Goal: Task Accomplishment & Management: Complete application form

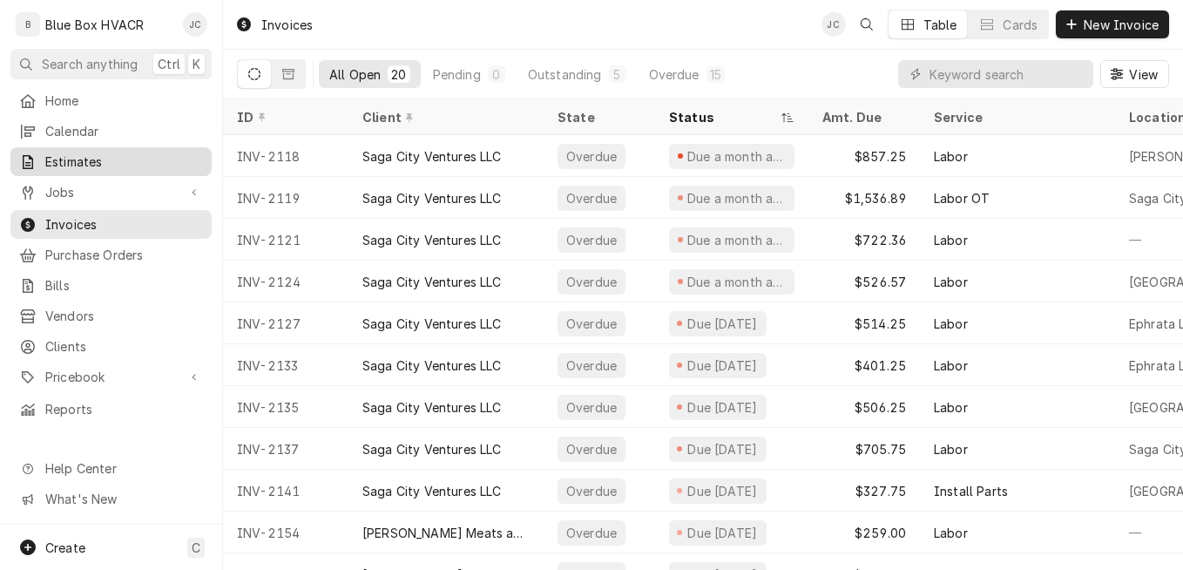
click at [80, 152] on span "Estimates" at bounding box center [124, 161] width 158 height 18
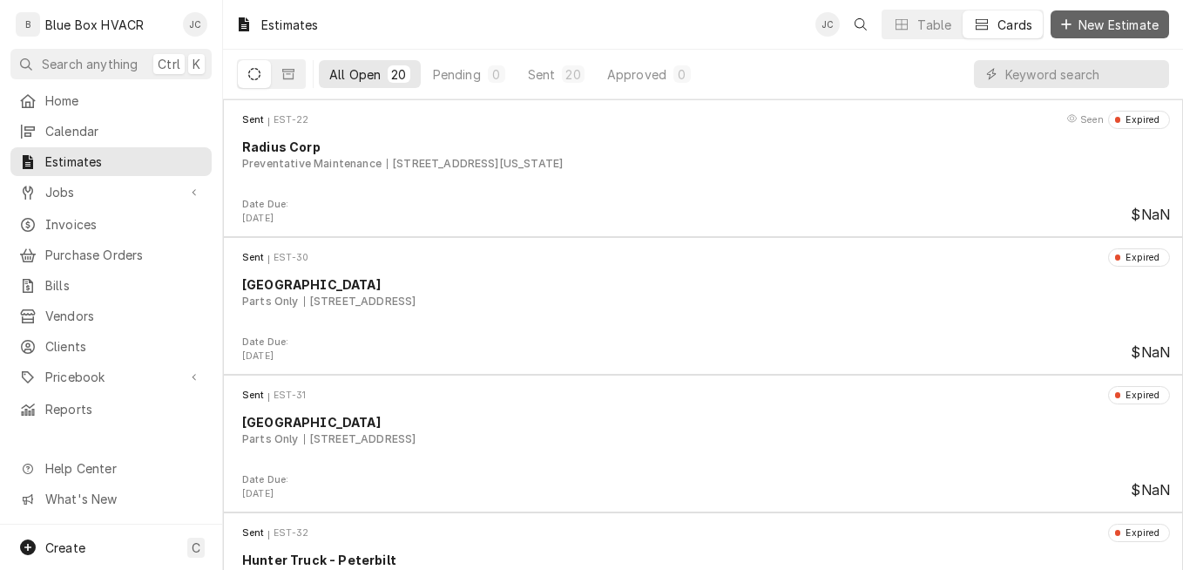
click at [1065, 30] on div "Dynamic Content Wrapper" at bounding box center [1066, 24] width 17 height 17
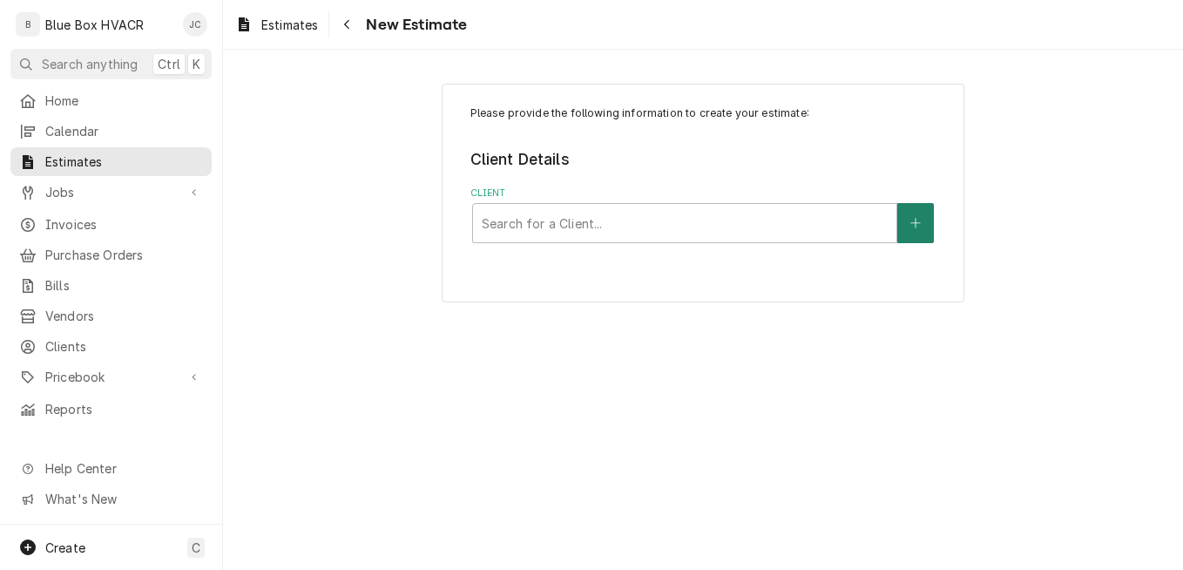
click at [928, 227] on button "Client" at bounding box center [916, 223] width 37 height 40
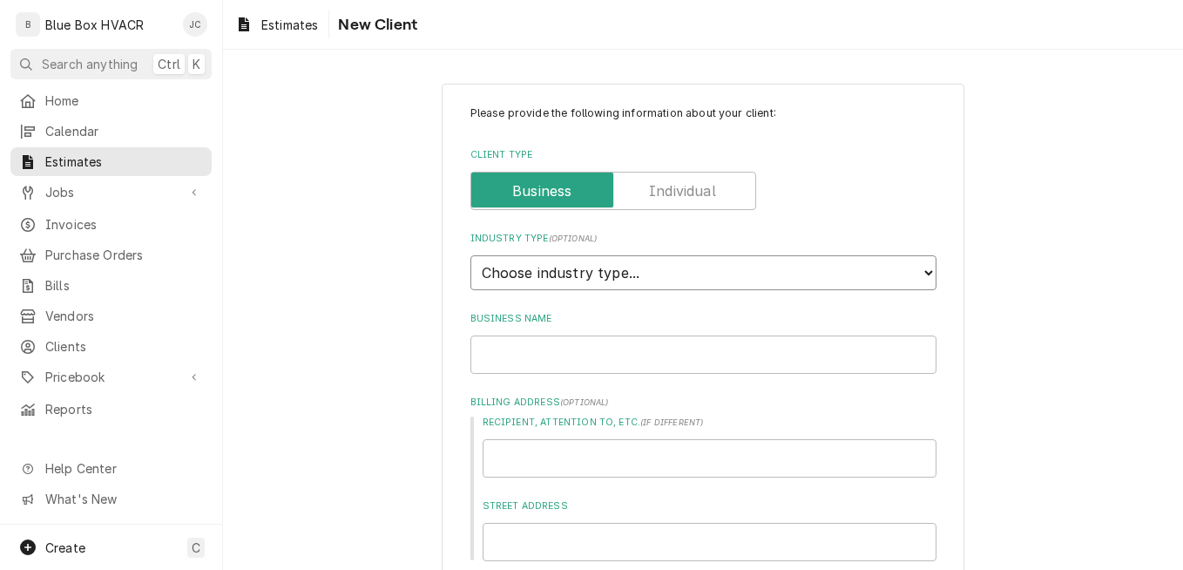
click at [589, 262] on select "Choose industry type... Residential Commercial Industrial Government" at bounding box center [704, 272] width 466 height 35
select select "2"
click at [471, 255] on select "Choose industry type... Residential Commercial Industrial Government" at bounding box center [704, 272] width 466 height 35
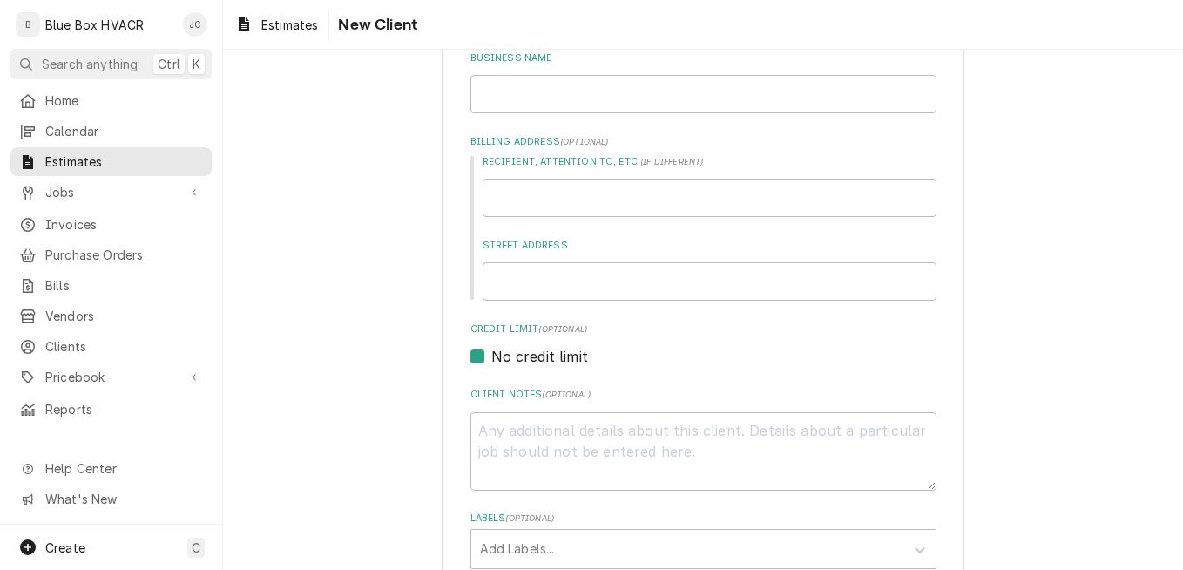
scroll to position [261, 0]
click at [549, 91] on input "Business Name" at bounding box center [704, 93] width 466 height 38
type textarea "x"
type input "C"
type textarea "x"
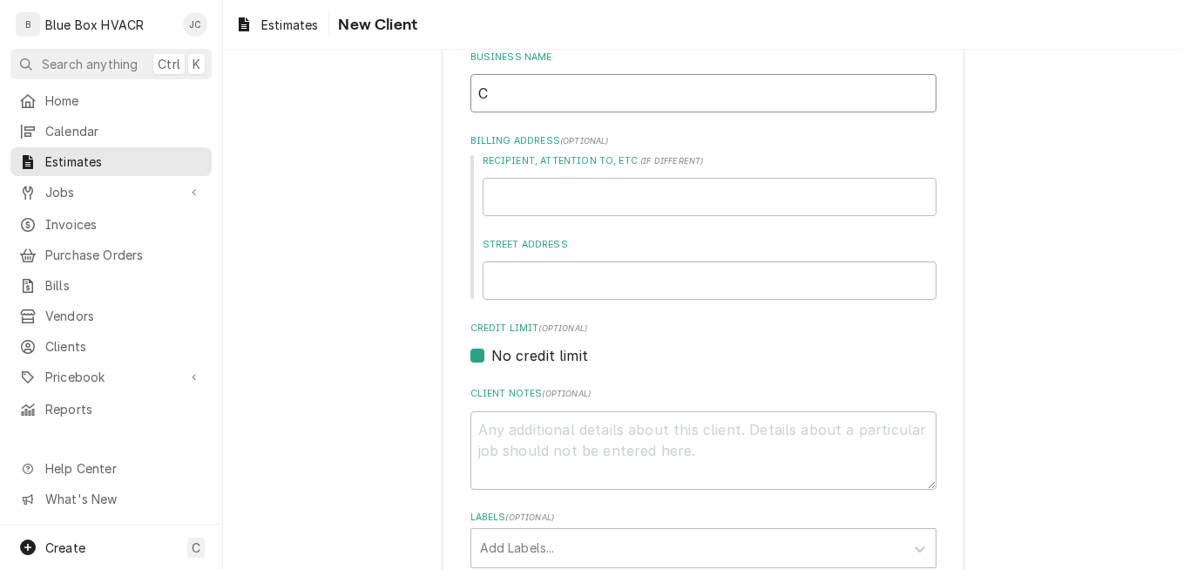
type input "Co"
type textarea "x"
type input "Cou"
type textarea "x"
type input "Cout"
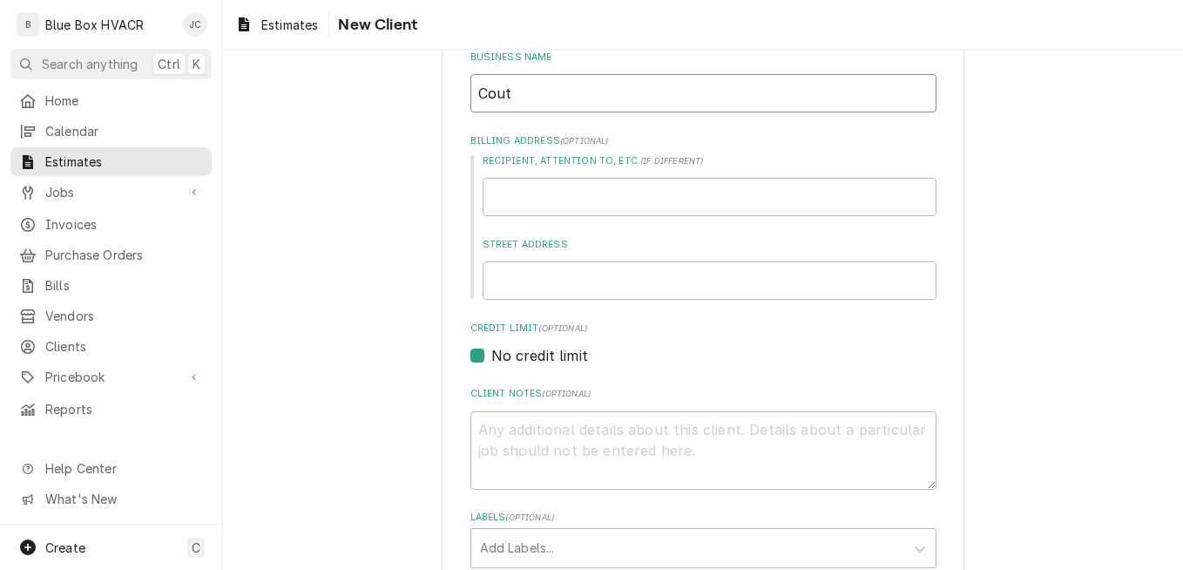
type textarea "x"
type input "Coutr"
type textarea "x"
type input "Coutry"
type textarea "x"
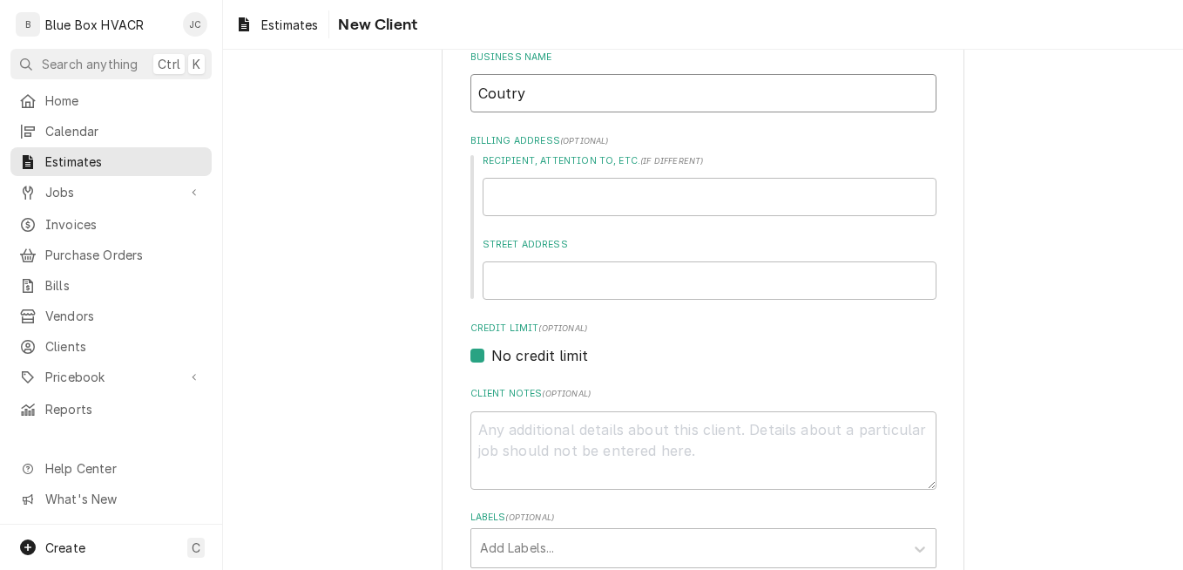
type input "Coutr"
type textarea "x"
type input "Cout"
type textarea "x"
type input "Cou"
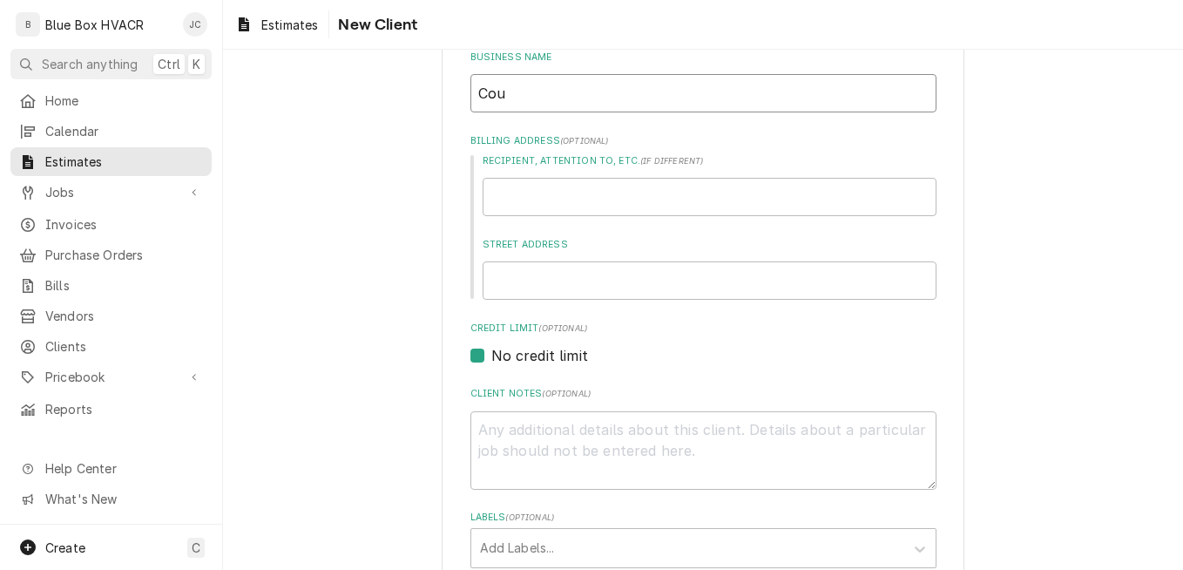
type textarea "x"
type input "Coun"
type textarea "x"
type input "Count"
type textarea "x"
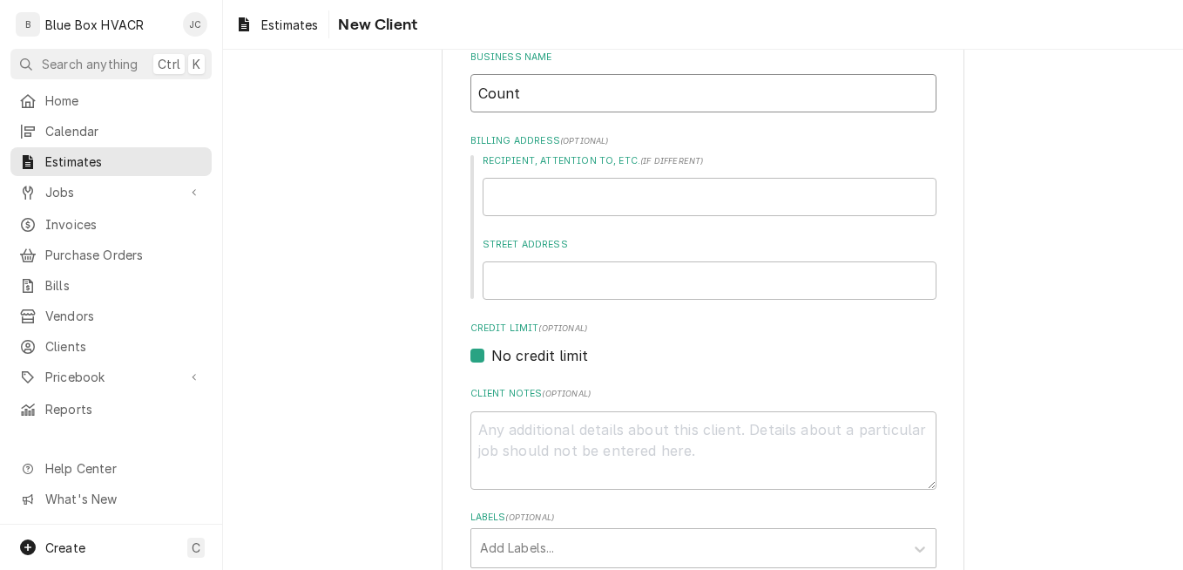
type input "Countr"
type textarea "x"
type input "Country"
type textarea "x"
type input "Country"
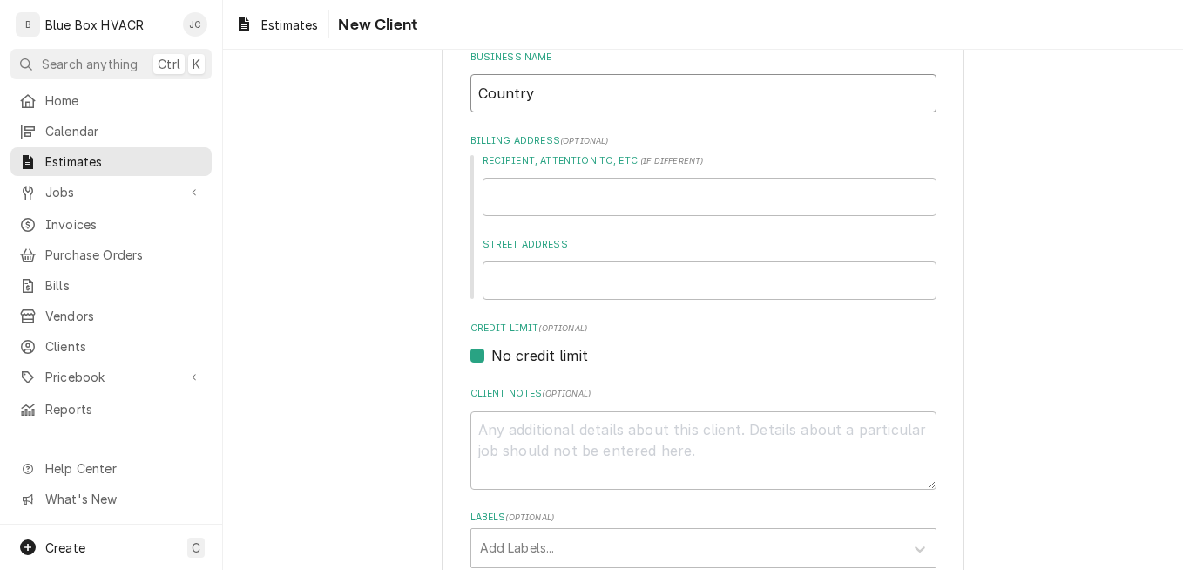
type textarea "x"
type input "Country S"
type textarea "x"
type input "Country Sq"
type textarea "x"
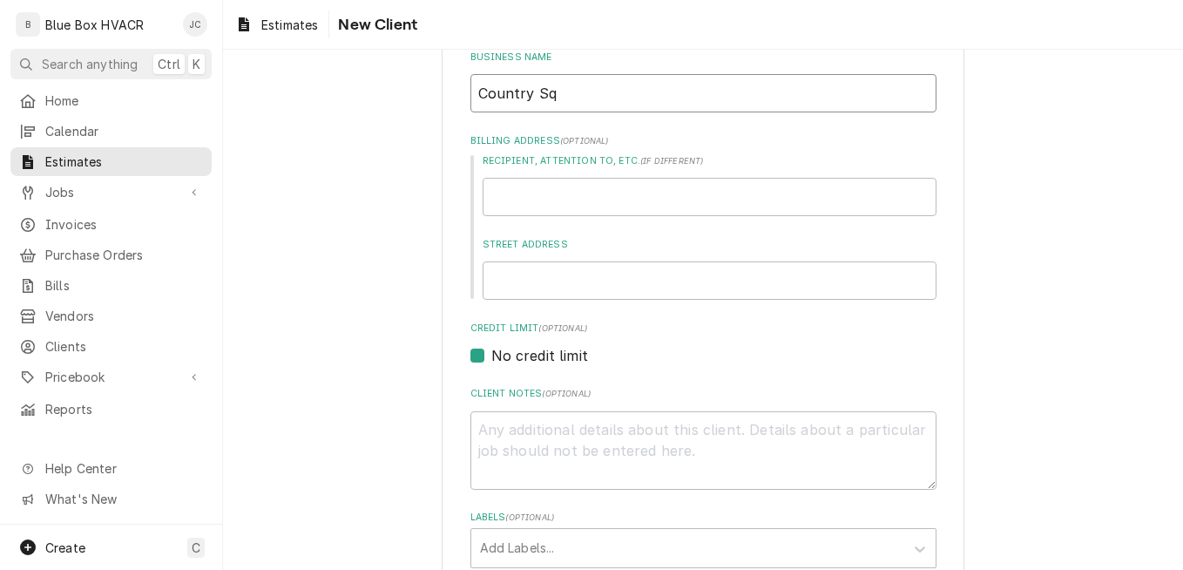
type input "Country Squ"
type textarea "x"
type input "Country Squi"
type textarea "x"
type input "Country Squir"
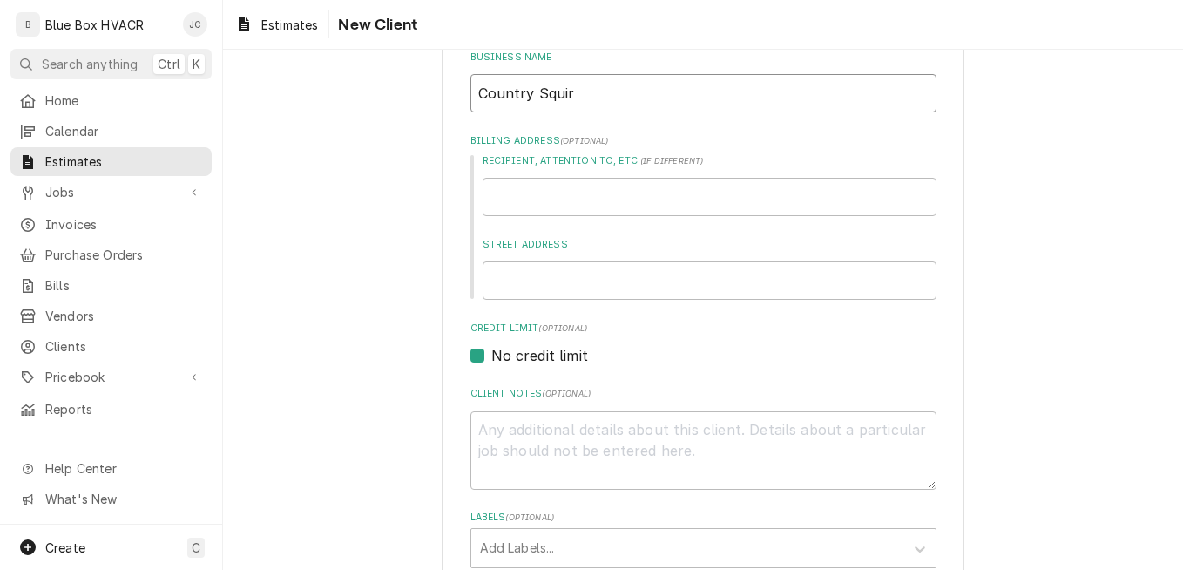
type textarea "x"
type input "Country Squire"
type textarea "x"
type input "Country Squire"
type textarea "x"
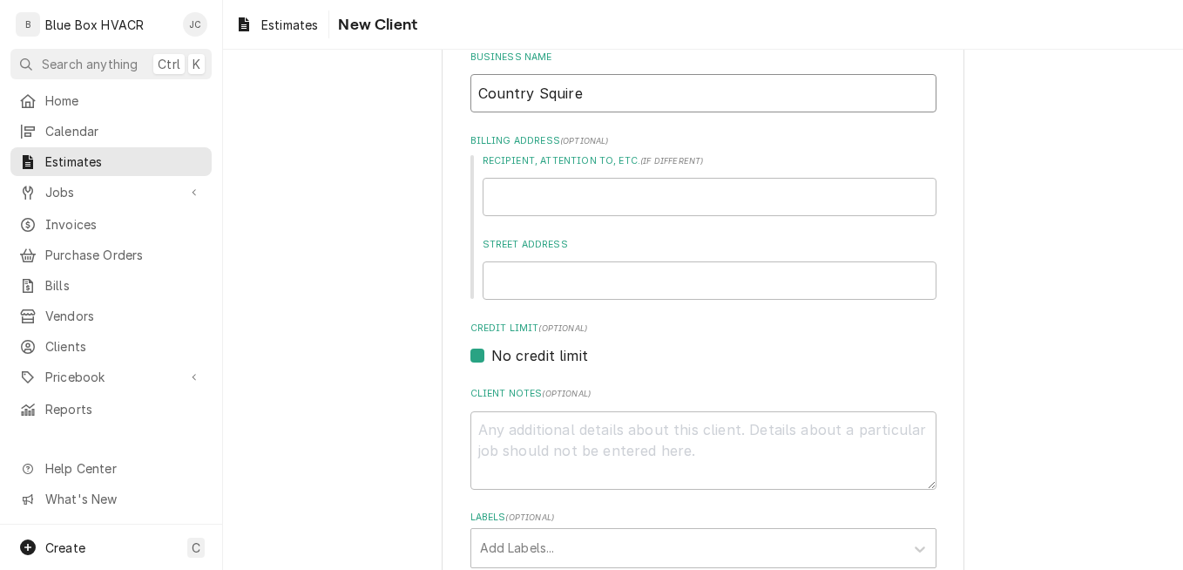
type input "Country Squire D"
type textarea "x"
type input "Country Squire Di"
type textarea "x"
type input "Country Squire Din"
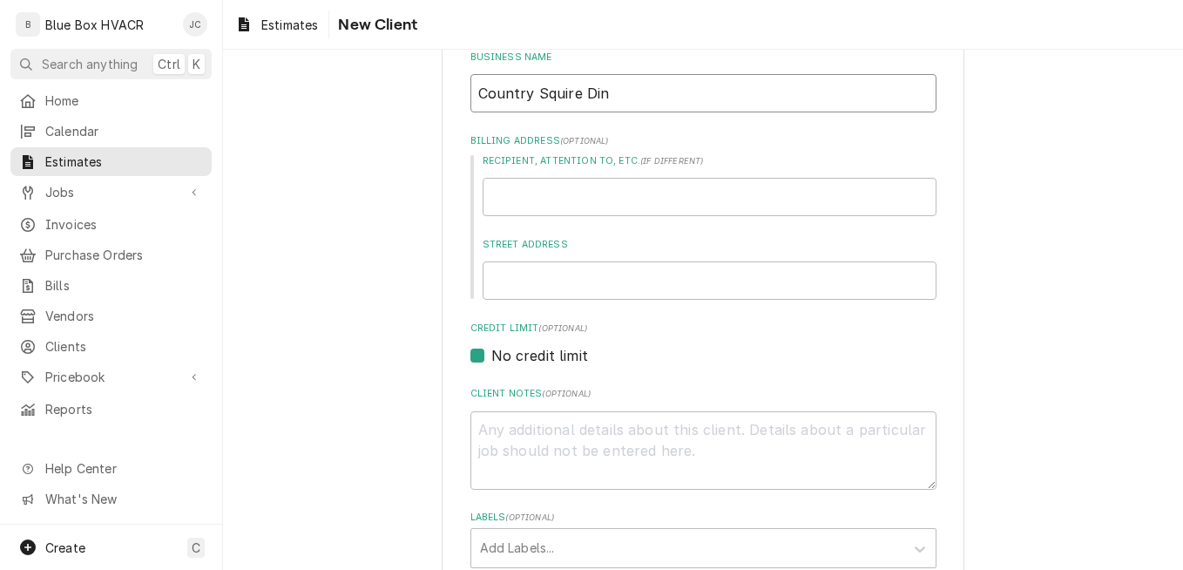
type textarea "x"
type input "Country Squire Dine"
type textarea "x"
type input "Country Squire Diner"
type textarea "x"
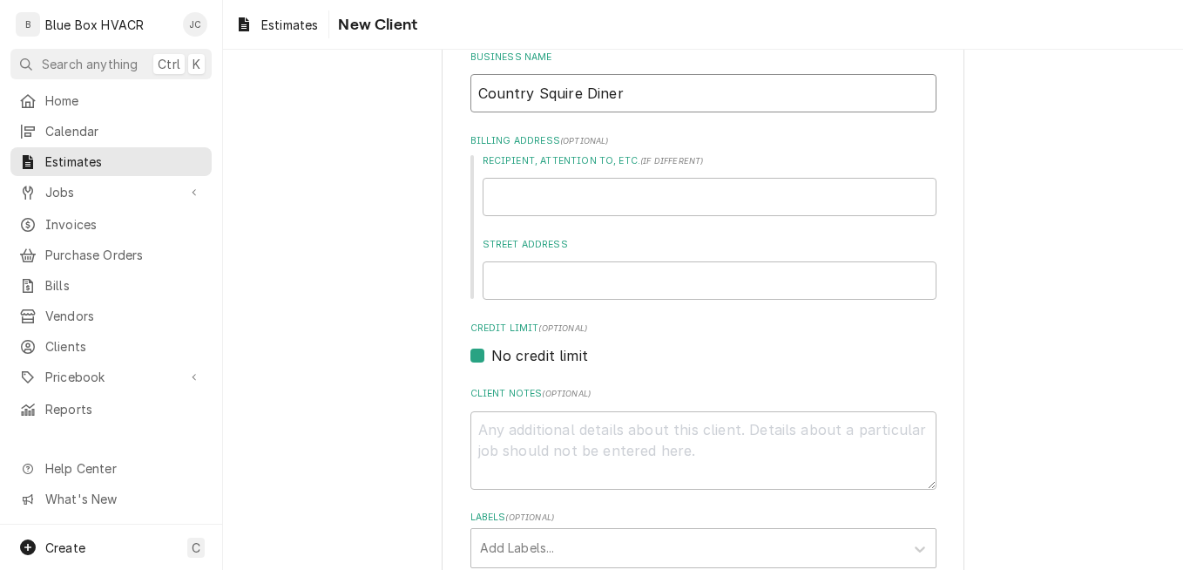
type input "Country Squire Diner"
click at [534, 270] on input "Street Address" at bounding box center [710, 280] width 454 height 38
click at [521, 279] on input "Street Address" at bounding box center [710, 280] width 454 height 38
type textarea "x"
type input "2"
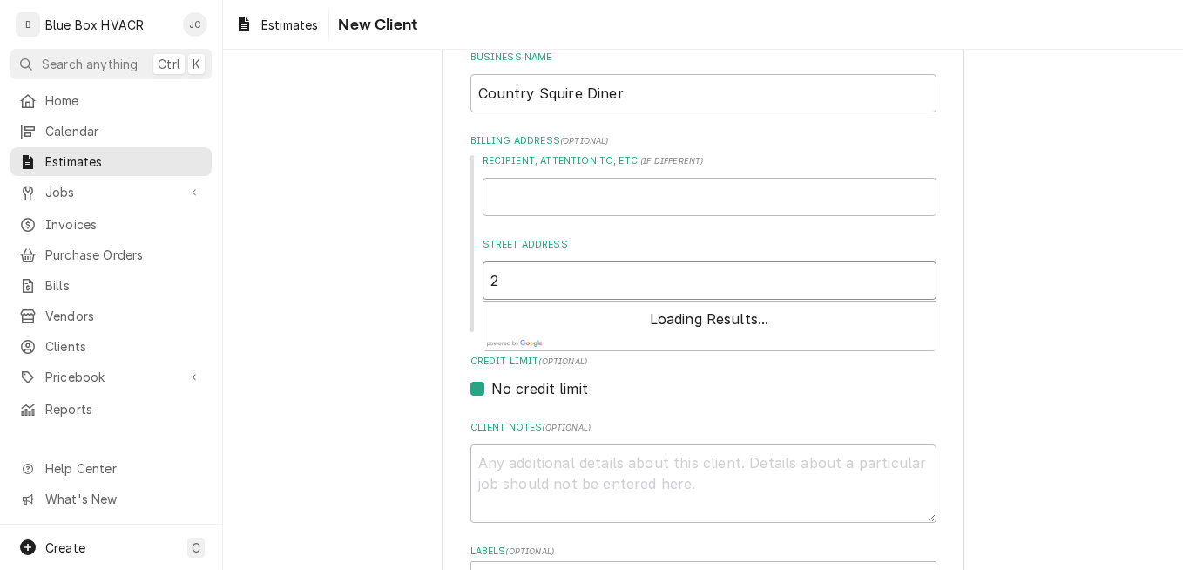
type textarea "x"
type input "25"
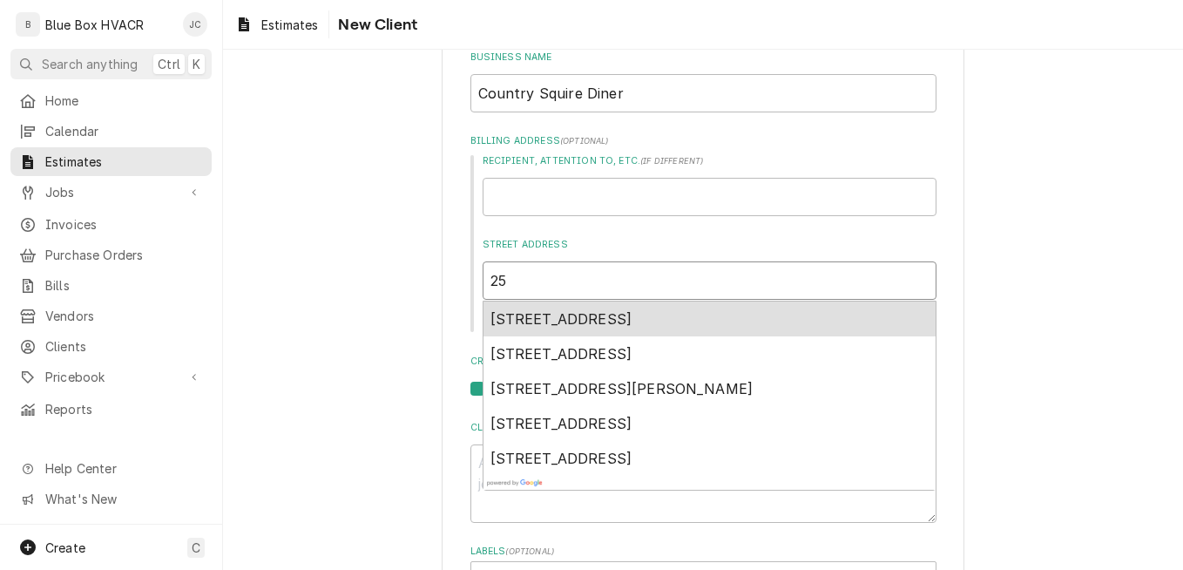
type textarea "x"
type input "256"
type textarea "x"
type input "2560"
type textarea "x"
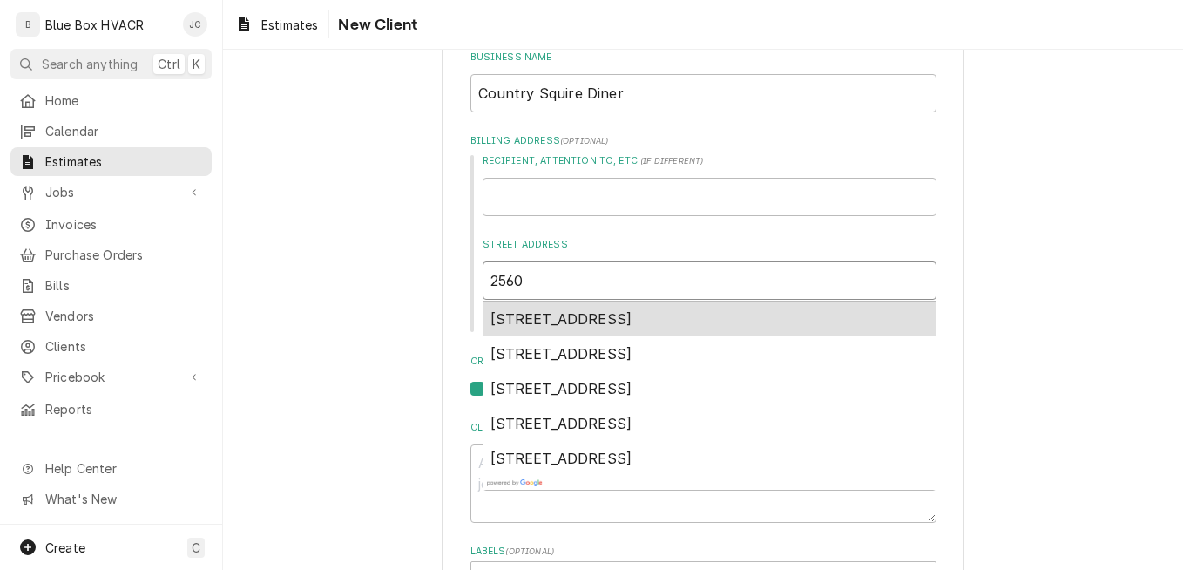
type input "2560"
type textarea "x"
type input "2560 w"
type textarea "x"
type input "2560 w"
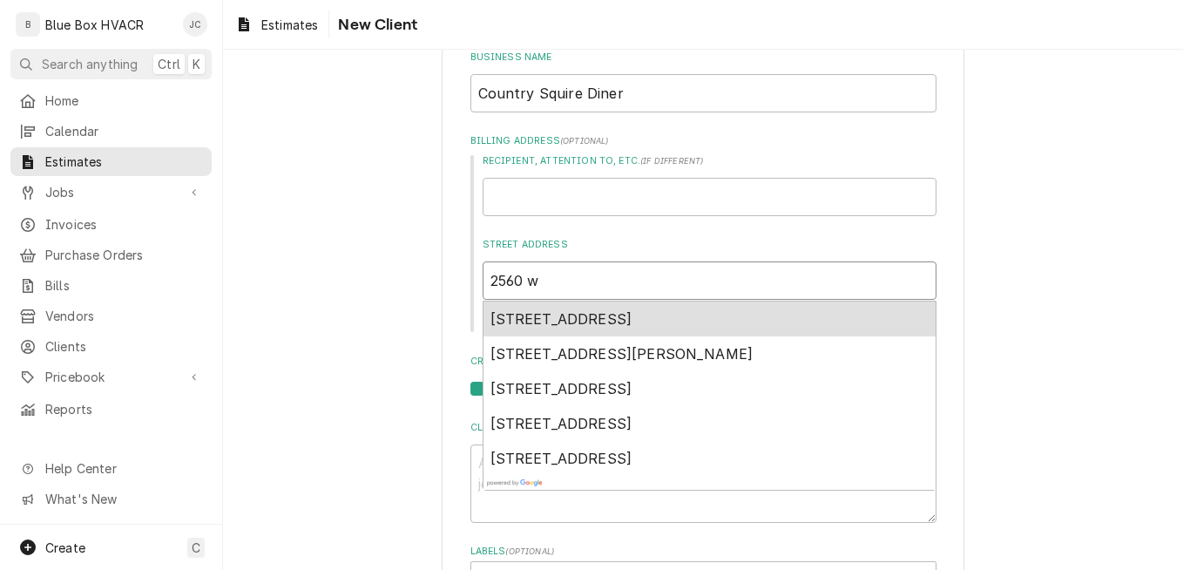
type textarea "x"
type input "2560 w c"
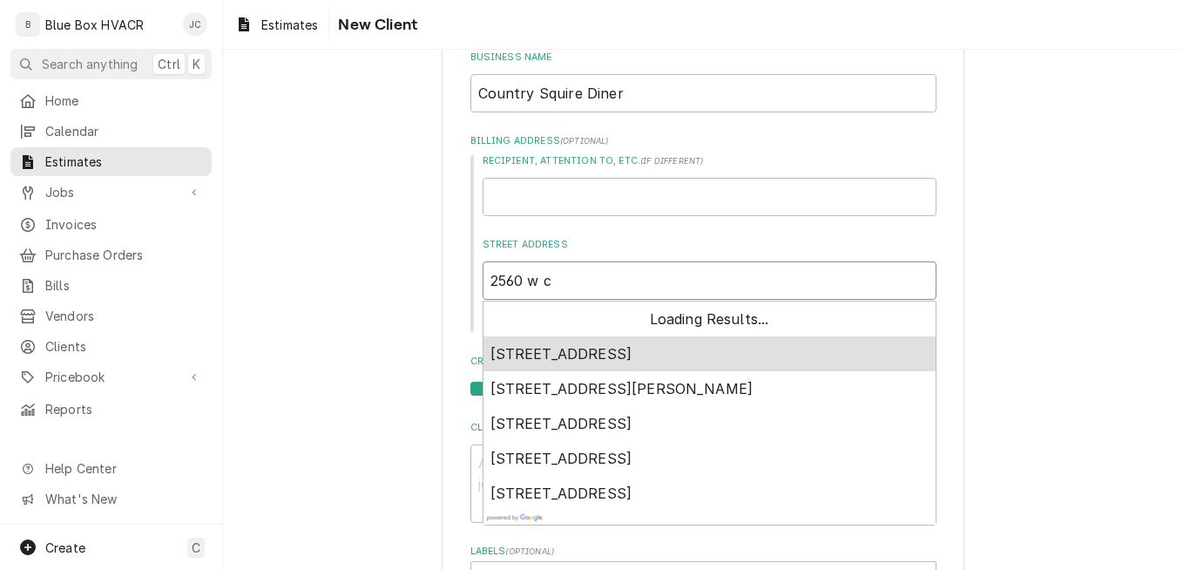
type textarea "x"
type input "2560 w ch"
type textarea "x"
type input "2560 w che"
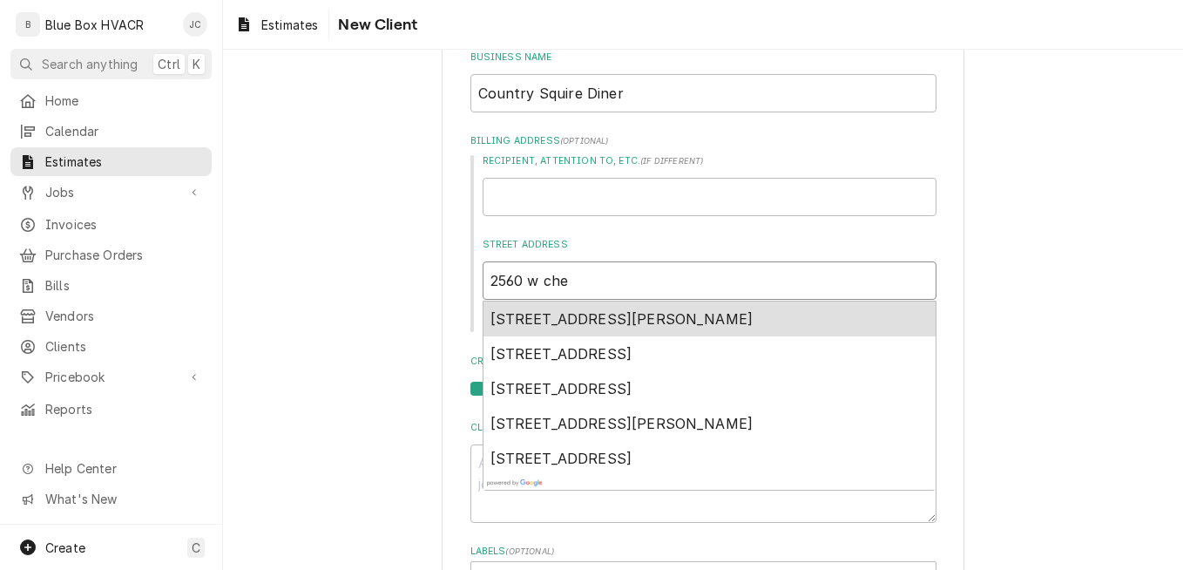
type textarea "x"
type input "2560 w ches"
type textarea "x"
type input "2560 w chest"
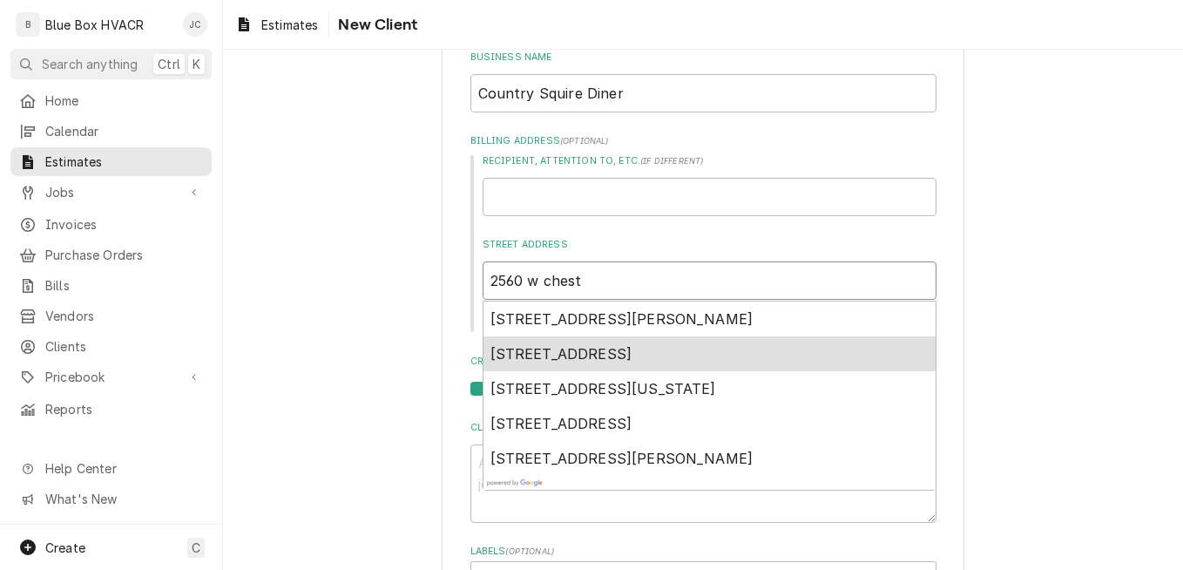
click at [628, 337] on div "2560 West Chestnut Avenue, Pennsauken, NJ, USA" at bounding box center [710, 353] width 452 height 35
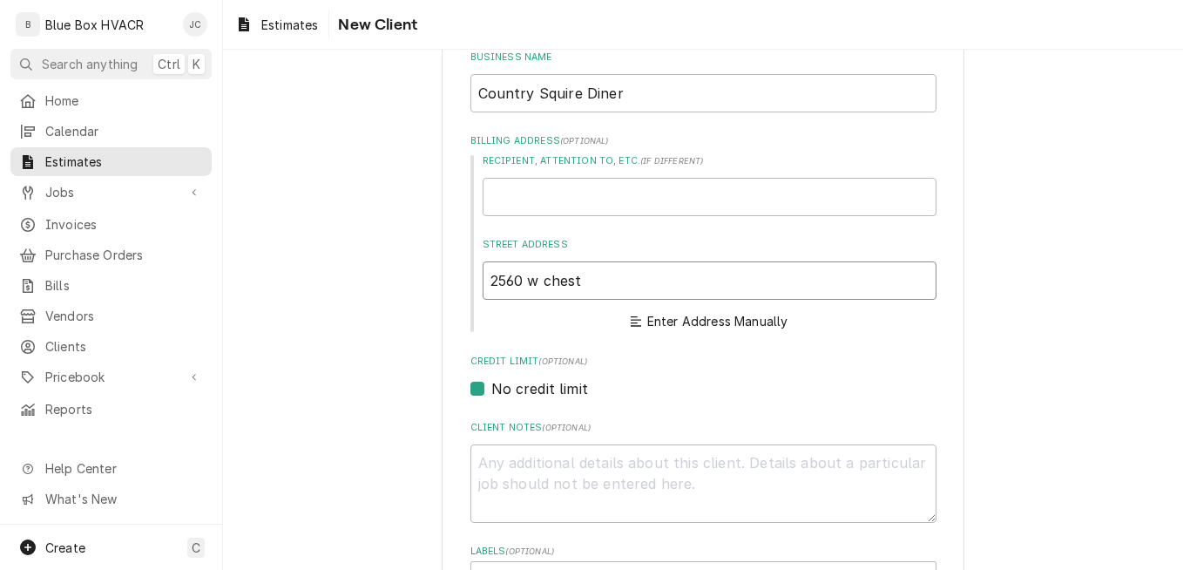
type textarea "x"
type input "2560 W Chestnut Ave"
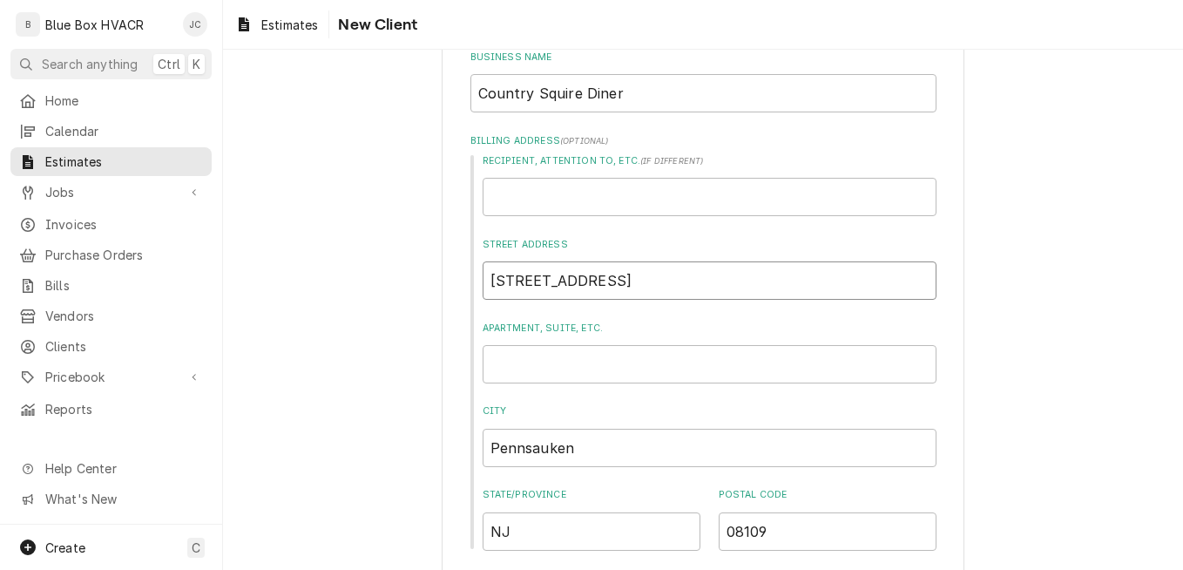
drag, startPoint x: 645, startPoint y: 281, endPoint x: 544, endPoint y: 291, distance: 101.6
click at [544, 291] on input "2560 W Chestnut Ave" at bounding box center [710, 280] width 454 height 38
type textarea "x"
type input "2560 W"
type textarea "x"
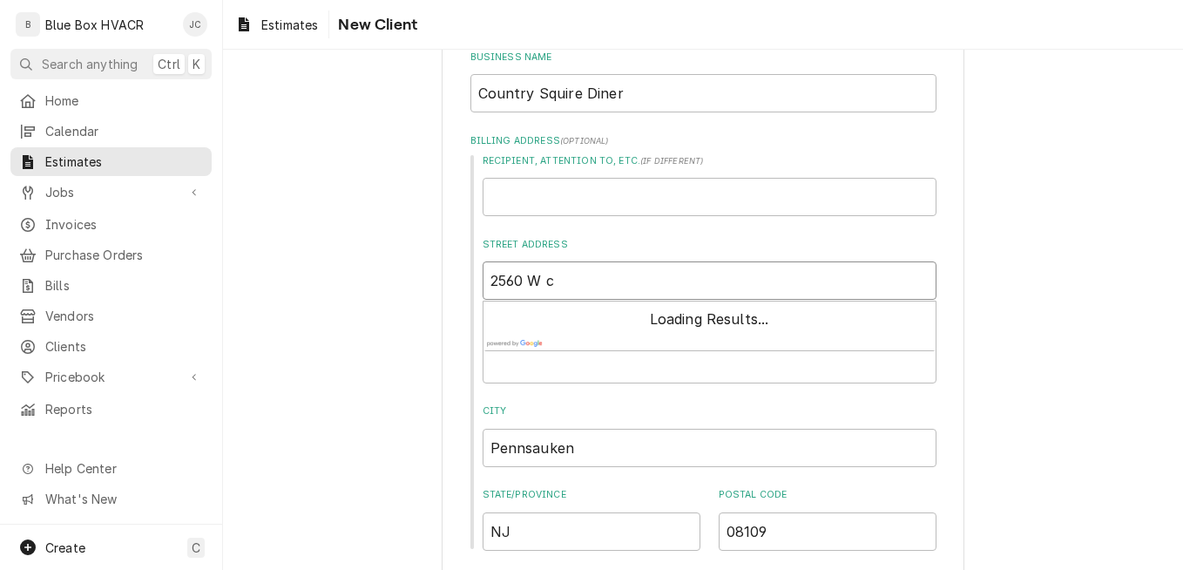
type input "2560 W ch"
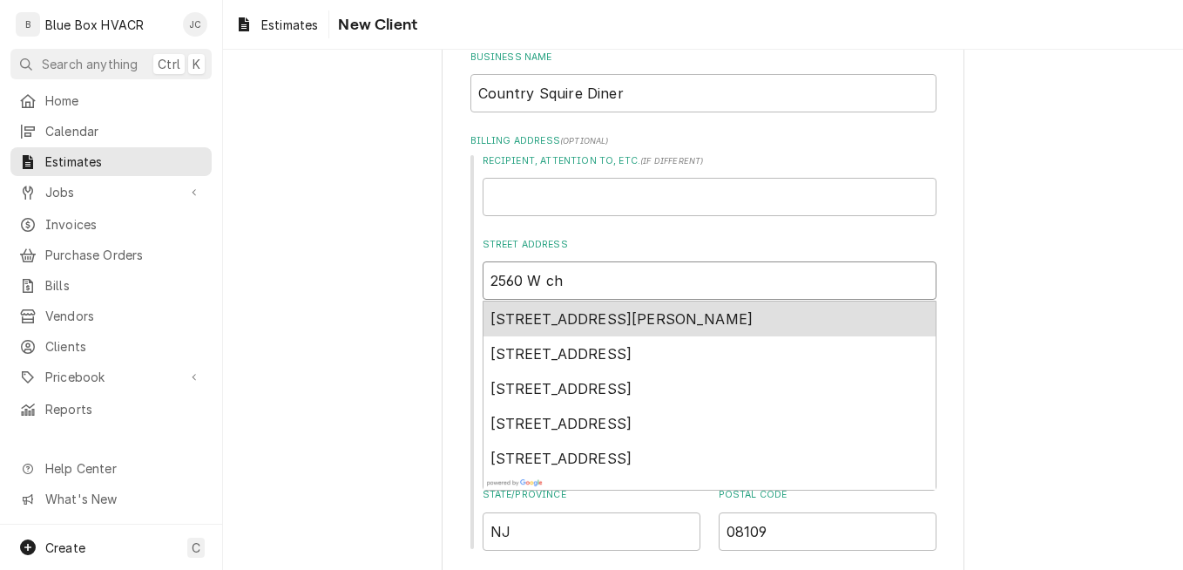
type textarea "x"
type input "2560 W che"
type textarea "x"
type input "2560 W ches"
type textarea "x"
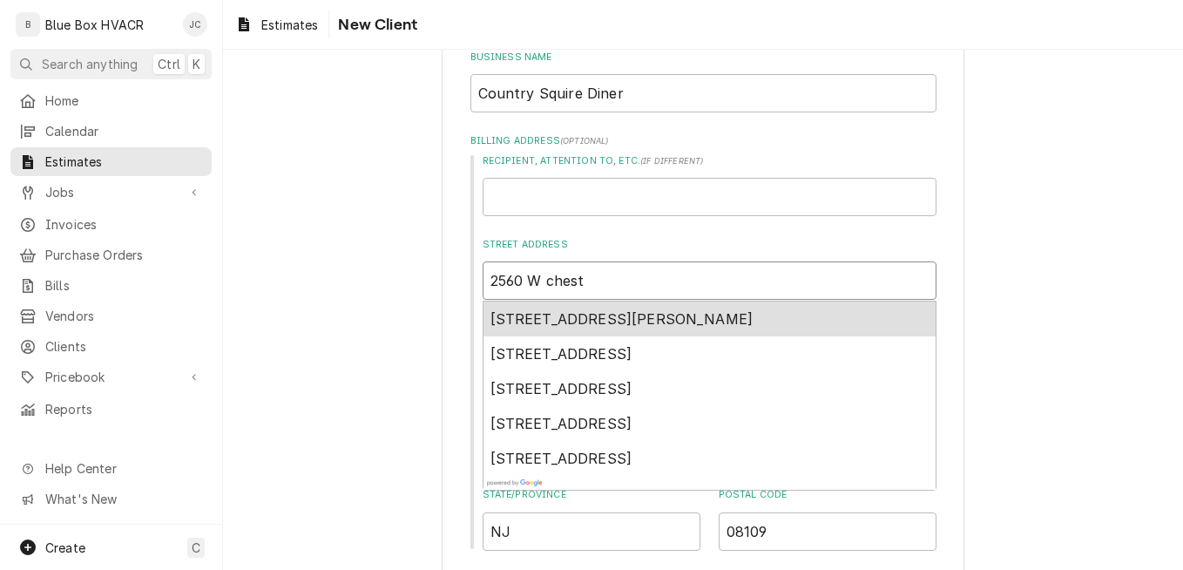
type input "2560 W cheste"
type textarea "x"
type input "2560 W chester"
type textarea "x"
type input "2560 W chester"
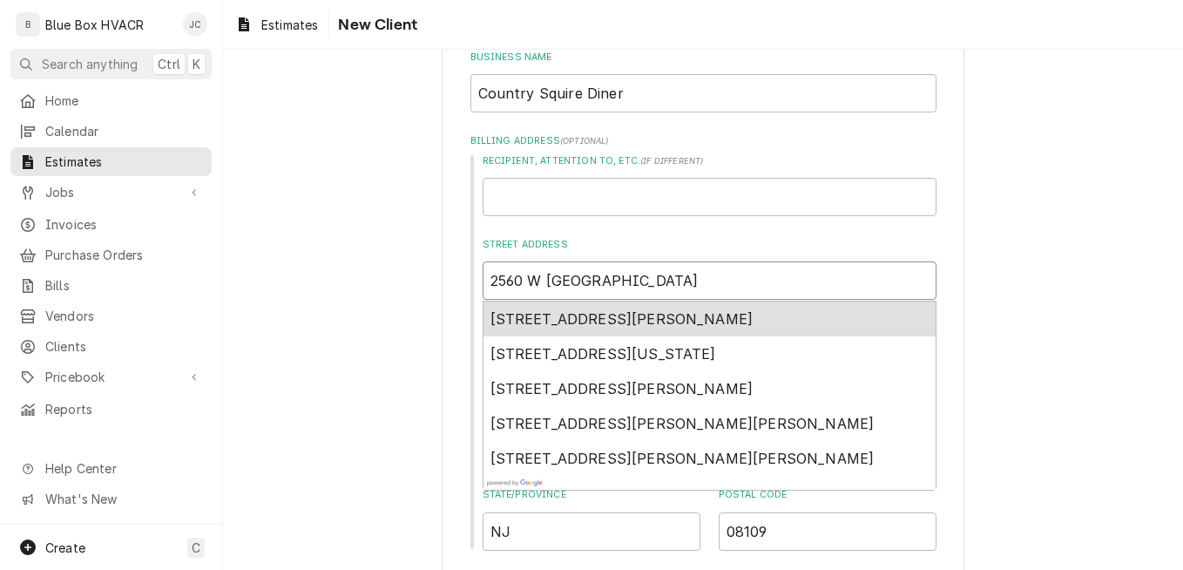
click at [587, 329] on div "2560 West Chester Pike, Broomall, PA, USA" at bounding box center [710, 319] width 452 height 35
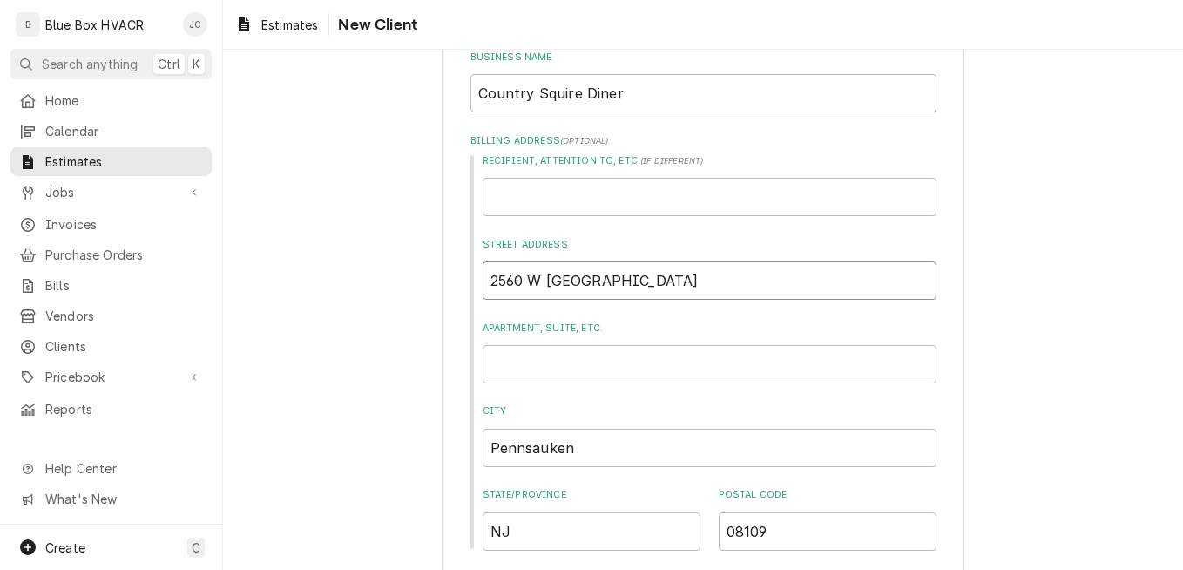
type textarea "x"
type input "2560 West Chester Pike"
type textarea "x"
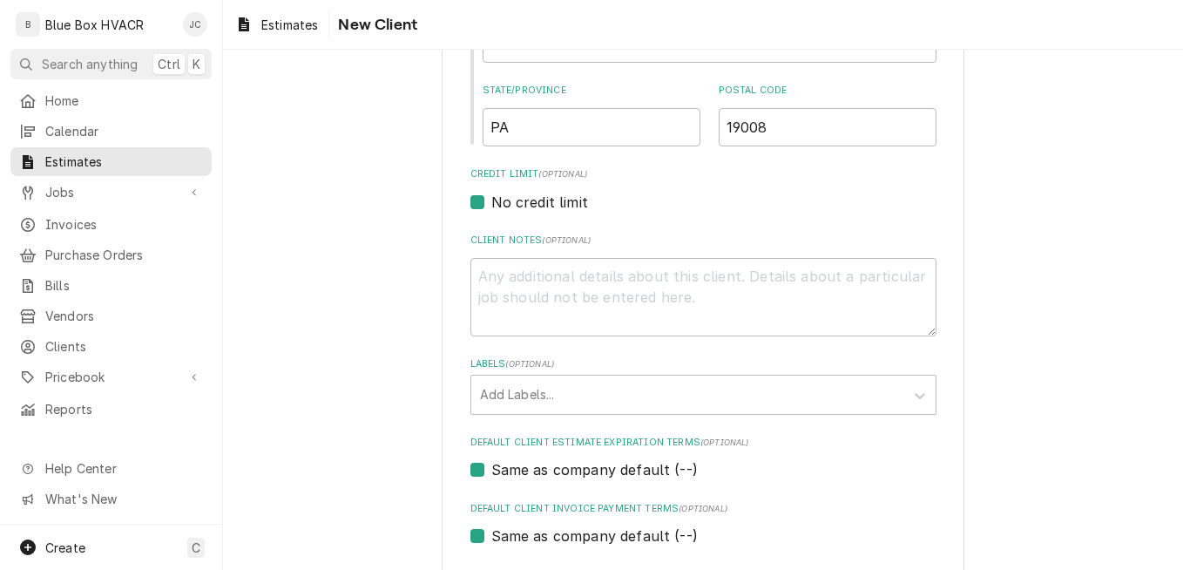
scroll to position [697, 0]
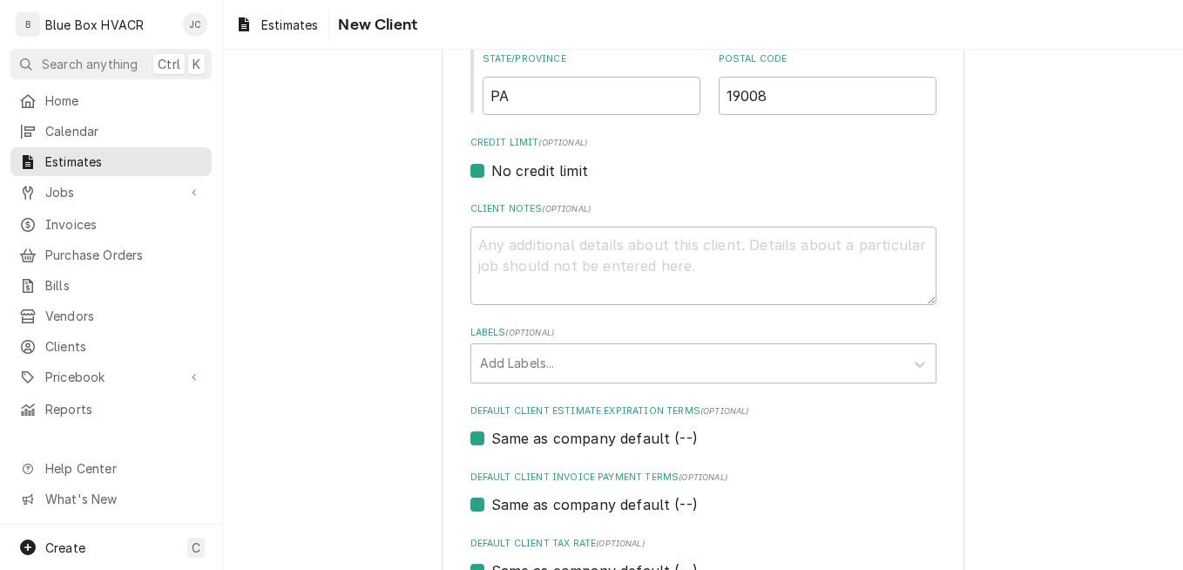
type input "2560 West Chester Pike"
click at [491, 167] on label "No credit limit" at bounding box center [539, 170] width 97 height 21
click at [491, 167] on input "No credit limit" at bounding box center [724, 179] width 466 height 38
checkbox input "false"
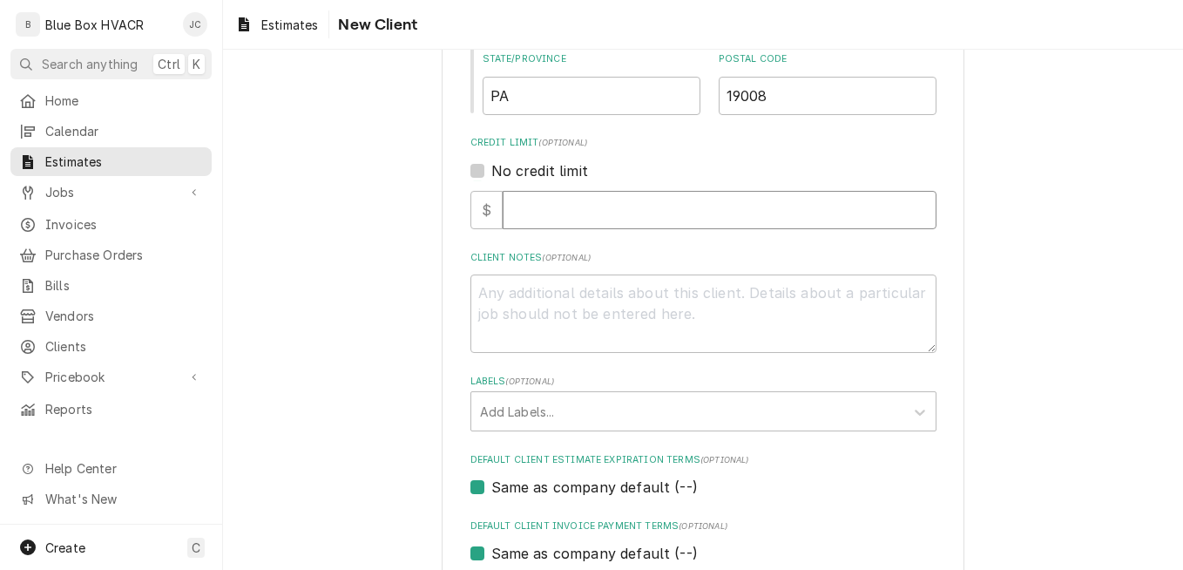
click at [528, 209] on input "Credit Limit" at bounding box center [720, 210] width 434 height 38
type textarea "x"
type input "0"
type textarea "x"
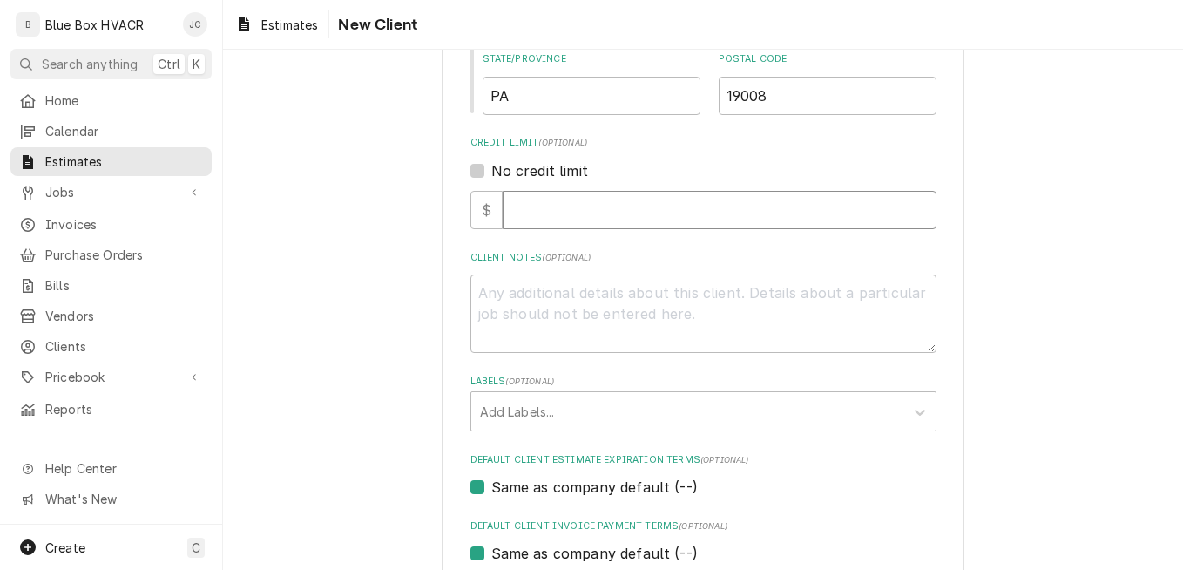
type input "3"
type textarea "x"
type input "2"
type textarea "x"
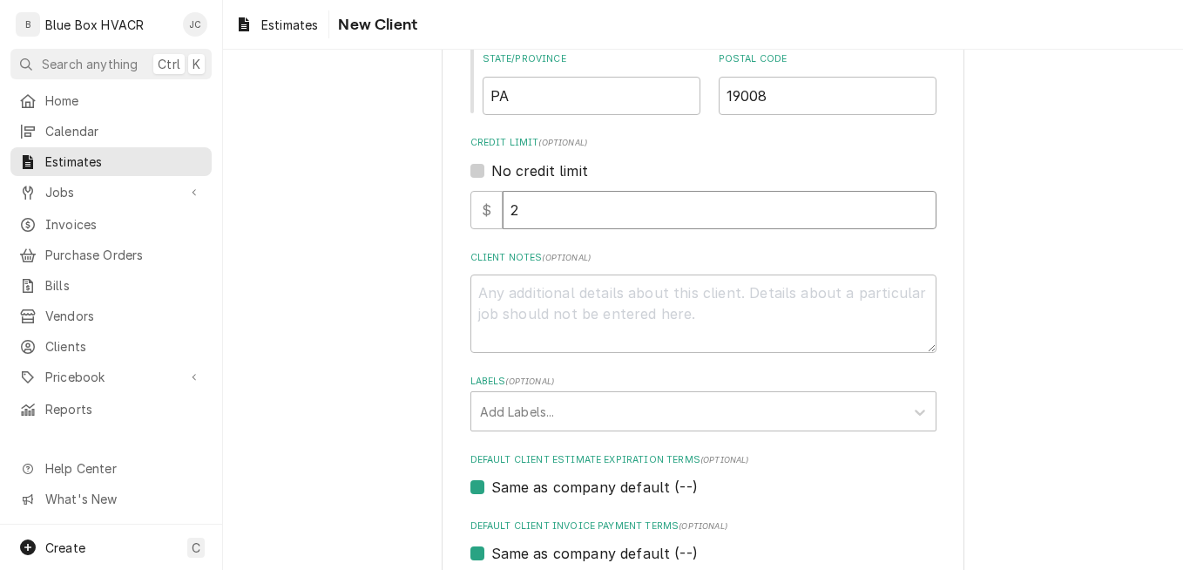
type input "25"
type textarea "x"
type input "250"
type textarea "x"
type input "2500"
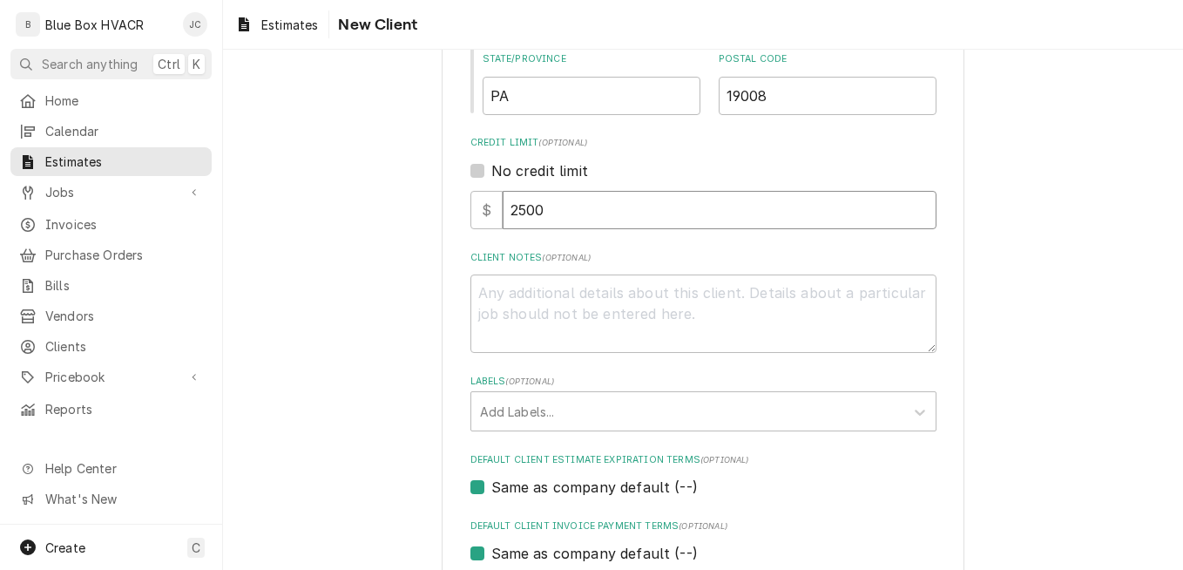
type textarea "x"
type input "2500"
click at [985, 329] on div "Please provide the following information about your client: Client Type Industr…" at bounding box center [703, 93] width 960 height 1444
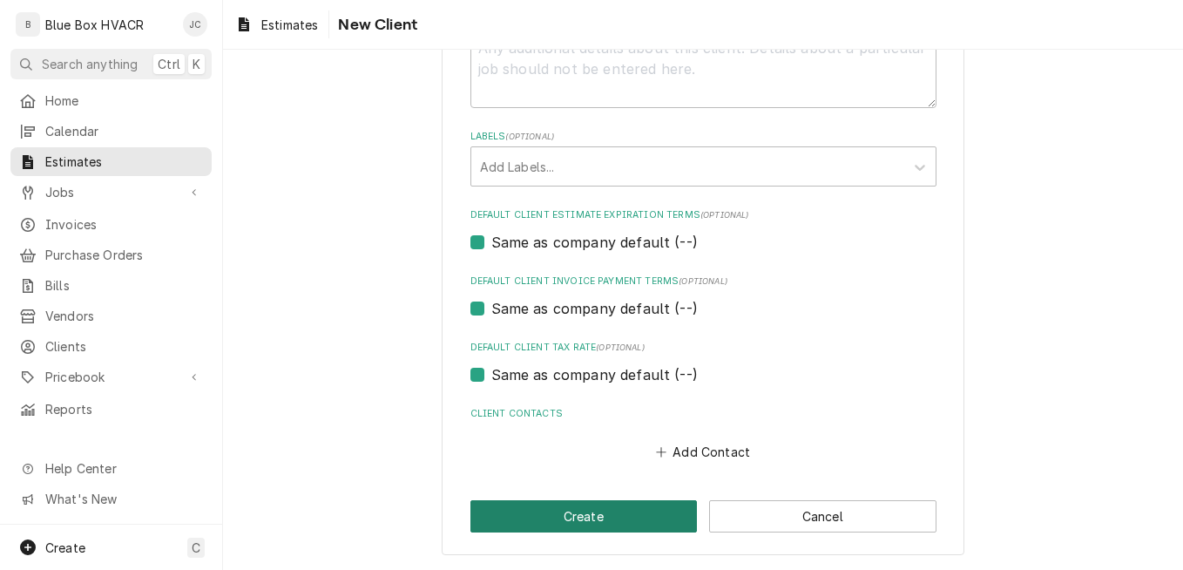
click at [604, 518] on button "Create" at bounding box center [584, 516] width 227 height 32
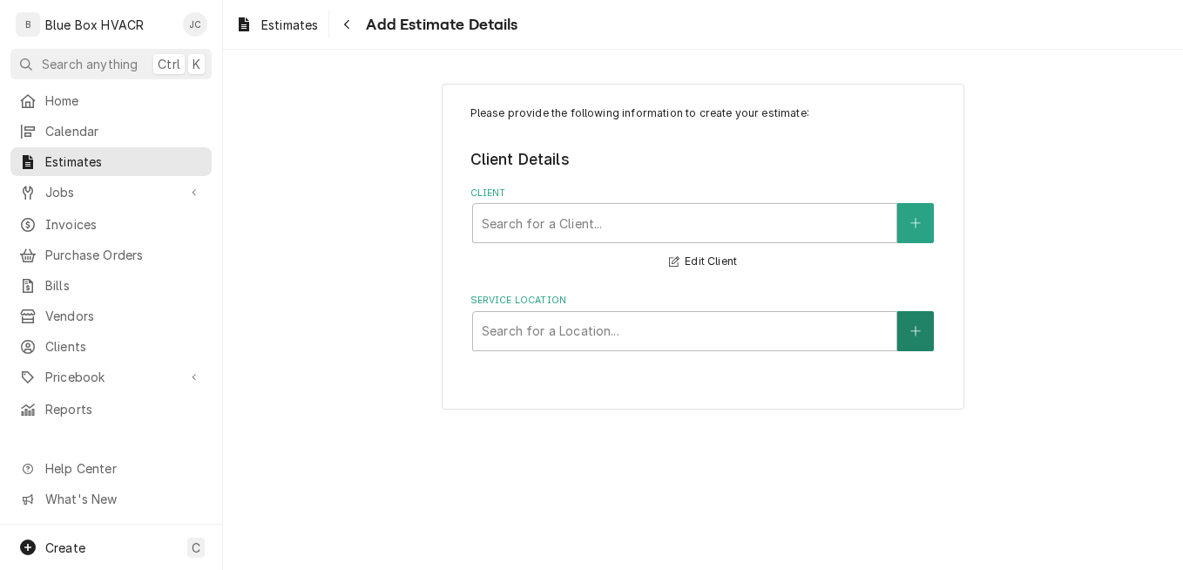
click at [909, 328] on button "Service Location" at bounding box center [916, 331] width 37 height 40
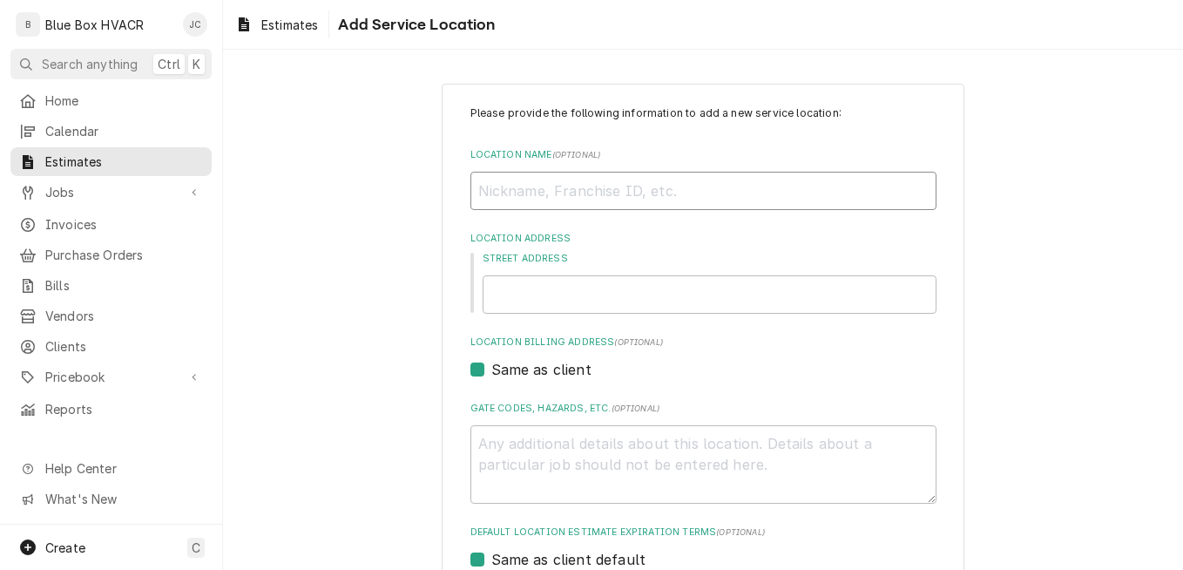
click at [564, 200] on input "Location Name ( optional )" at bounding box center [704, 191] width 466 height 38
type textarea "x"
type input "C"
type textarea "x"
type input "Co"
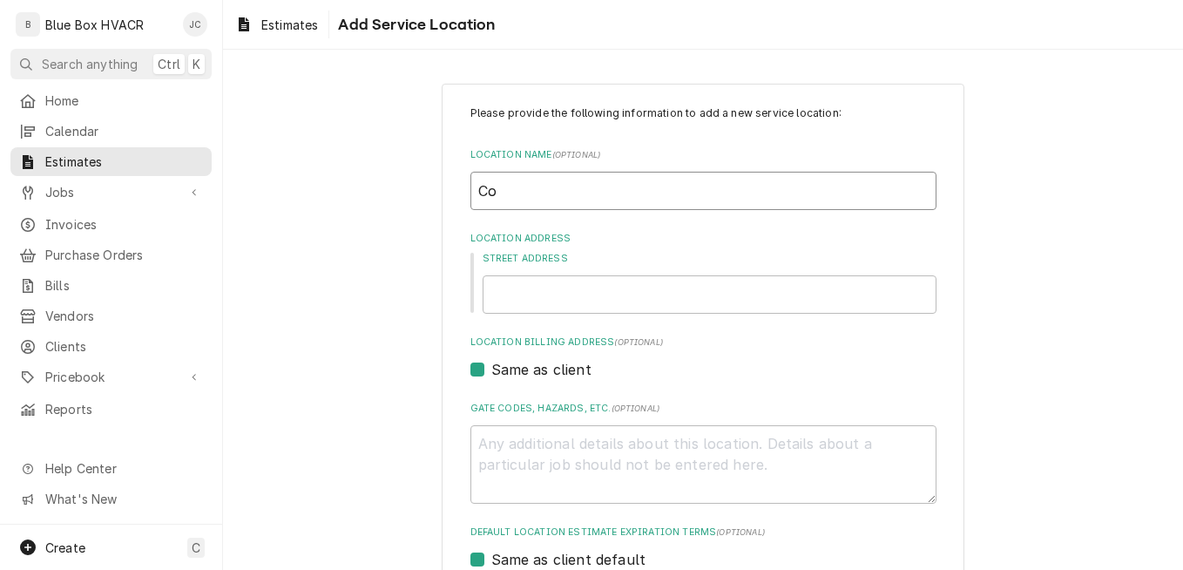
type textarea "x"
type input "Cou"
type textarea "x"
type input "Coun"
type textarea "x"
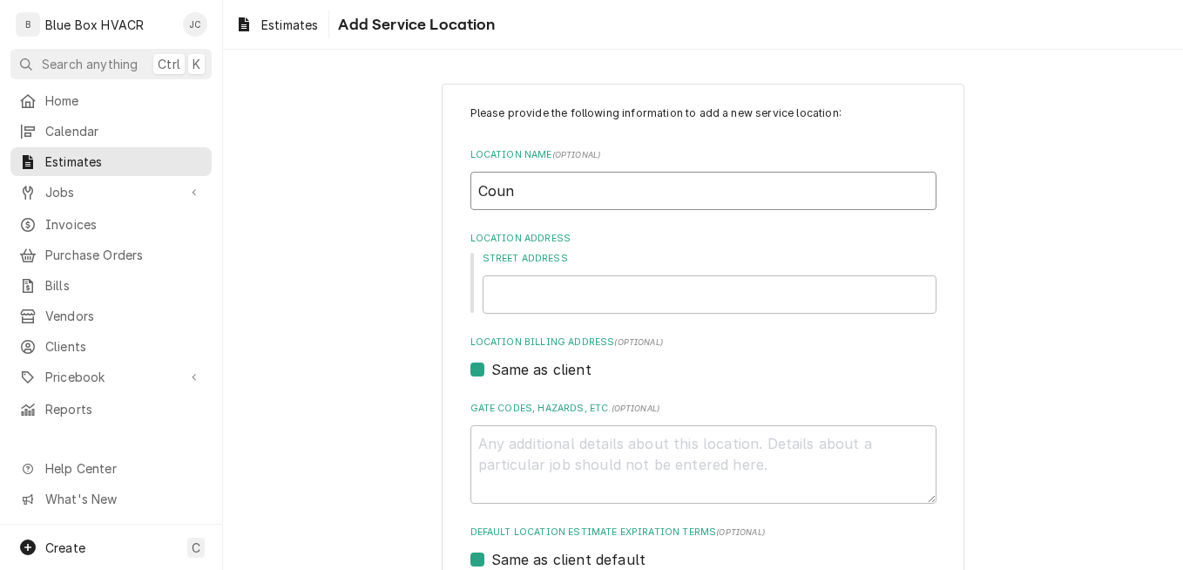
type input "Count"
type textarea "x"
type input "Countr"
type textarea "x"
type input "Country"
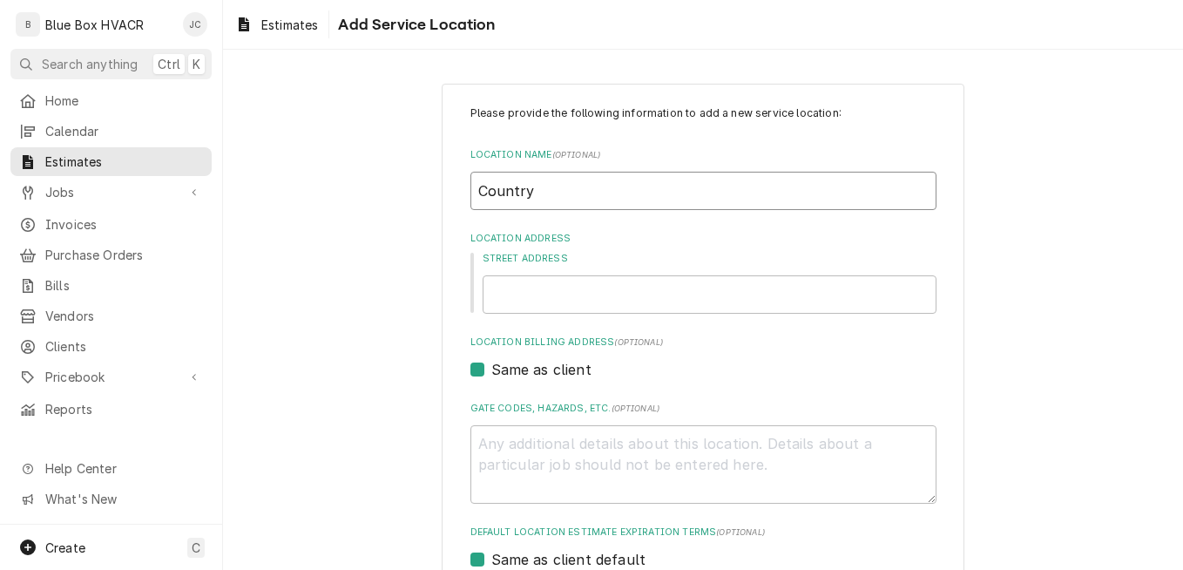
type textarea "x"
type input "Country"
type textarea "x"
type input "Country S"
type textarea "x"
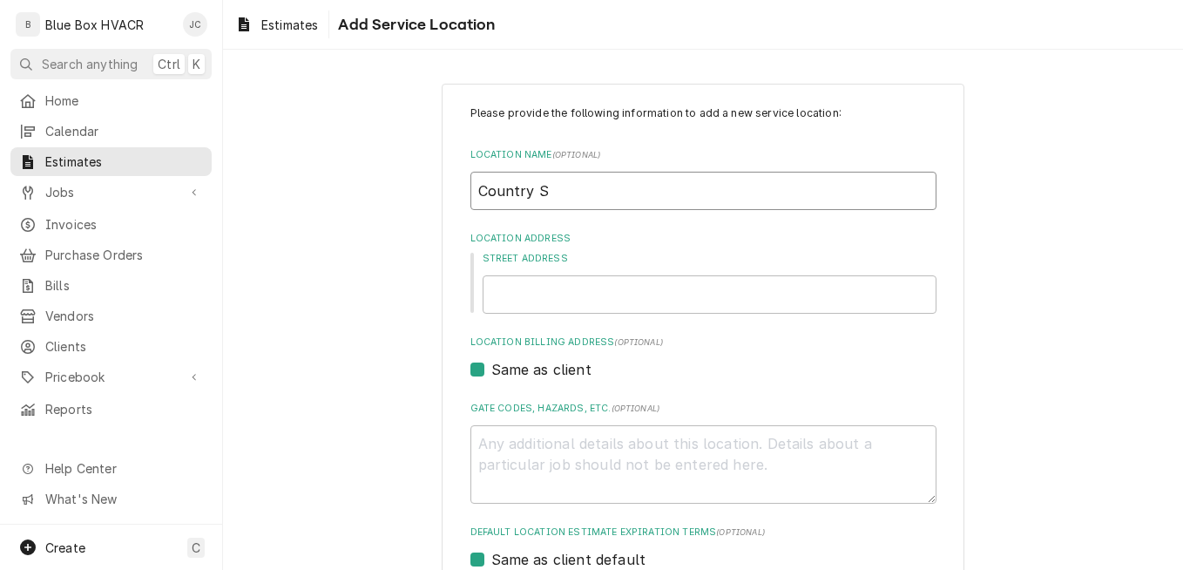
type input "Country Sq"
type textarea "x"
type input "Country Squ"
type textarea "x"
type input "Country Squi"
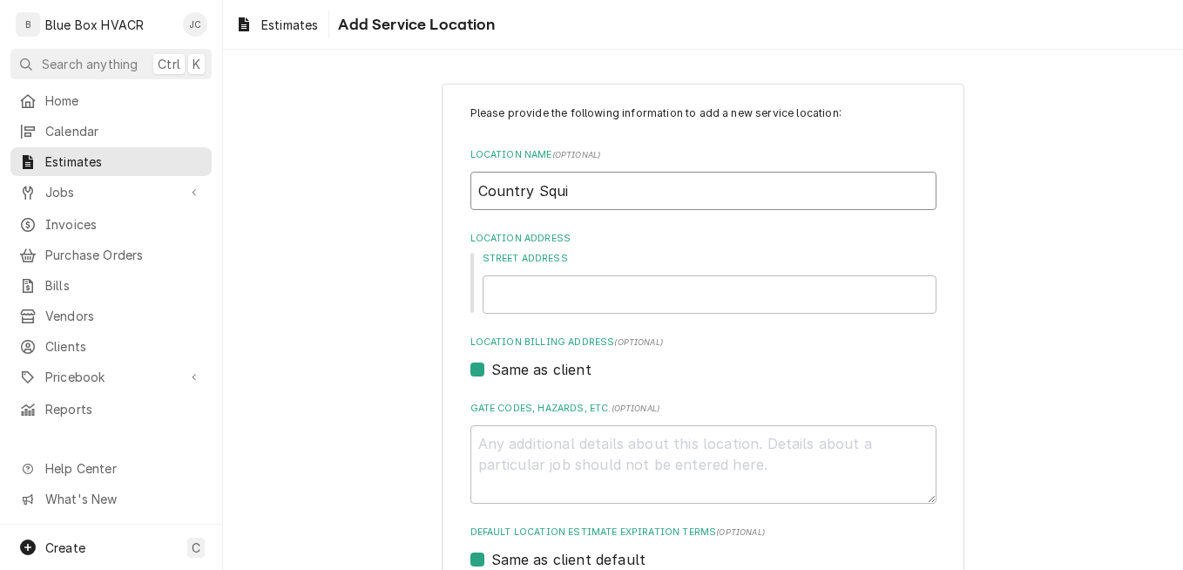
type textarea "x"
type input "Country Squir"
type textarea "x"
type input "Country Squire"
type textarea "x"
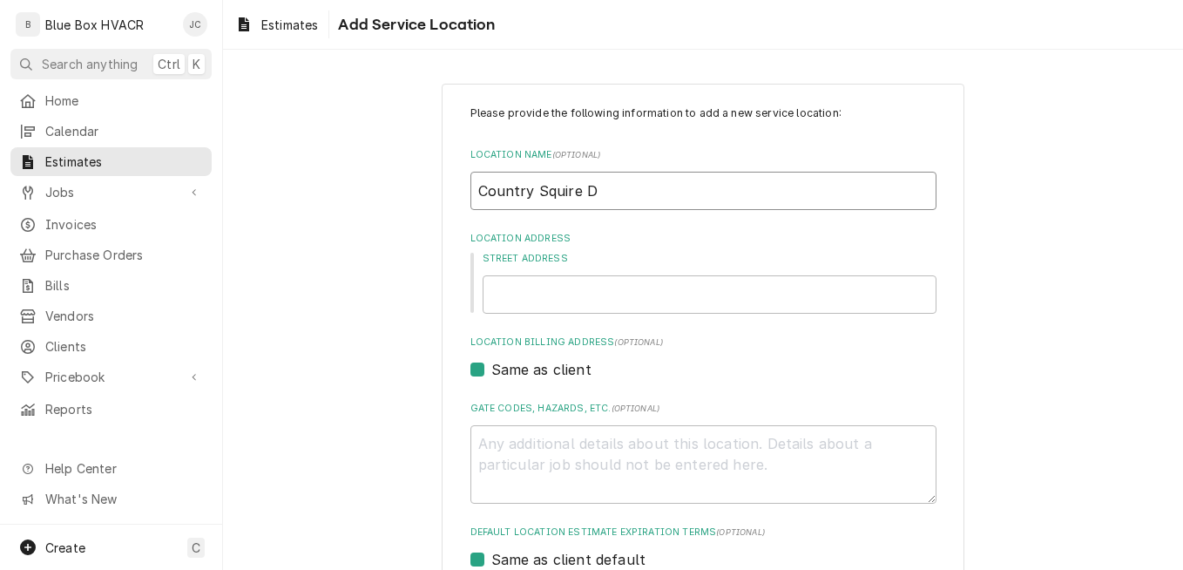
type input "Country Squire Di"
type textarea "x"
type input "Country Squire Din"
type textarea "x"
type input "Country Squire Dine"
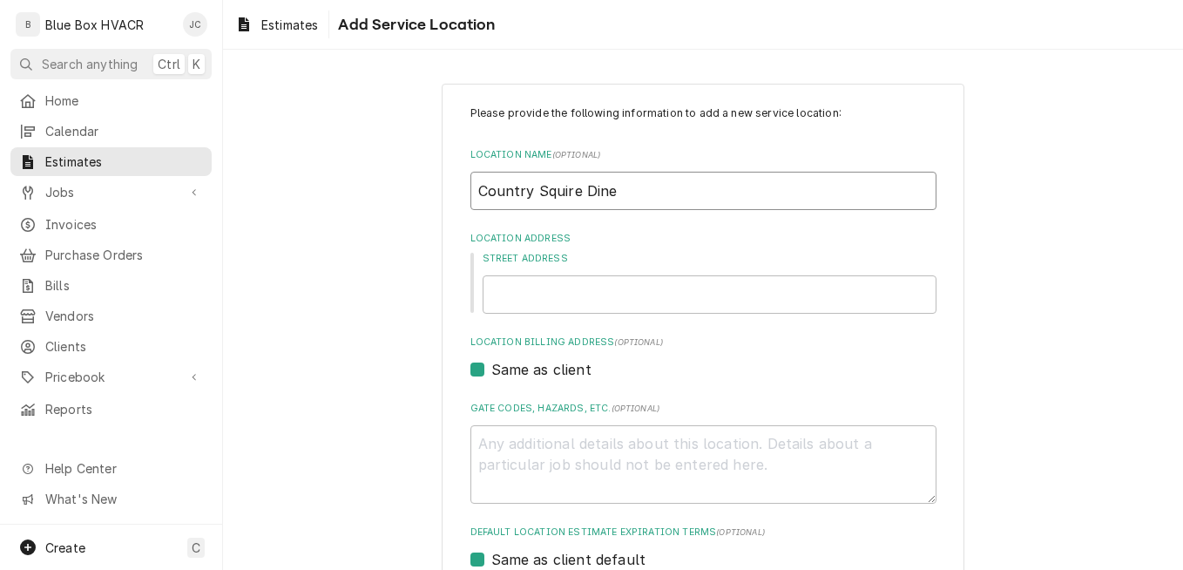
type textarea "x"
type input "Country Squire Diner"
type textarea "x"
type input "Country Squire Diner"
click at [594, 292] on input "Street Address" at bounding box center [710, 294] width 454 height 38
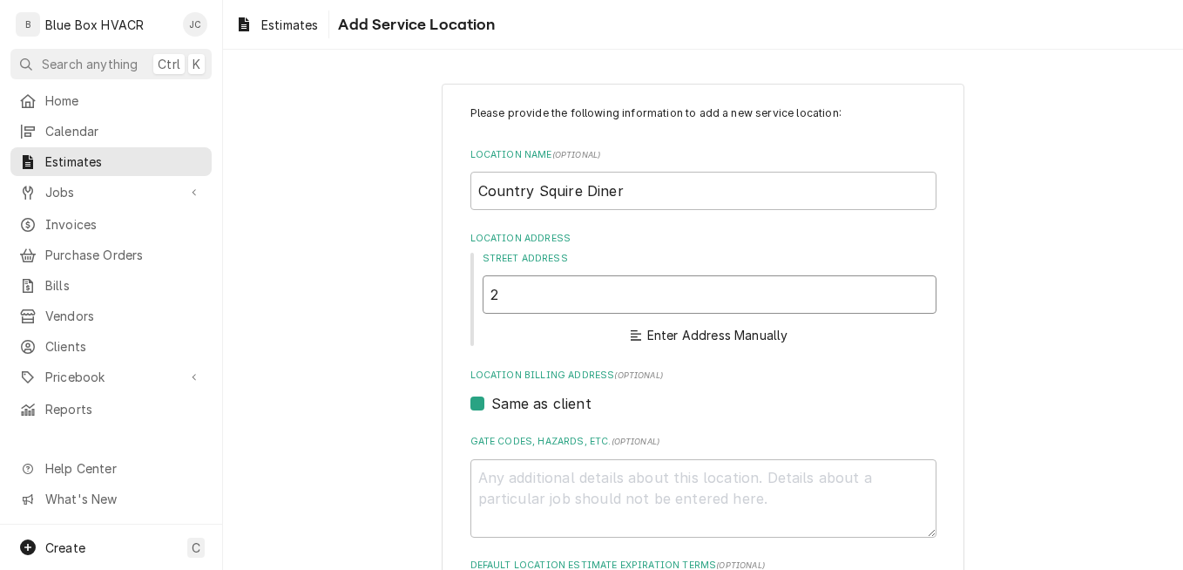
type textarea "x"
type input "2"
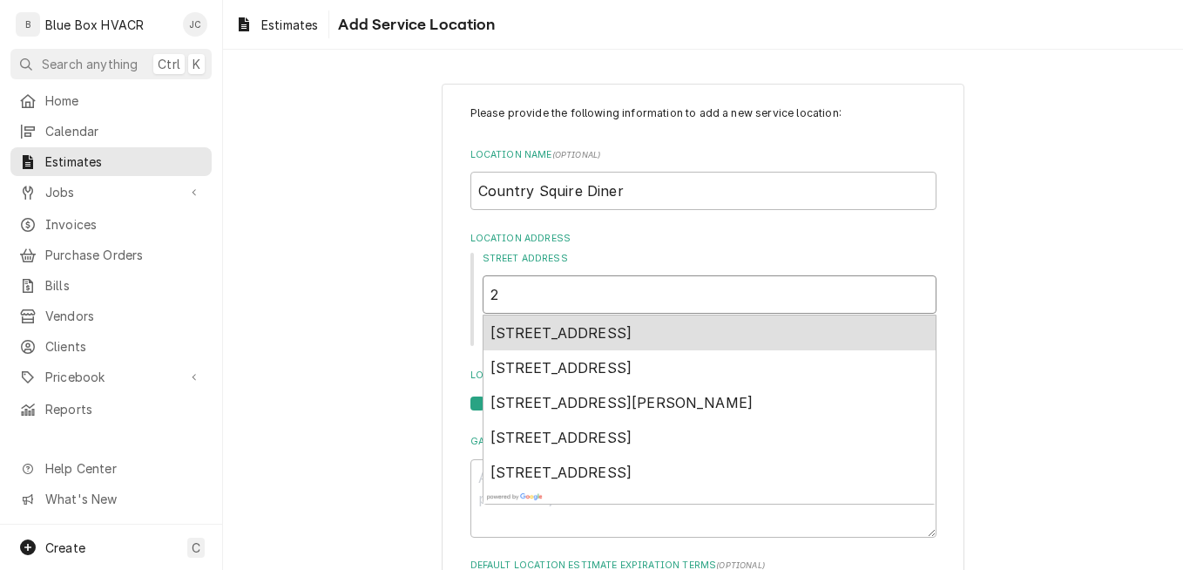
type textarea "x"
type input "26"
type textarea "x"
type input "264"
type textarea "x"
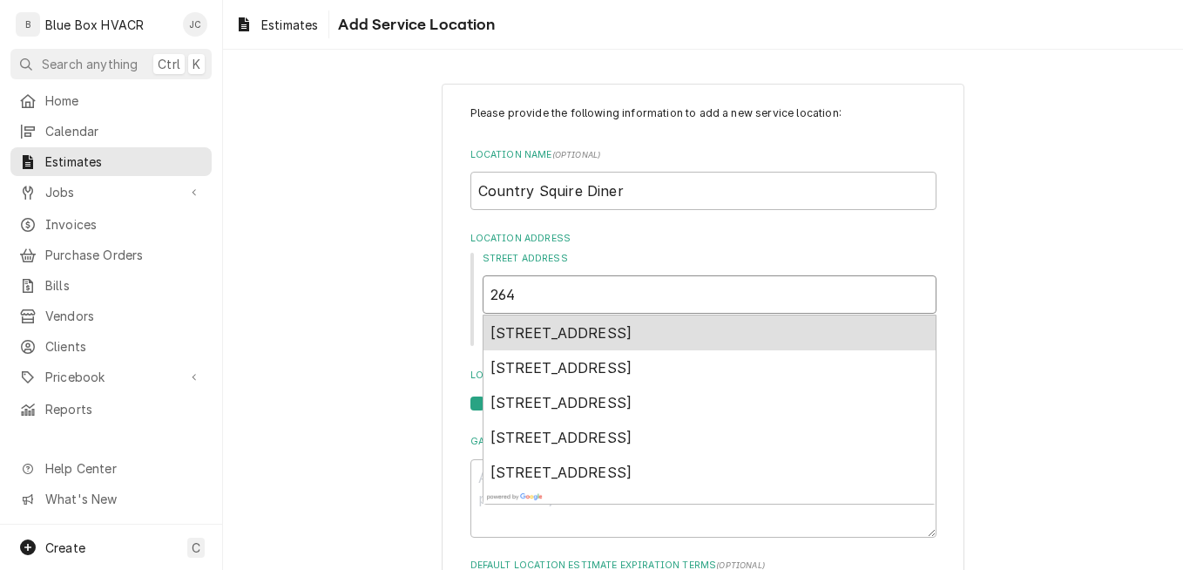
type input "26"
type textarea "x"
type input "2"
type textarea "x"
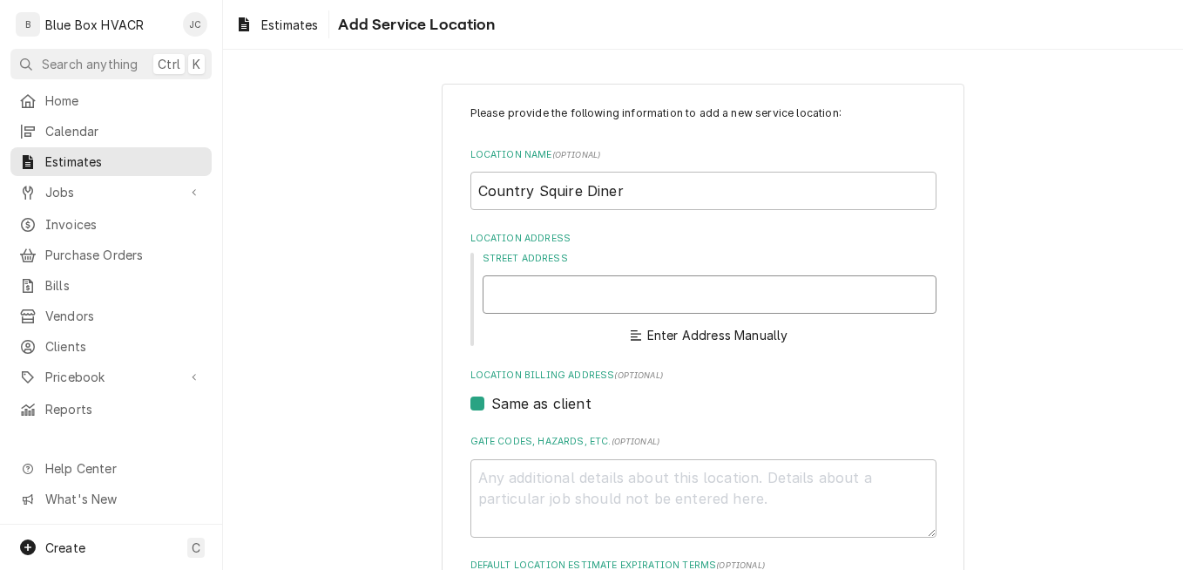
type textarea "x"
type input "2"
type textarea "x"
type input "25"
type textarea "x"
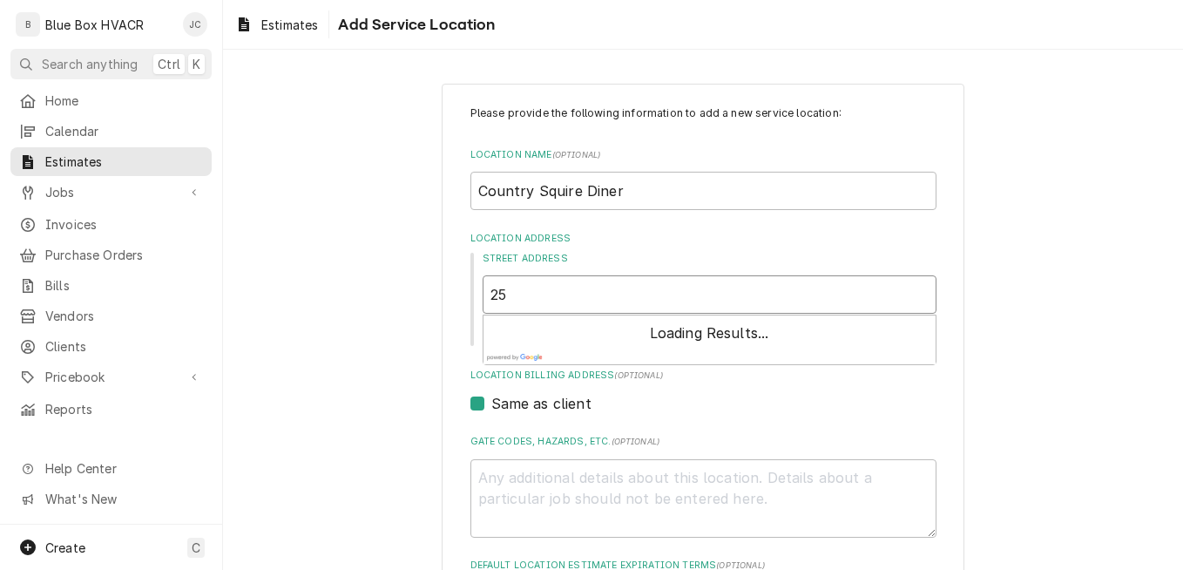
type input "256"
type textarea "x"
type input "2560"
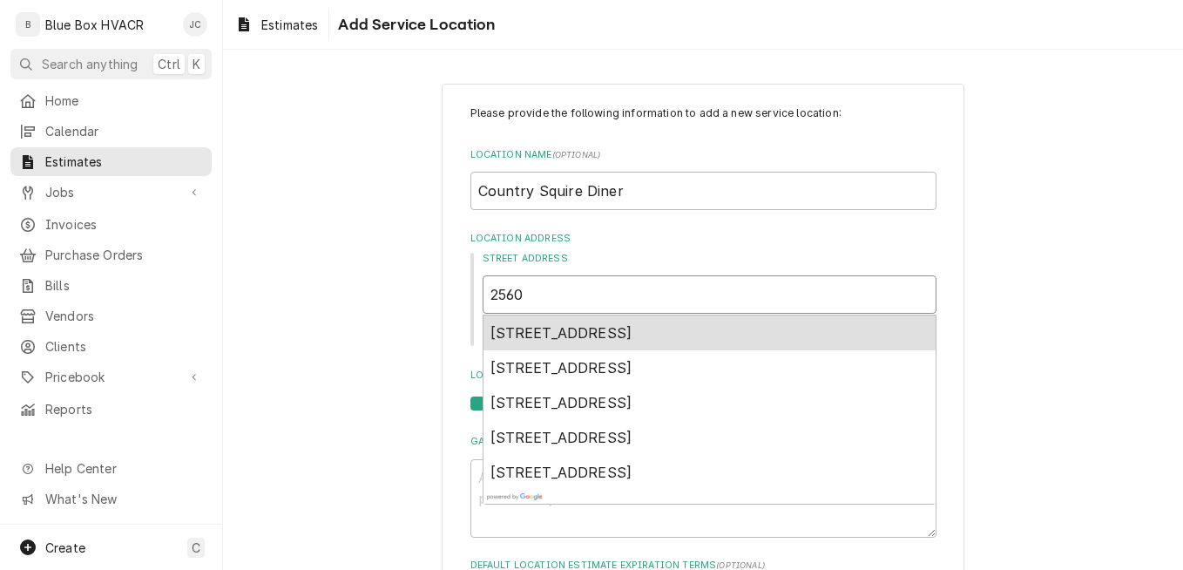
type textarea "x"
type input "2560"
type textarea "x"
type input "2560 w"
type textarea "x"
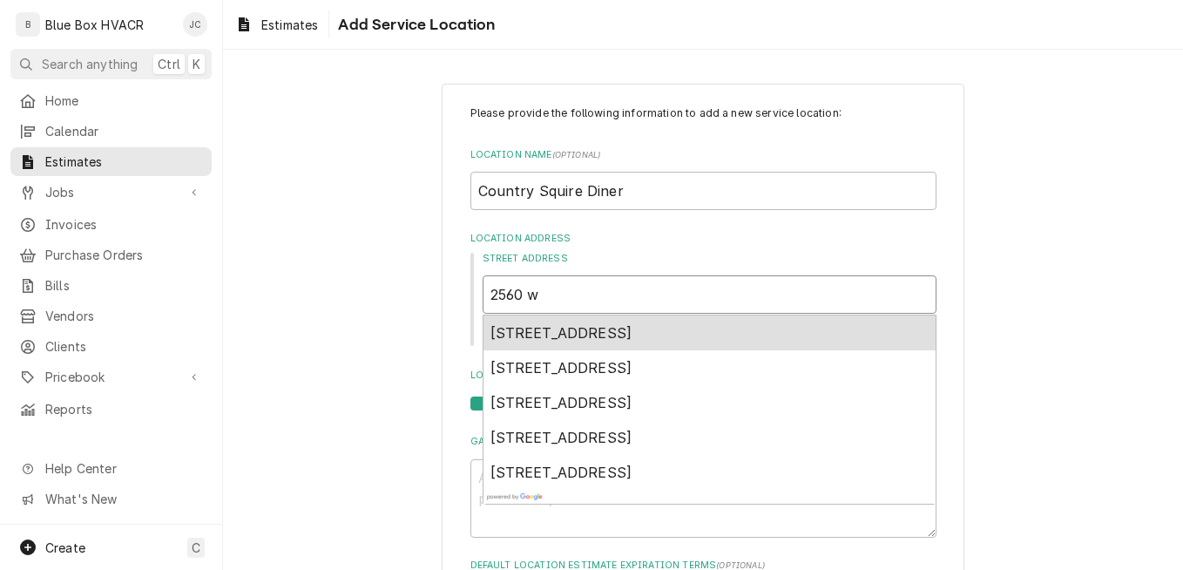
type input "2560 w"
type textarea "x"
type input "2560 w ch"
type textarea "x"
type input "2560 w che"
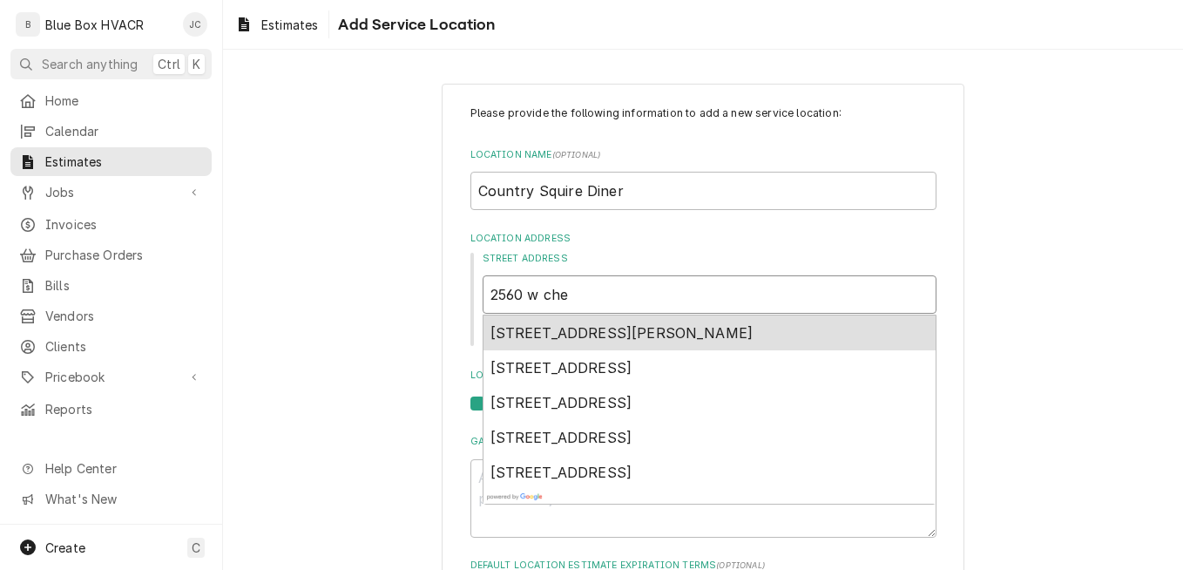
type textarea "x"
type input "2560 w ches"
type textarea "x"
type input "2560 w chest"
click at [641, 329] on span "2560 West Chester Pike, Broomall, PA, USA" at bounding box center [622, 332] width 263 height 17
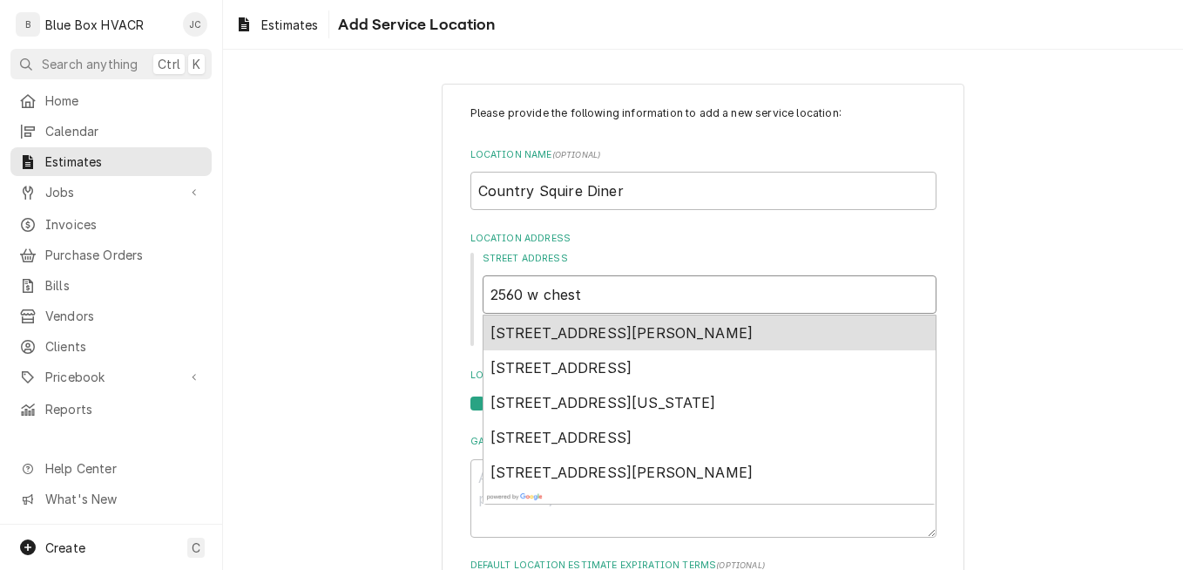
type textarea "x"
type input "2560 West Chester Pike"
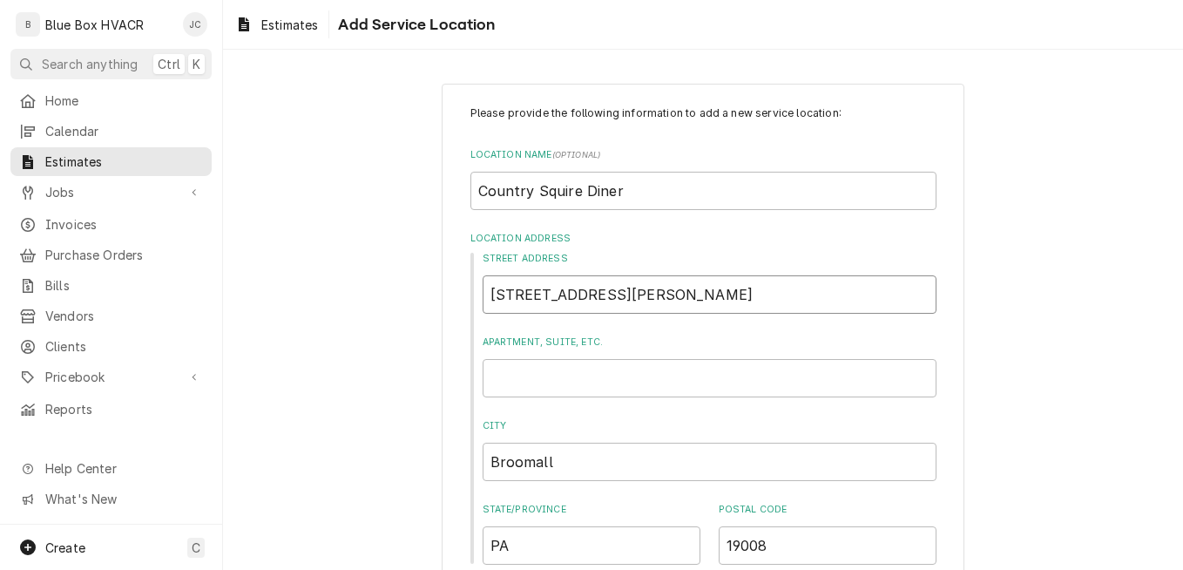
type textarea "x"
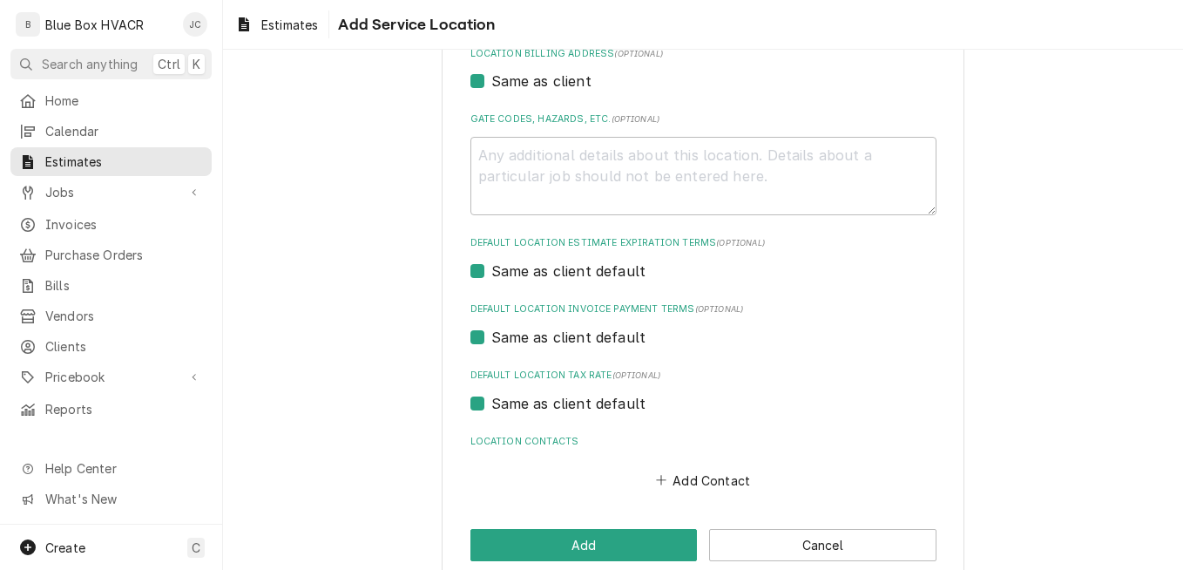
scroll to position [568, 0]
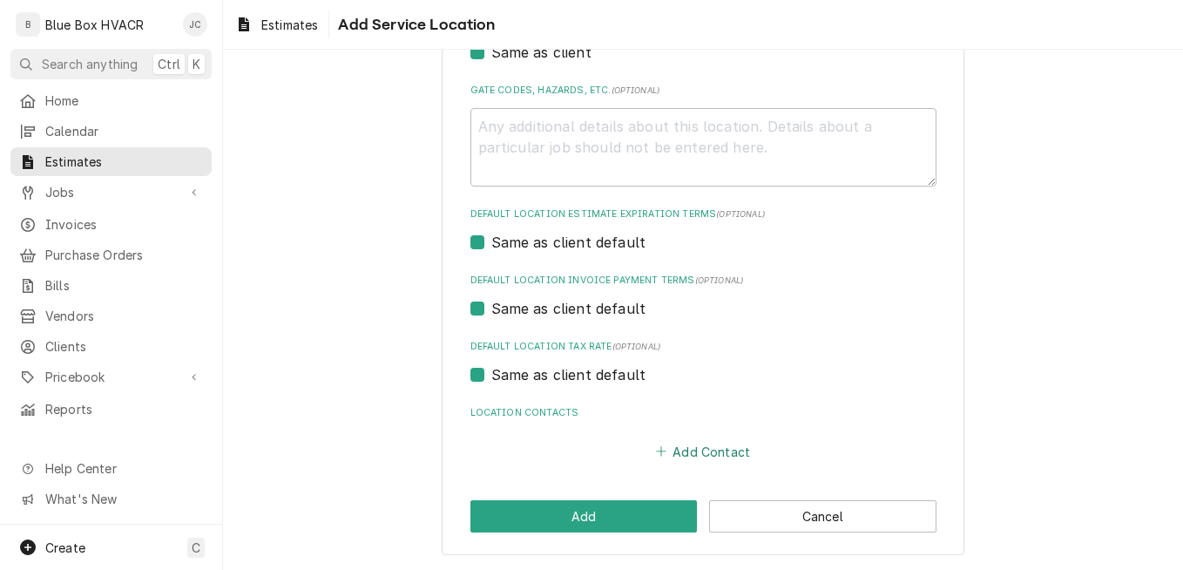
type input "2560 West Chester Pike"
click at [677, 455] on button "Add Contact" at bounding box center [703, 451] width 100 height 24
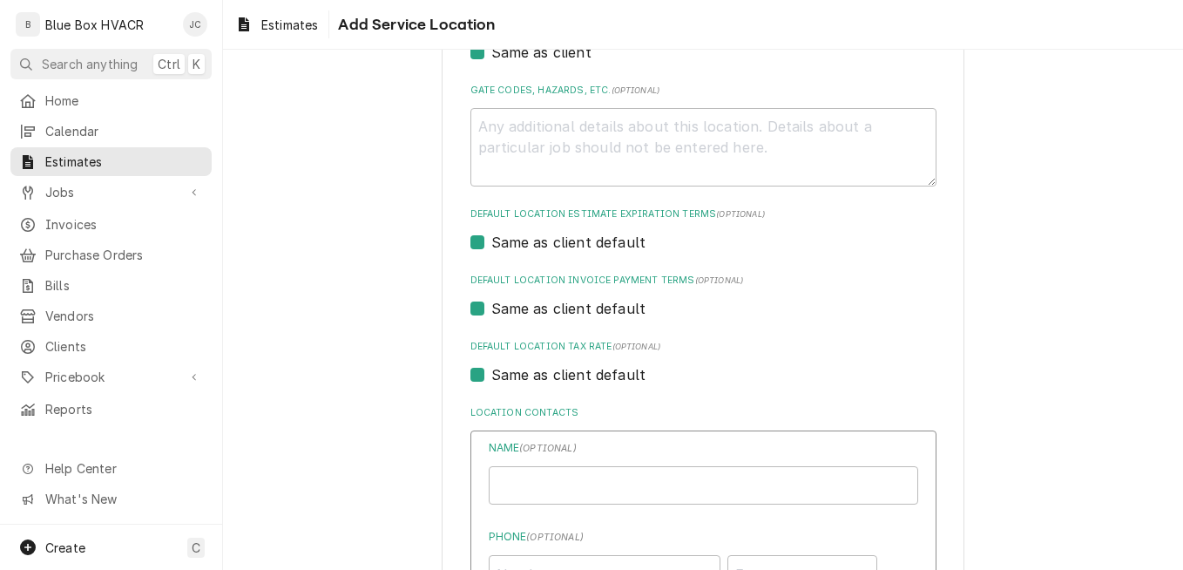
type textarea "x"
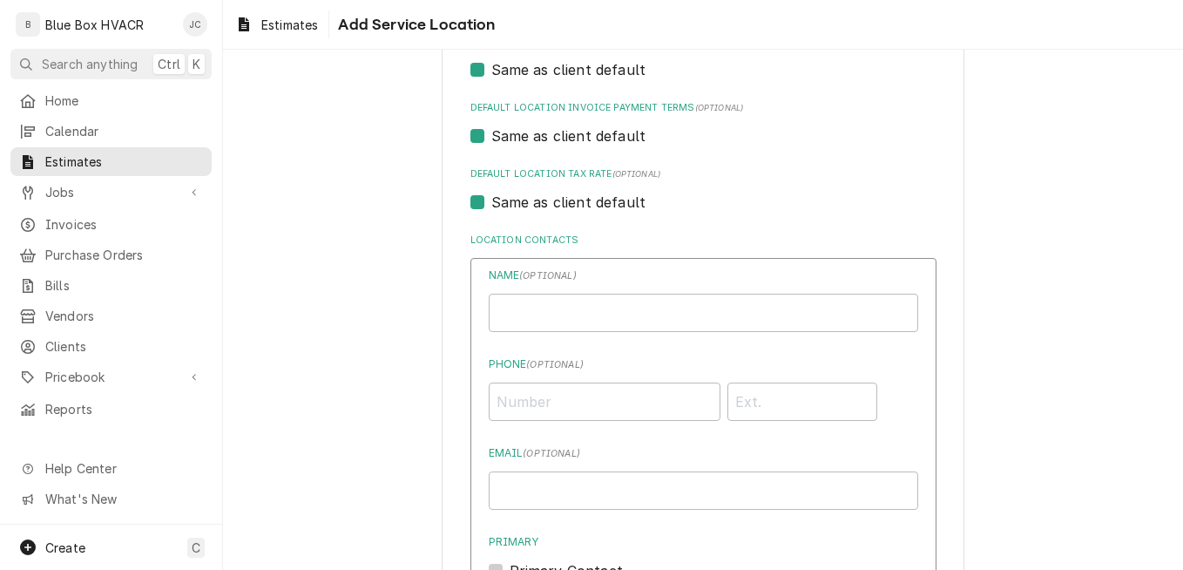
scroll to position [742, 0]
click at [562, 316] on input "Location Name ( optional )" at bounding box center [704, 311] width 430 height 38
type input "George"
click at [557, 394] on input "Phone ( optional )" at bounding box center [605, 400] width 232 height 38
paste input "+1 302 276 3705"
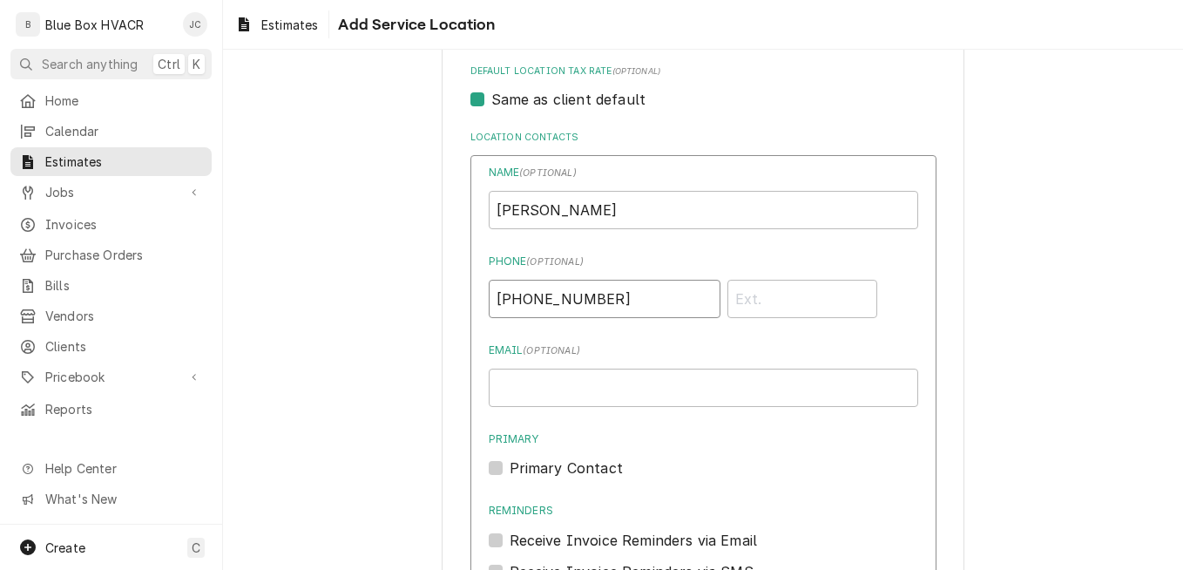
scroll to position [917, 0]
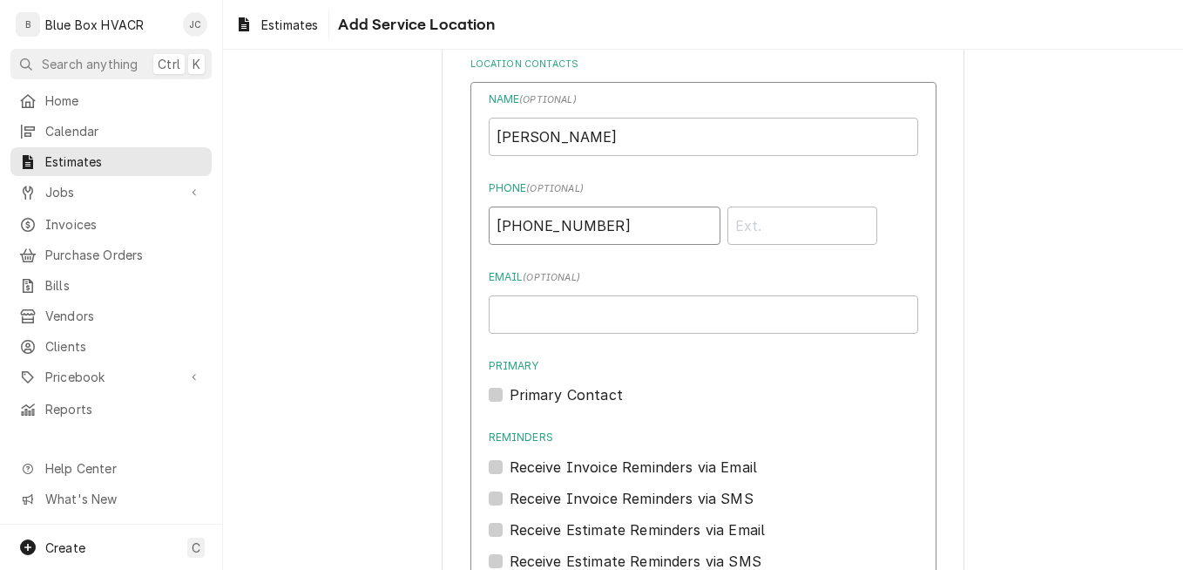
type input "+1 302 276 3705"
click at [621, 317] on input "Email ( optional )" at bounding box center [704, 314] width 430 height 38
paste input "squirediner@gmail.com"
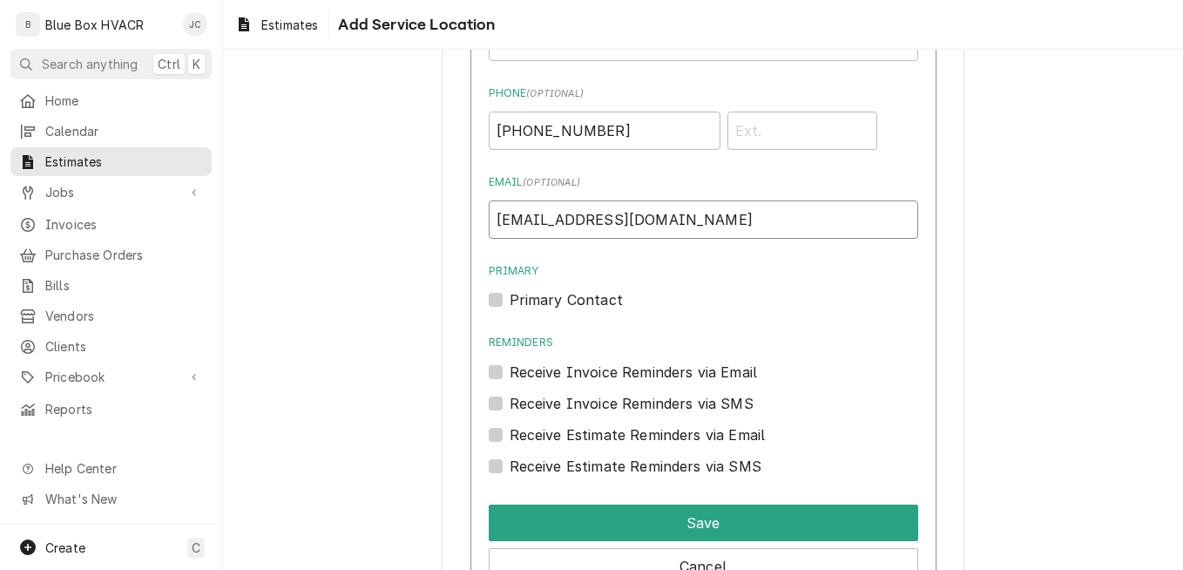
scroll to position [1151, 0]
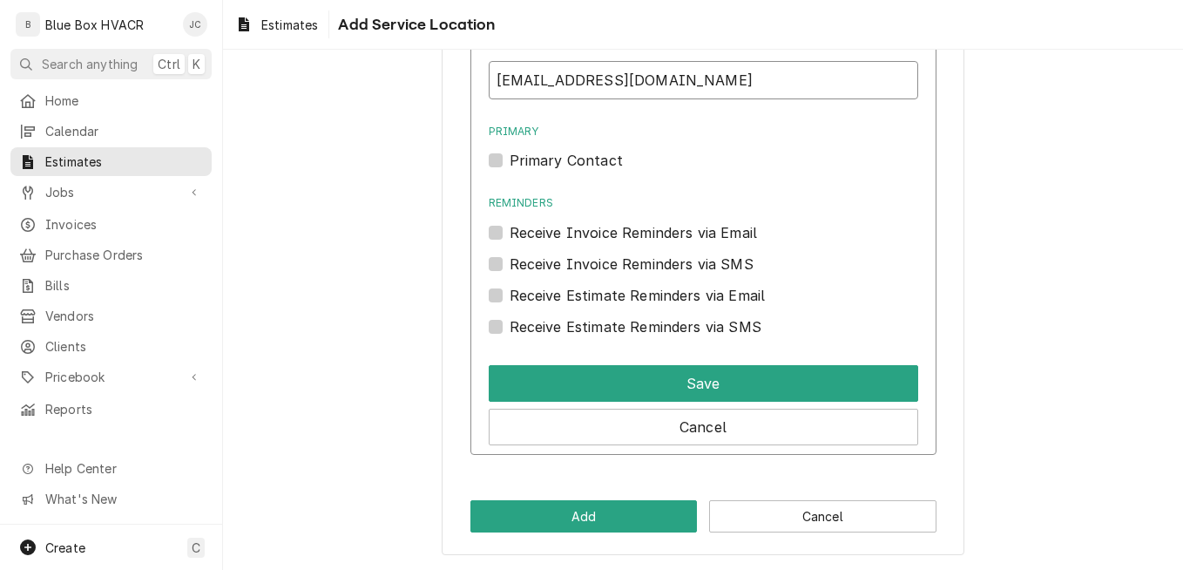
type input "squirediner@gmail.com"
click at [510, 156] on label "Primary Contact" at bounding box center [566, 160] width 113 height 21
click at [510, 156] on input "Primary" at bounding box center [725, 169] width 430 height 38
checkbox input "true"
click at [510, 233] on label "Receive Invoice Reminders via Email" at bounding box center [634, 232] width 248 height 21
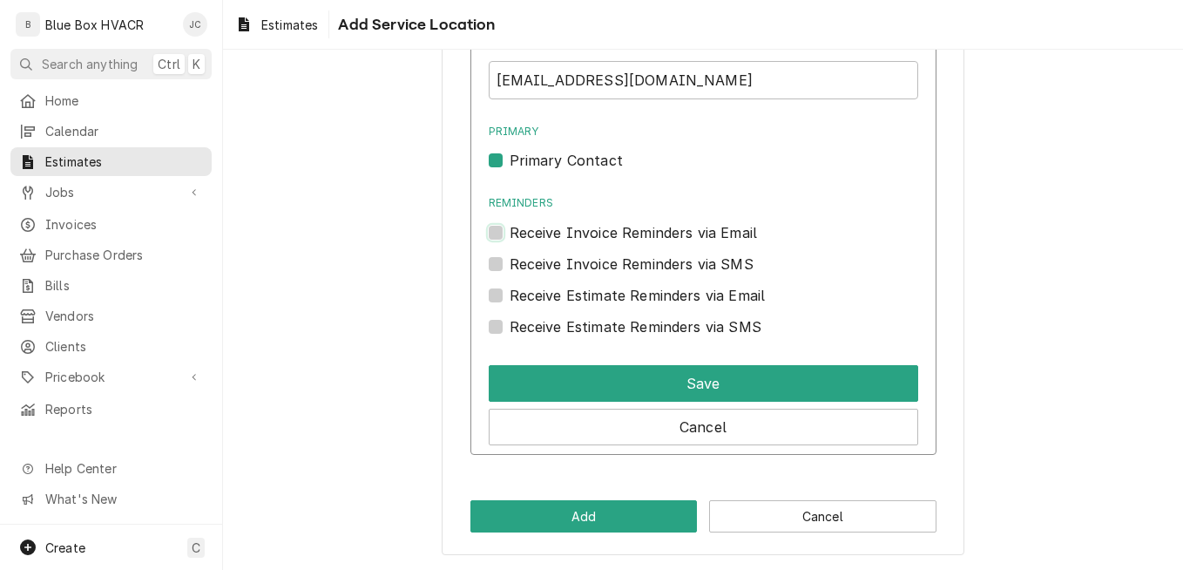
click at [510, 233] on input "Reminders" at bounding box center [725, 241] width 430 height 38
checkbox input "true"
click at [510, 292] on label "Receive Estimate Reminders via Email" at bounding box center [638, 295] width 256 height 21
click at [510, 292] on input "Contact Edit Form" at bounding box center [725, 304] width 430 height 38
click at [510, 323] on label "Receive Estimate Reminders via SMS" at bounding box center [636, 326] width 252 height 21
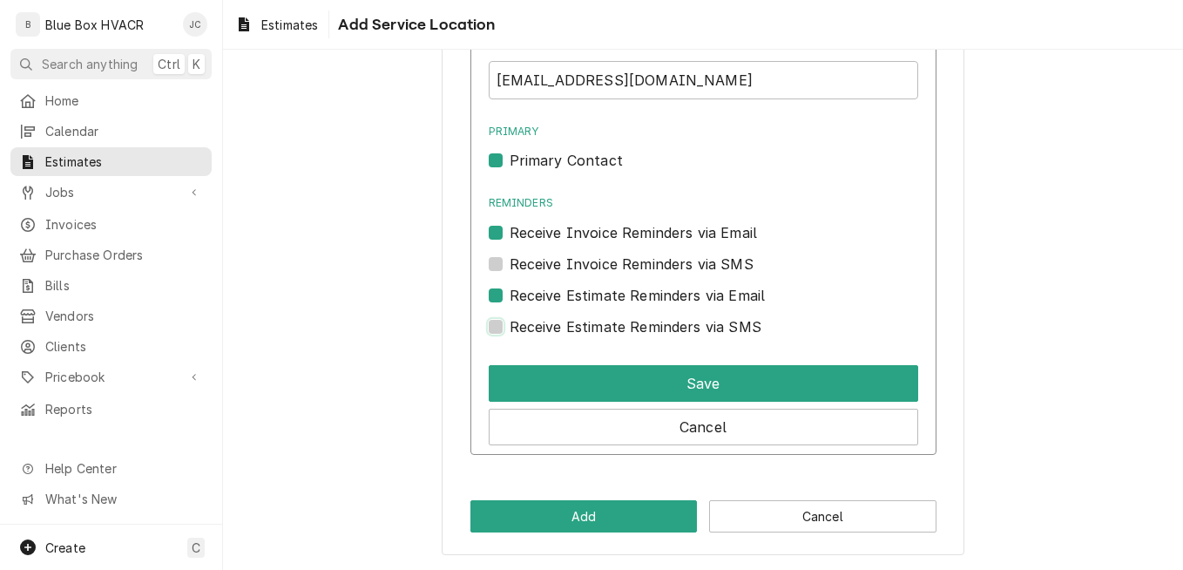
click at [510, 323] on input "Contact Edit Form" at bounding box center [725, 335] width 430 height 38
click at [510, 327] on label "Receive Estimate Reminders via SMS" at bounding box center [636, 326] width 252 height 21
click at [510, 327] on input "Contact Edit Form" at bounding box center [725, 335] width 430 height 38
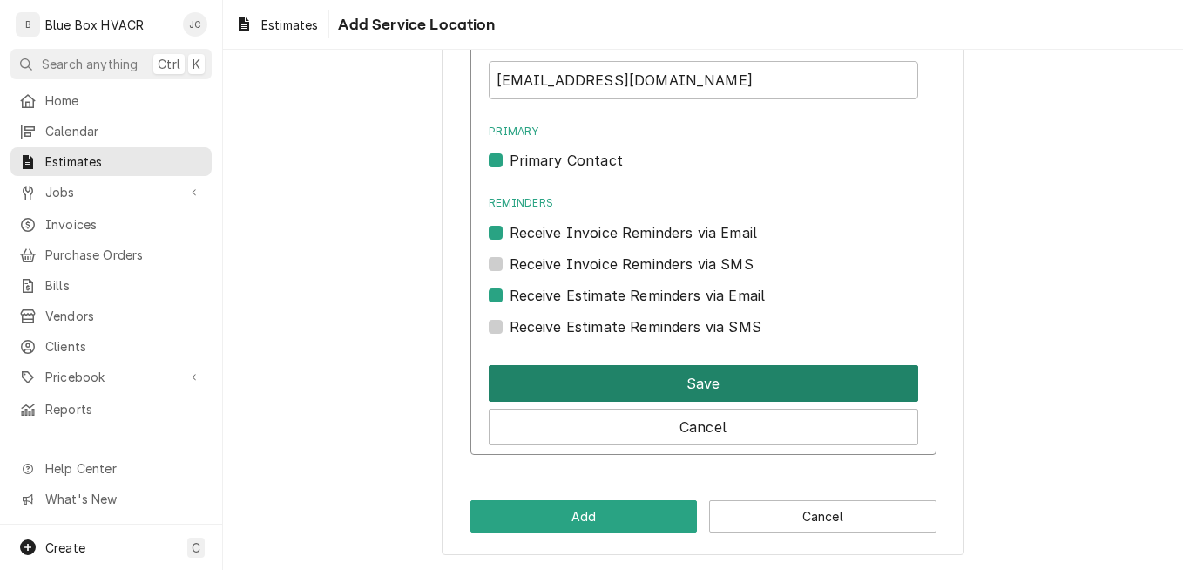
click at [735, 380] on button "Save" at bounding box center [704, 383] width 430 height 37
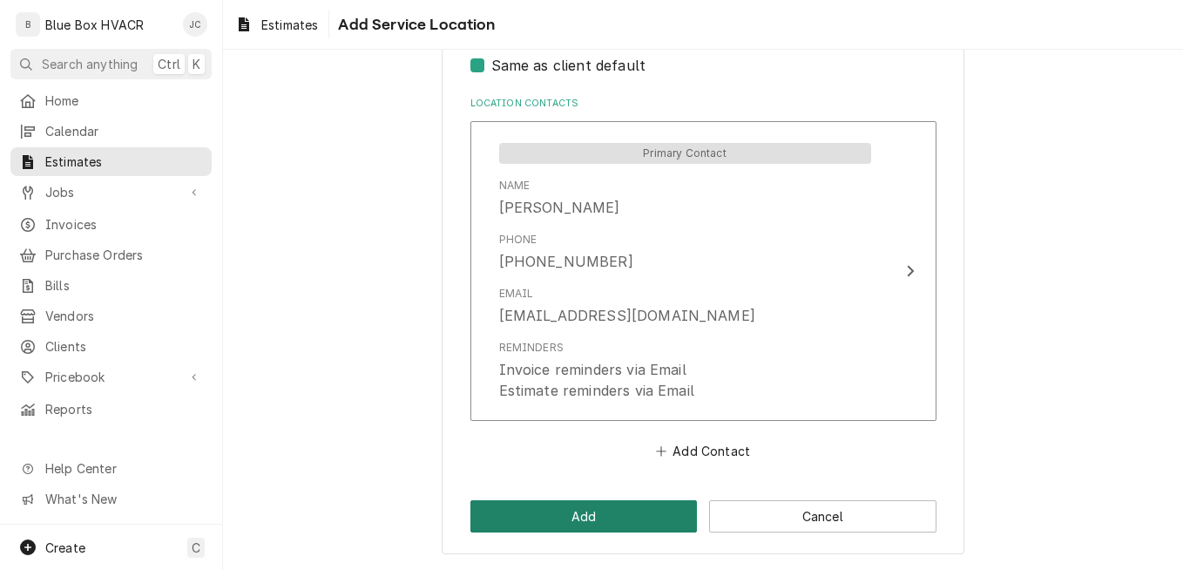
click at [603, 512] on button "Add" at bounding box center [584, 516] width 227 height 32
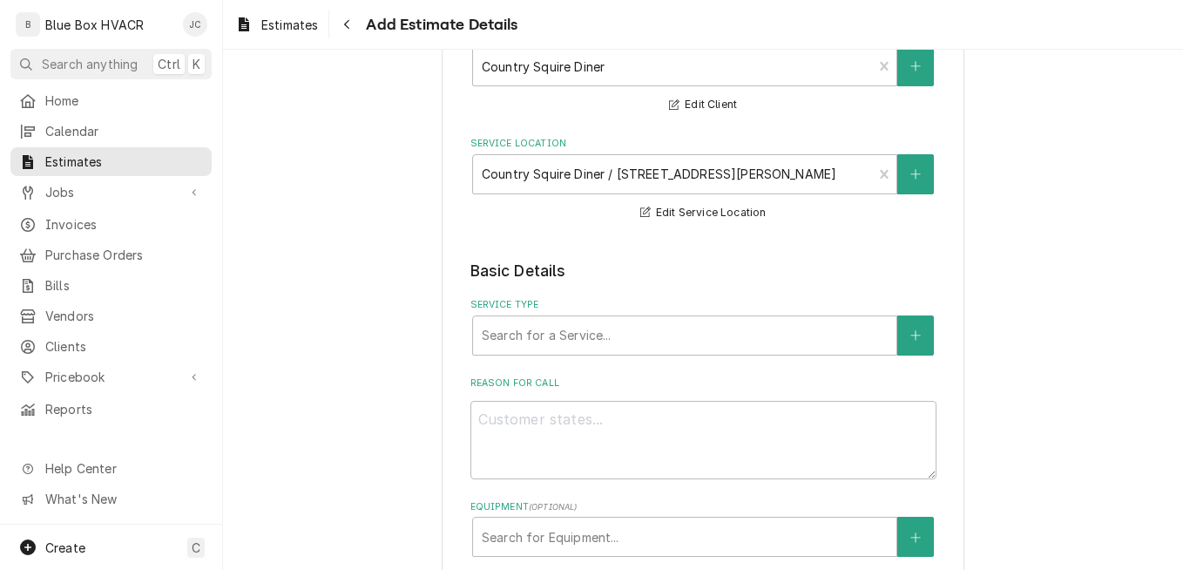
scroll to position [349, 0]
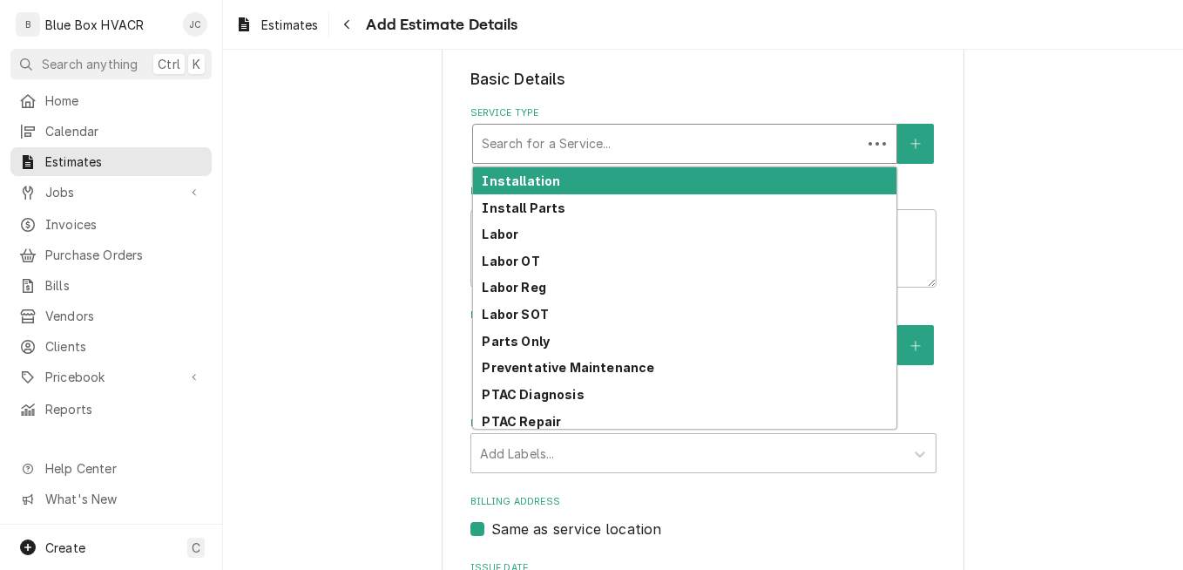
click at [607, 146] on div "Service Type" at bounding box center [667, 143] width 371 height 31
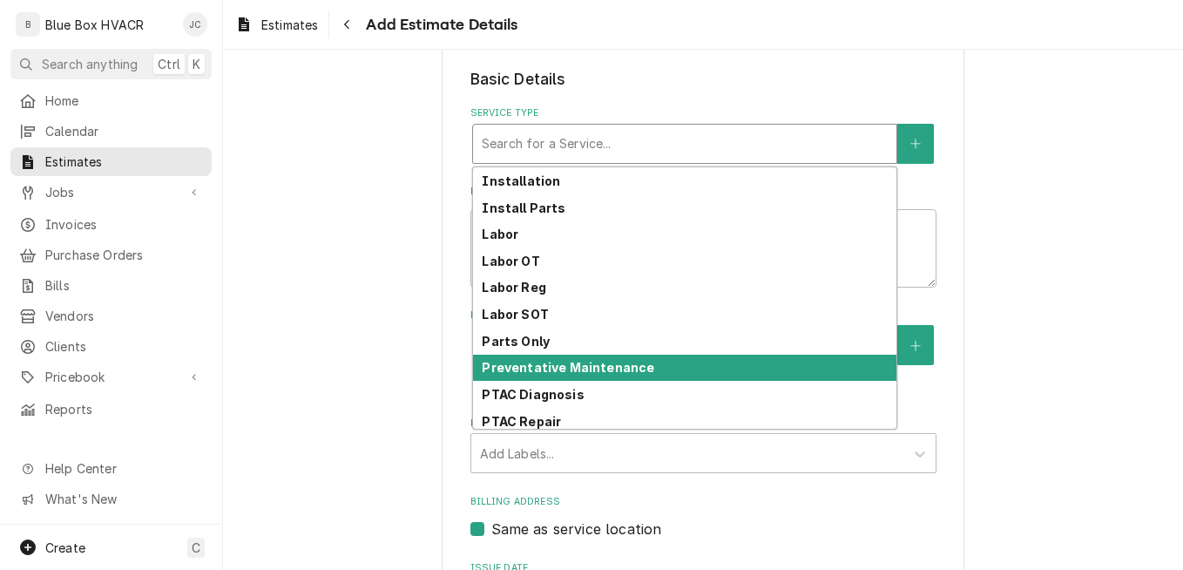
click at [586, 374] on strong "Preventative Maintenance" at bounding box center [568, 367] width 173 height 15
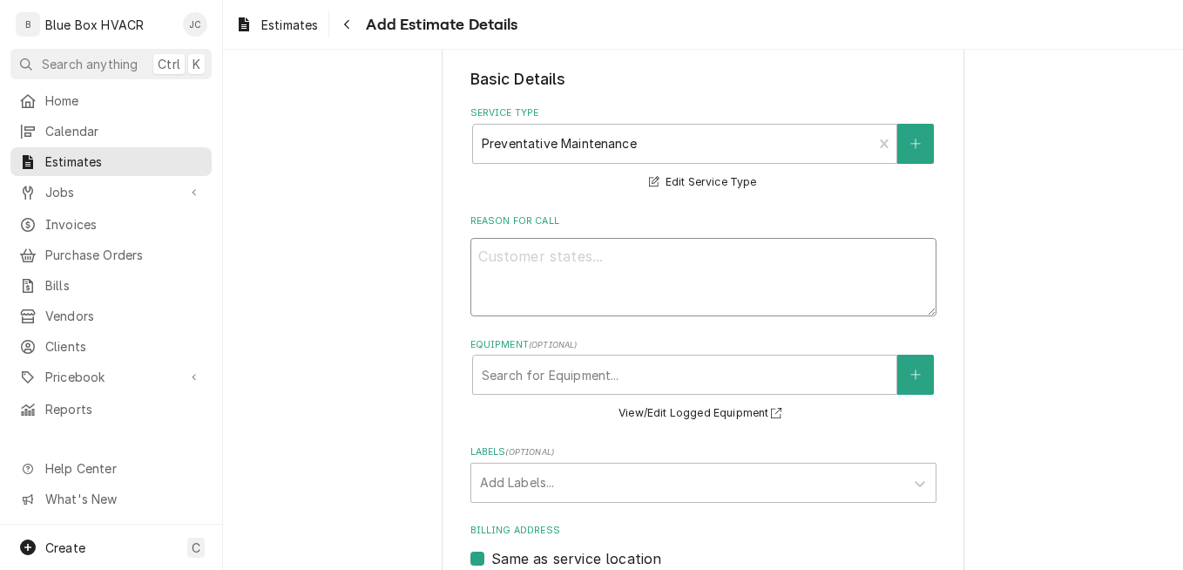
click at [552, 260] on textarea "Reason For Call" at bounding box center [704, 277] width 466 height 78
click at [627, 281] on textarea "Reason For Call" at bounding box center [704, 277] width 466 height 78
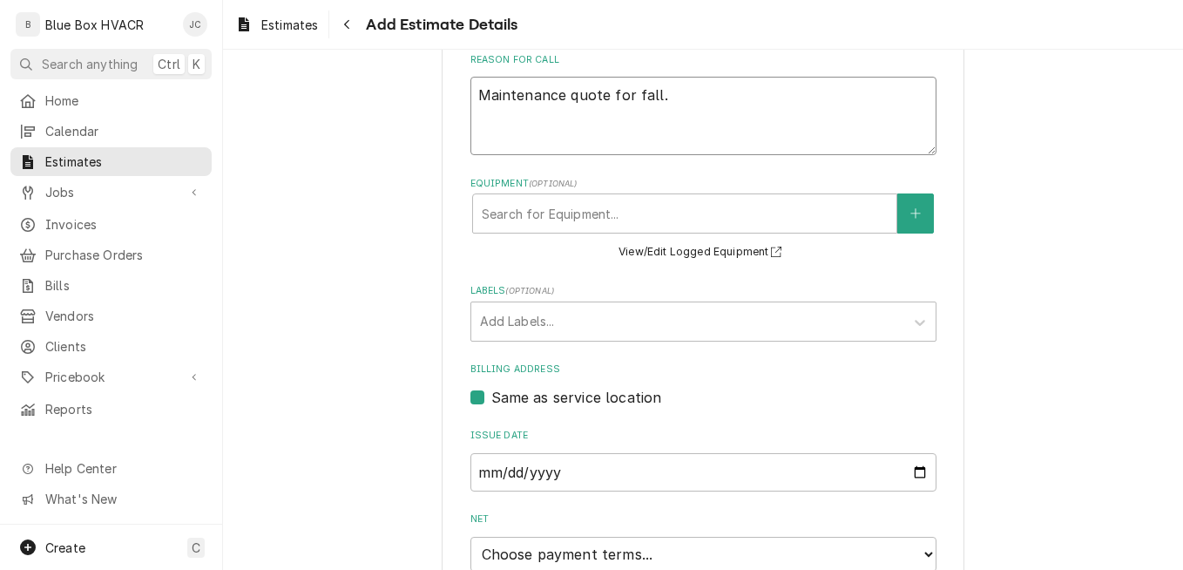
scroll to position [523, 0]
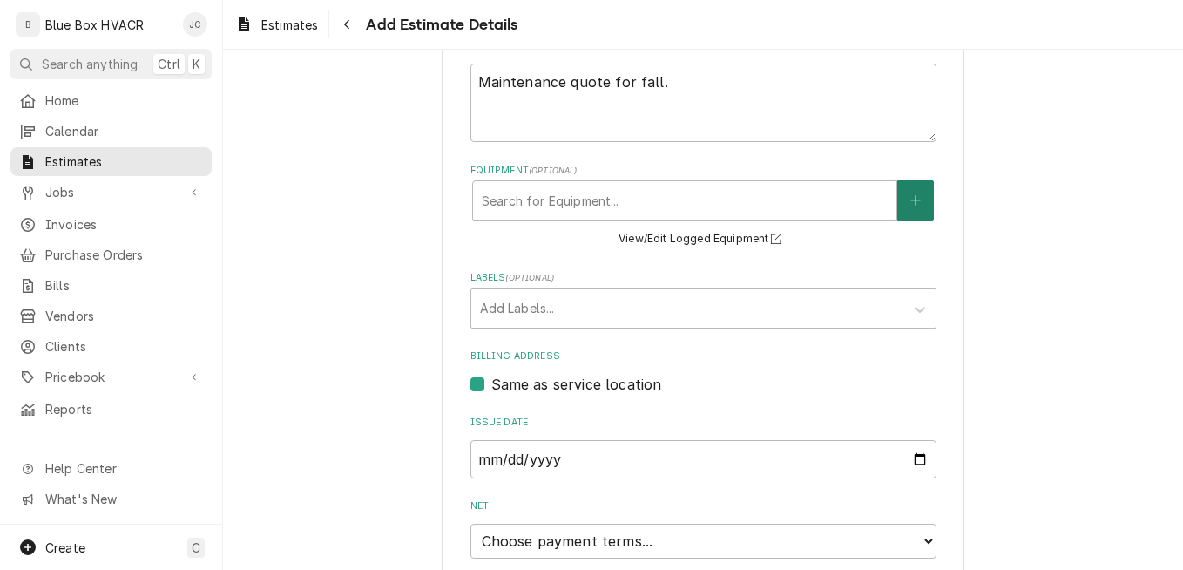
click at [914, 206] on icon "Create New Equipment" at bounding box center [916, 200] width 10 height 12
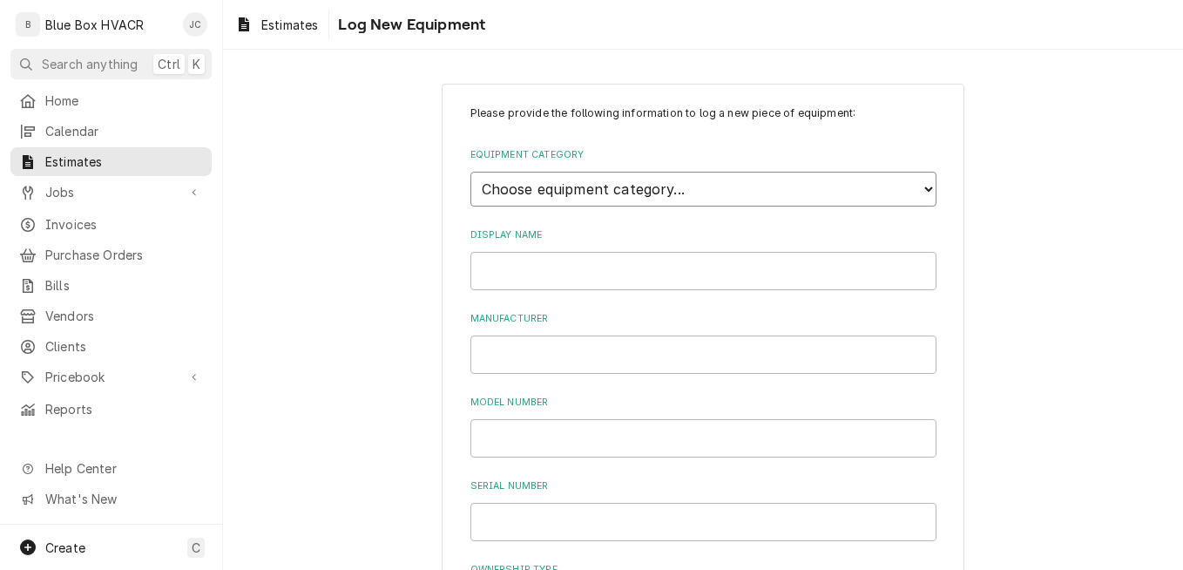
click at [640, 199] on select "Choose equipment category... Cooking Equipment Fryers Ice Machines Ovens and Ra…" at bounding box center [704, 189] width 466 height 35
click at [471, 172] on select "Choose equipment category... Cooking Equipment Fryers Ice Machines Ovens and Ra…" at bounding box center [704, 189] width 466 height 35
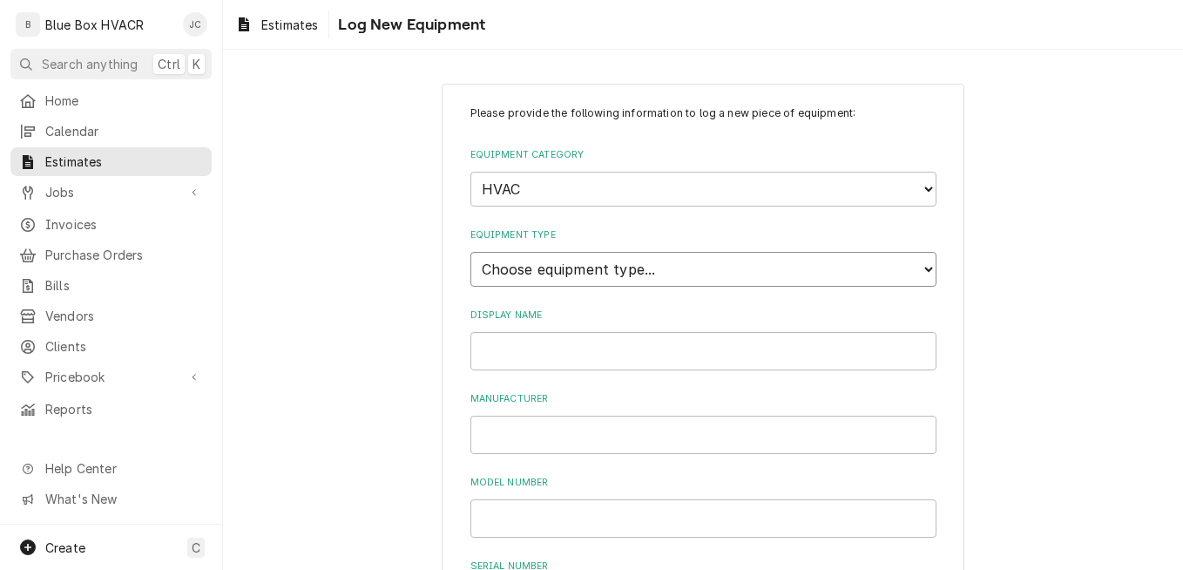
click at [595, 277] on select "Choose equipment type... Condenser Furnace Chiller Air Handler VRF Mini Split M…" at bounding box center [704, 269] width 466 height 35
click at [471, 252] on select "Choose equipment type... Condenser Furnace Chiller Air Handler VRF Mini Split M…" at bounding box center [704, 269] width 466 height 35
click at [550, 335] on input "Display Name" at bounding box center [704, 351] width 466 height 38
click at [543, 427] on input "Manufacturer" at bounding box center [704, 435] width 466 height 38
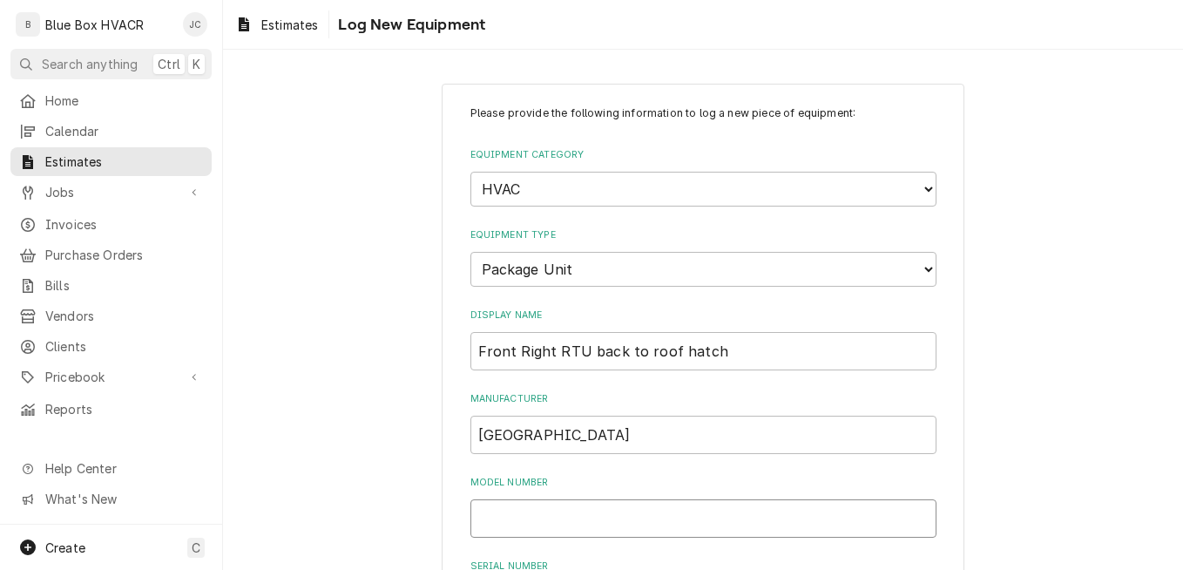
click at [579, 512] on input "Model Number" at bounding box center [704, 518] width 466 height 38
paste input "ZF120N15N2AAA7A"
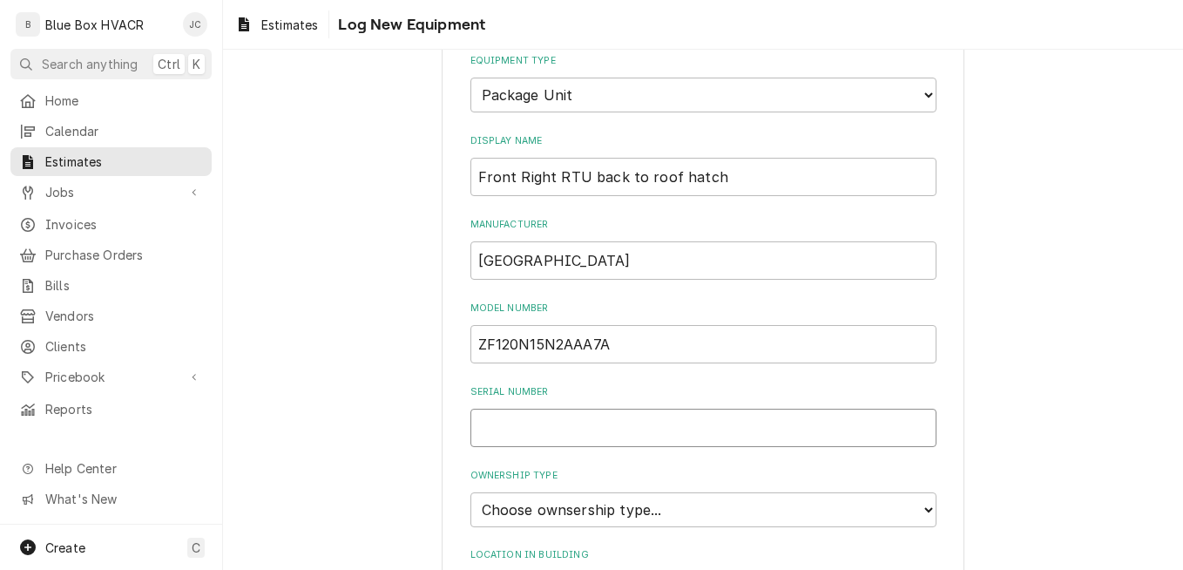
click at [596, 429] on input "Serial Number" at bounding box center [704, 428] width 466 height 38
paste input "N1B5479368"
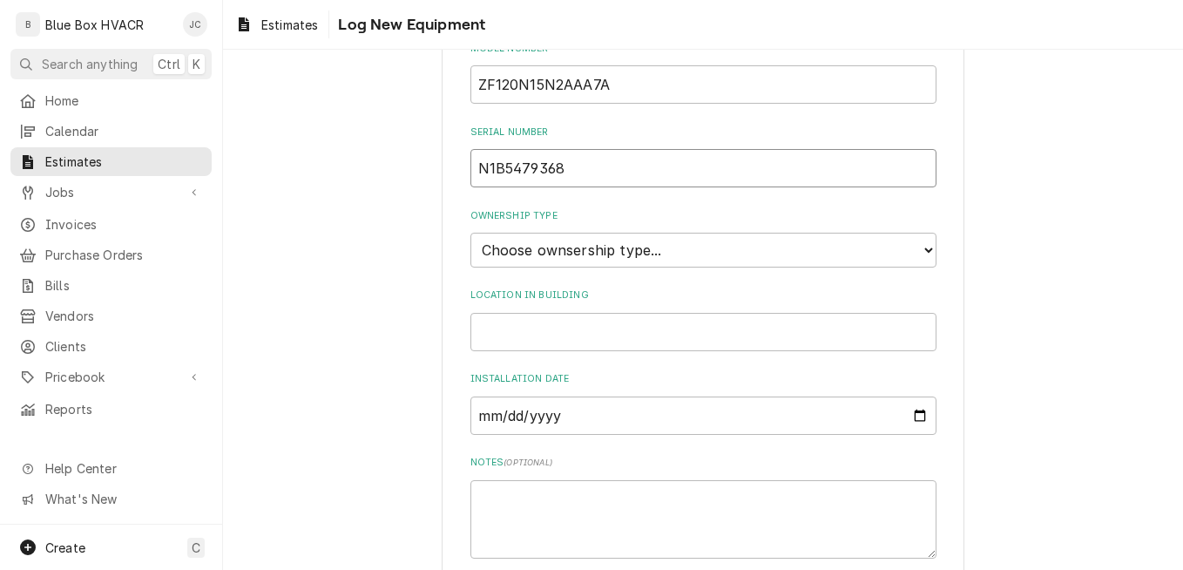
scroll to position [436, 0]
click at [619, 253] on select "Choose ownsership type... Unknown Owned Leased Rented" at bounding box center [704, 248] width 466 height 35
click at [471, 231] on select "Choose ownsership type... Unknown Owned Leased Rented" at bounding box center [704, 248] width 466 height 35
click at [641, 323] on input "Location in Building" at bounding box center [704, 330] width 466 height 38
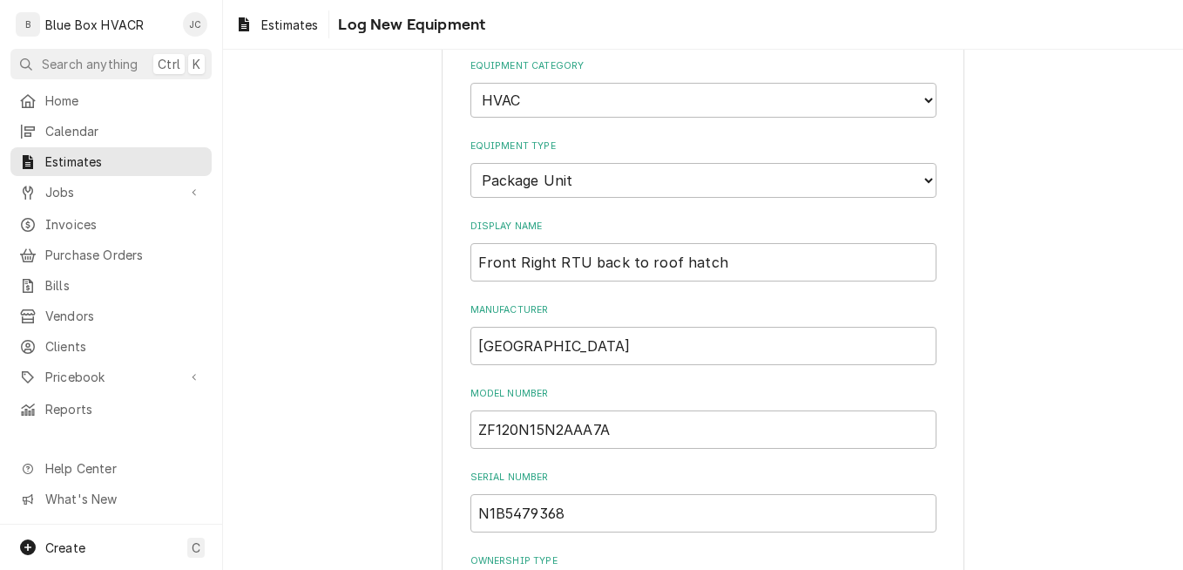
scroll to position [87, 0]
drag, startPoint x: 711, startPoint y: 266, endPoint x: 462, endPoint y: 263, distance: 249.2
click at [462, 263] on div "Please provide the following information to log a new piece of equipment: Equip…" at bounding box center [703, 536] width 523 height 1079
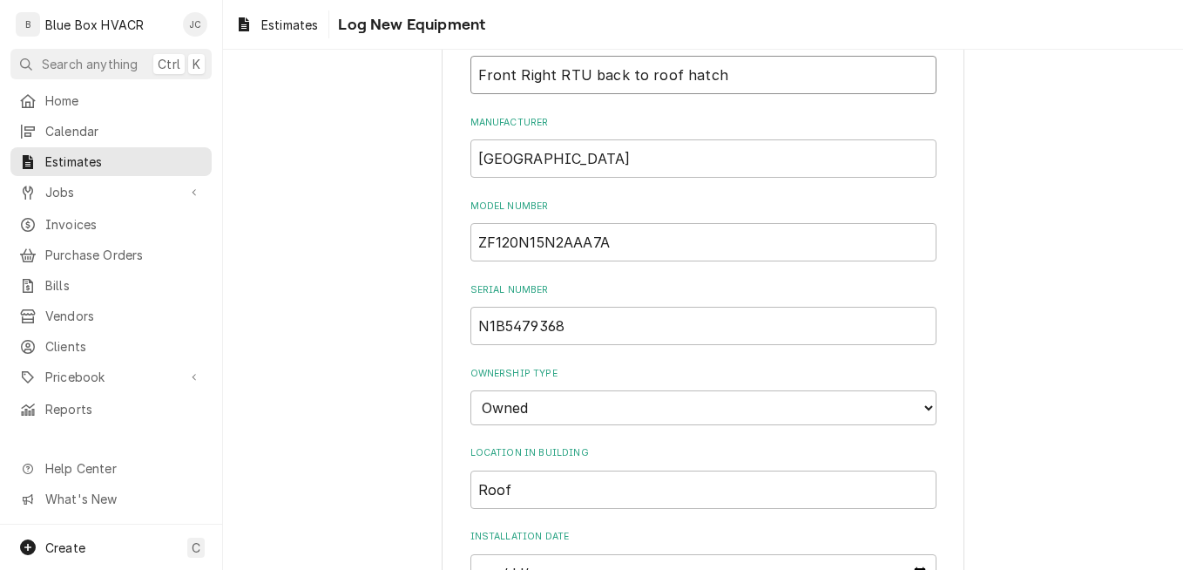
scroll to position [436, 0]
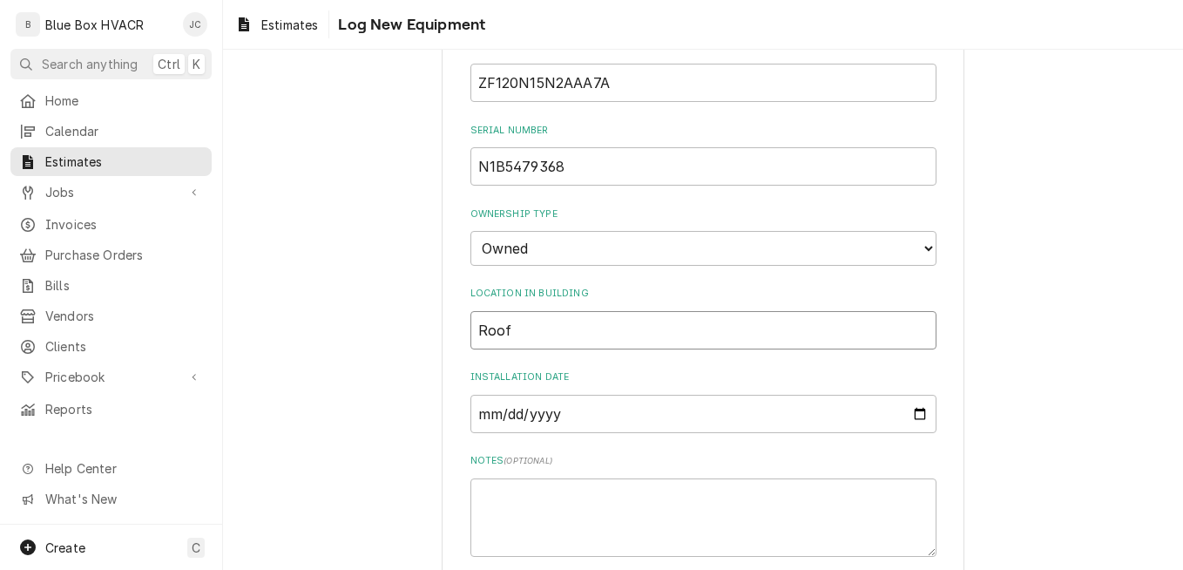
drag, startPoint x: 574, startPoint y: 314, endPoint x: 444, endPoint y: 336, distance: 131.8
click at [444, 336] on div "Please provide the following information to log a new piece of equipment: Equip…" at bounding box center [703, 187] width 523 height 1079
paste input "Front Right RTU back to roof hatch"
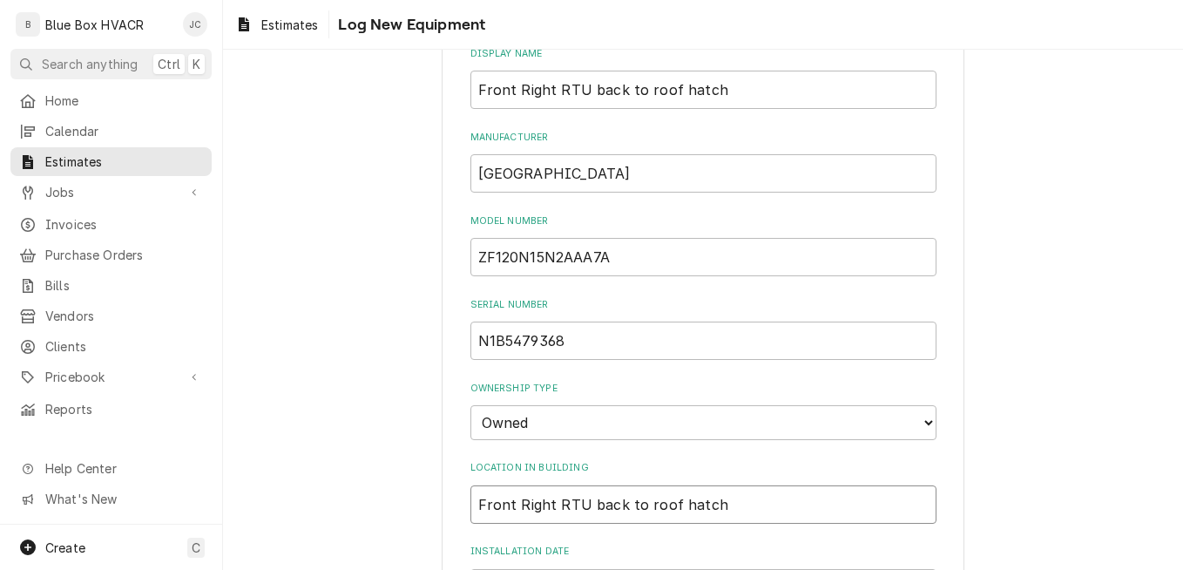
scroll to position [0, 0]
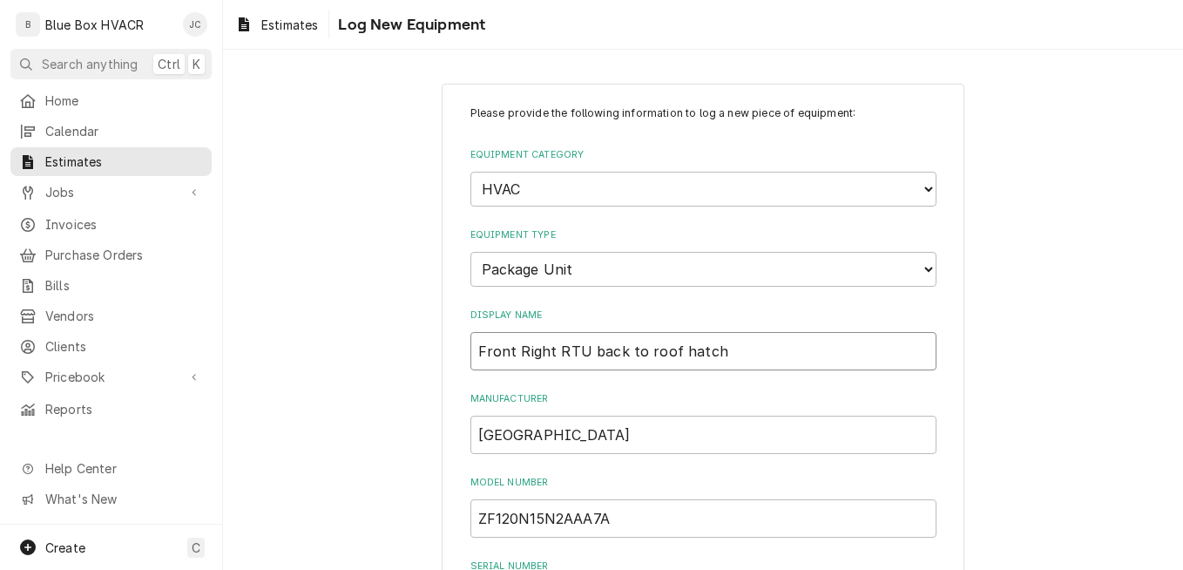
drag, startPoint x: 640, startPoint y: 344, endPoint x: 382, endPoint y: 344, distance: 257.9
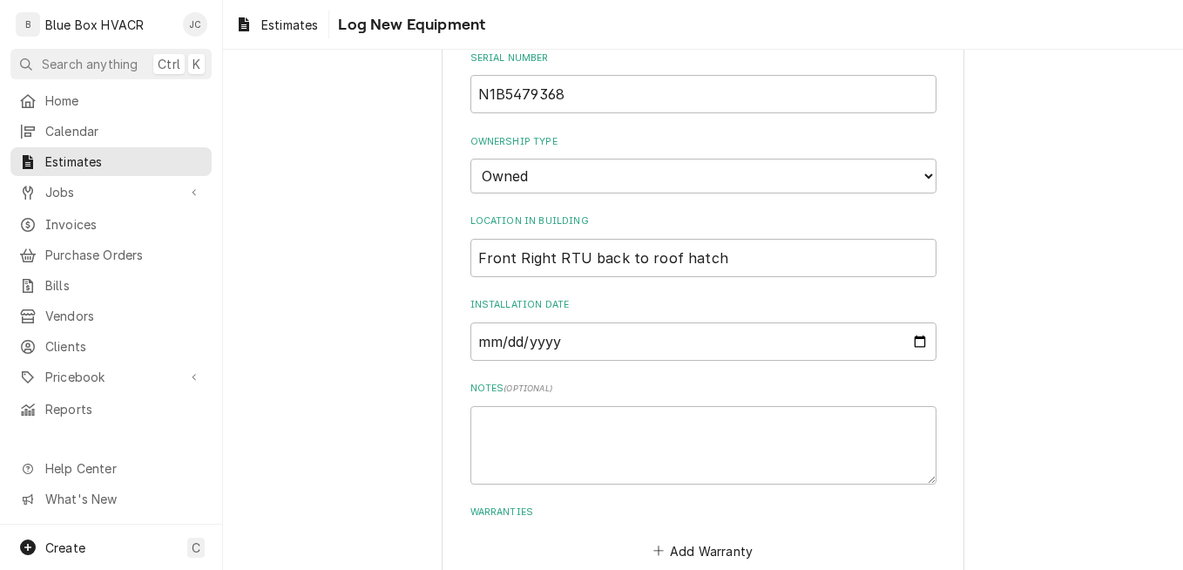
scroll to position [607, 0]
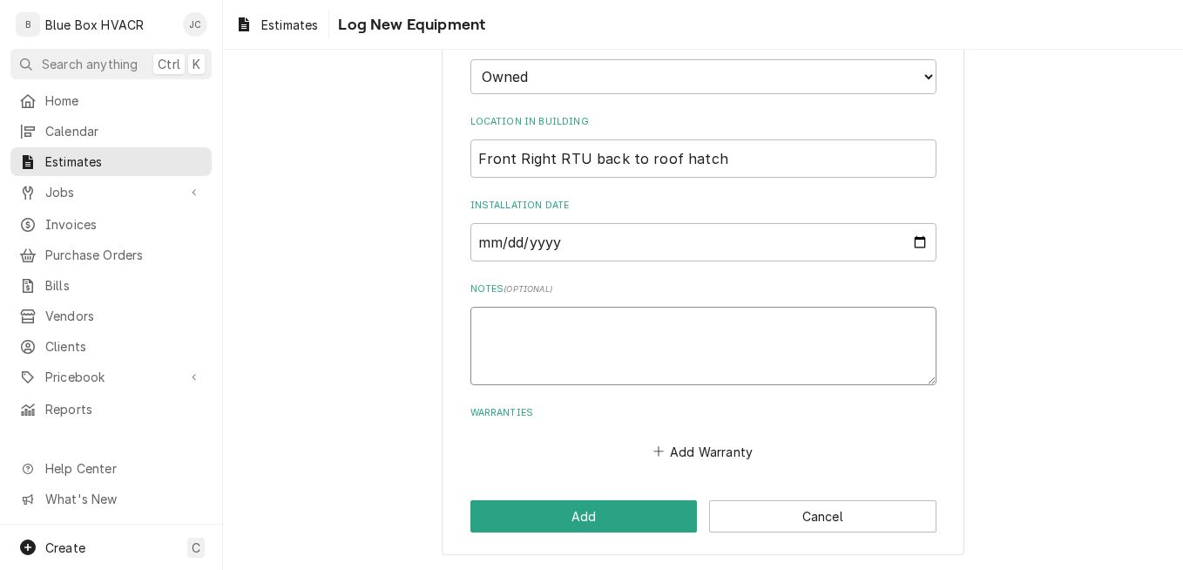
click at [520, 326] on textarea "Notes ( optional )" at bounding box center [704, 346] width 466 height 78
click at [486, 348] on textarea "Leak in vertical condenser coil. 4 20x24x2" at bounding box center [704, 346] width 466 height 78
click at [485, 363] on textarea "Leak in vertical condenser coil. 4 - 20x24x2" at bounding box center [704, 346] width 466 height 78
click at [572, 346] on textarea "Leak in vertical condenser coil. 4 - 20x24x2" at bounding box center [704, 346] width 466 height 78
click at [566, 372] on textarea "Leak in vertical condenser coil. 4 - 20x24x2 1 - A54" at bounding box center [704, 346] width 466 height 78
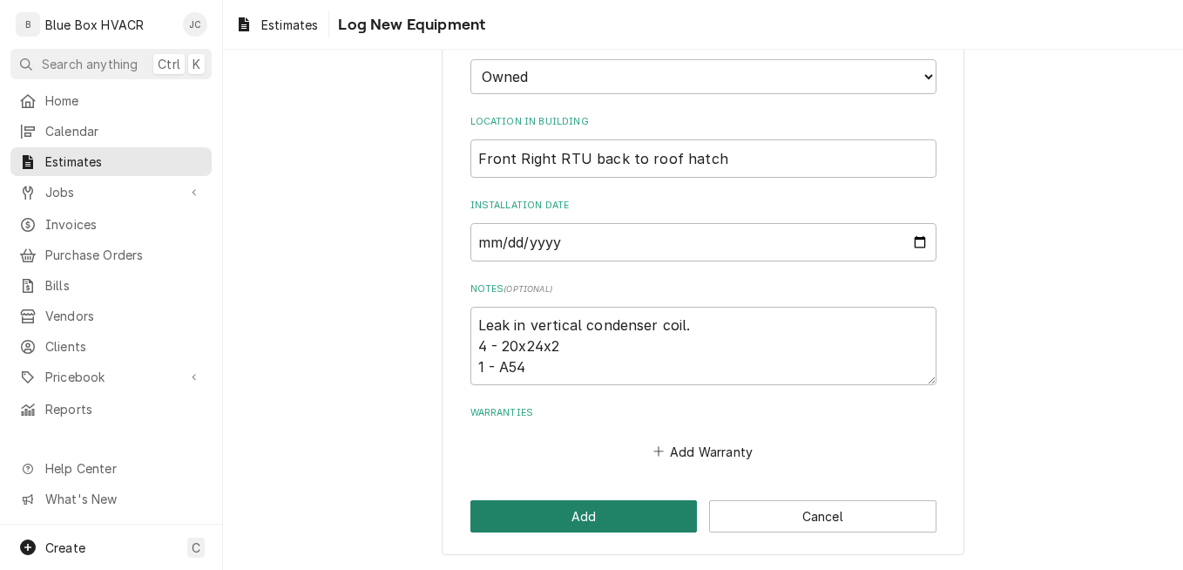
click at [578, 520] on button "Add" at bounding box center [584, 516] width 227 height 32
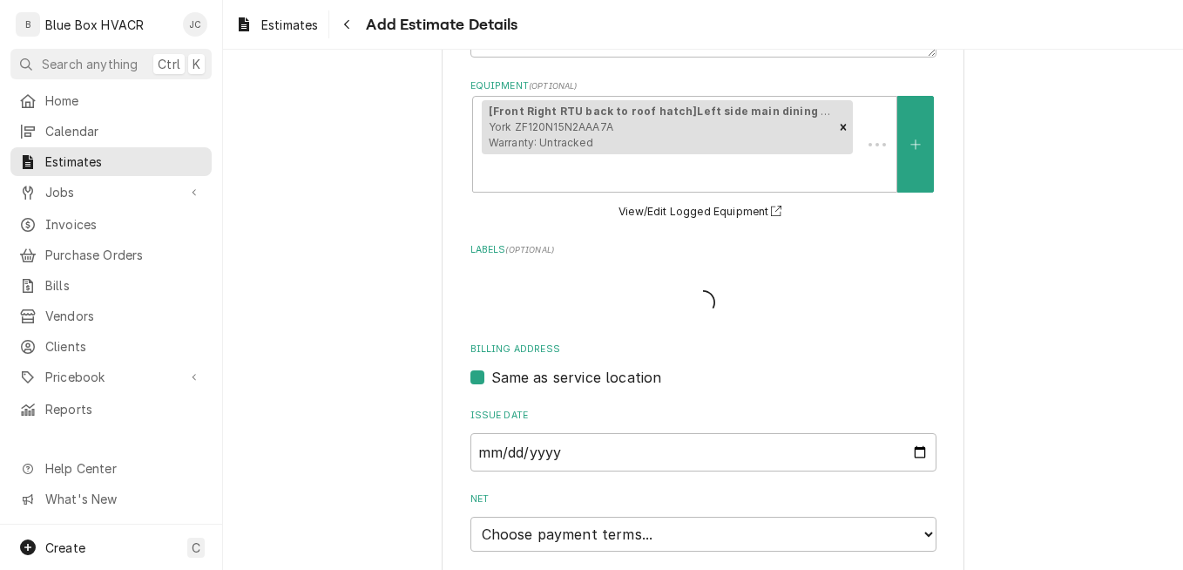
scroll to position [523, 0]
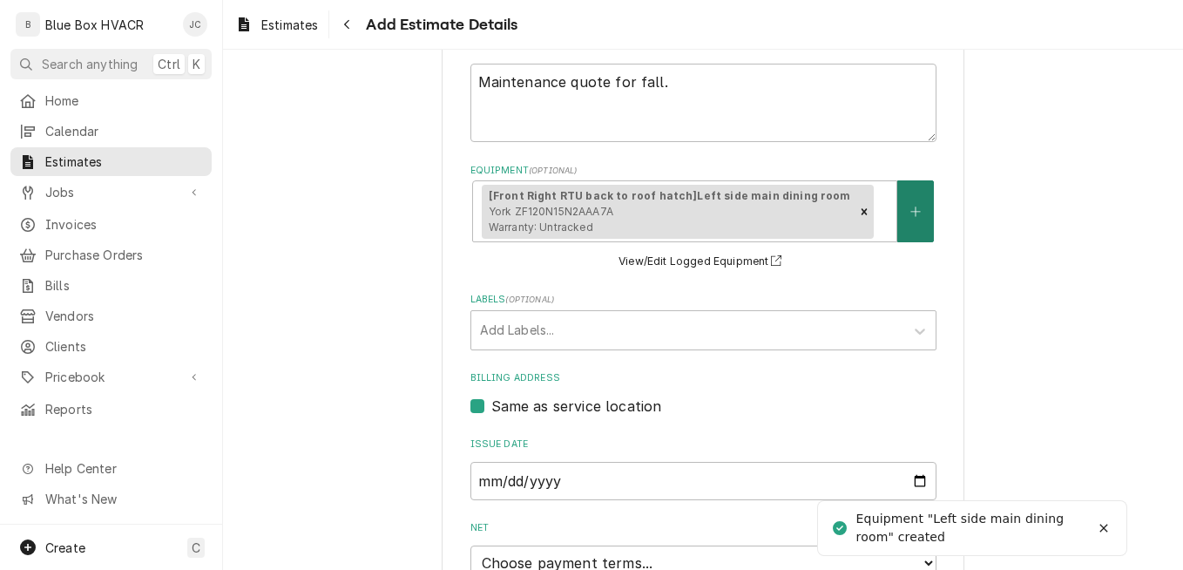
click at [905, 227] on button "Equipment" at bounding box center [916, 211] width 37 height 62
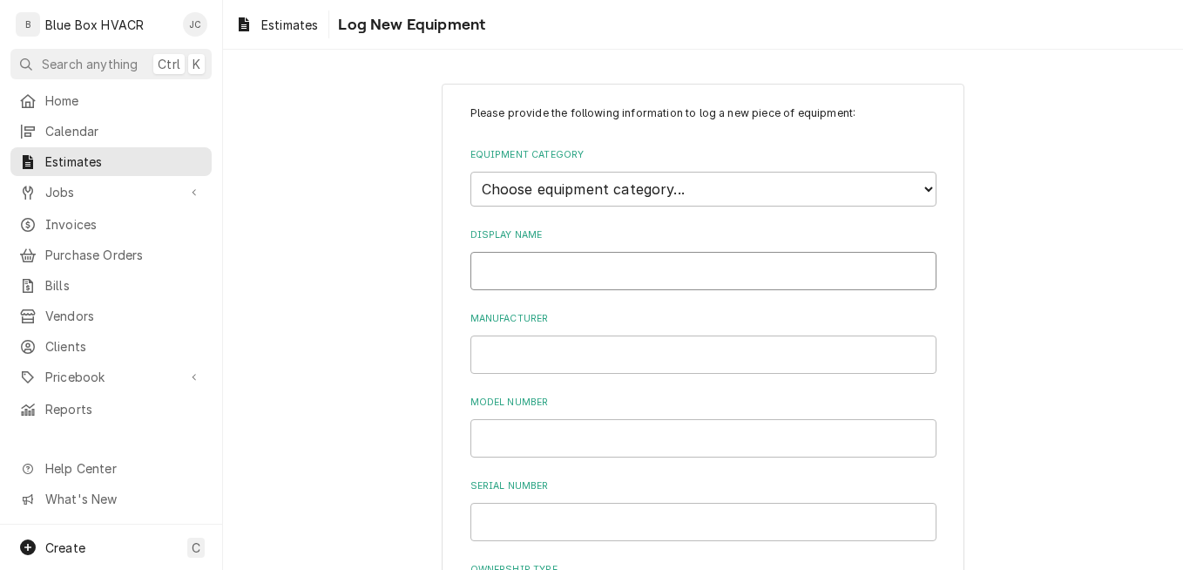
click at [616, 265] on input "Display Name" at bounding box center [704, 271] width 466 height 38
click at [647, 206] on select "Choose equipment category... Cooking Equipment Fryers Ice Machines Ovens and Ra…" at bounding box center [704, 189] width 466 height 35
click at [471, 172] on select "Choose equipment category... Cooking Equipment Fryers Ice Machines Ovens and Ra…" at bounding box center [704, 189] width 466 height 35
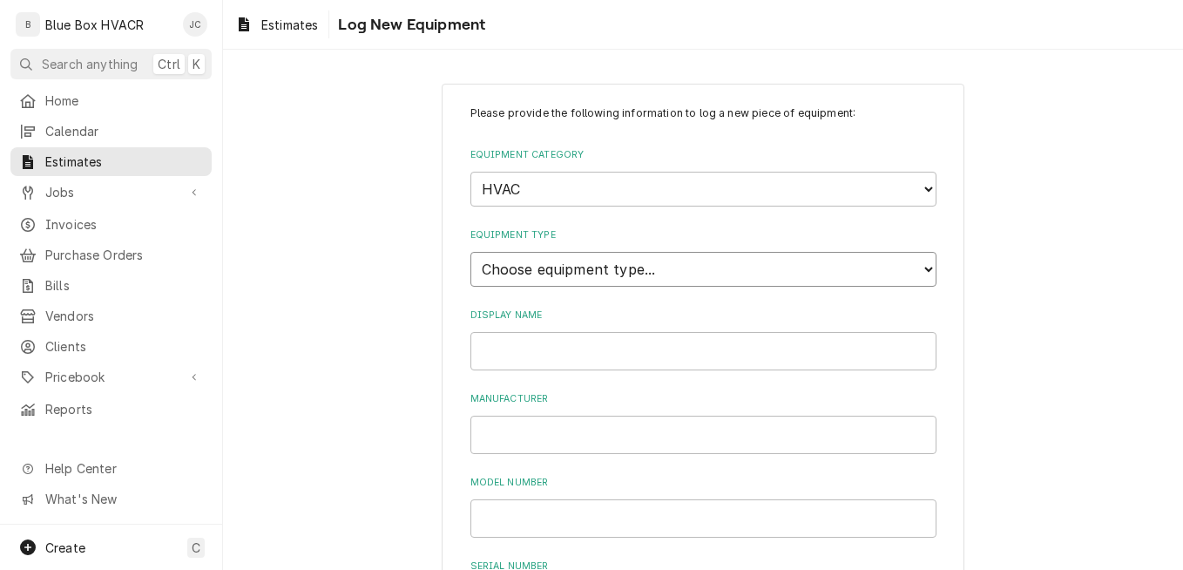
click at [602, 271] on select "Choose equipment type... Condenser Furnace Chiller Air Handler VRF Mini Split M…" at bounding box center [704, 269] width 466 height 35
click at [471, 252] on select "Choose equipment type... Condenser Furnace Chiller Air Handler VRF Mini Split M…" at bounding box center [704, 269] width 466 height 35
click at [530, 335] on input "Display Name" at bounding box center [704, 351] width 466 height 38
click at [493, 437] on input "Manufacturer" at bounding box center [704, 435] width 466 height 38
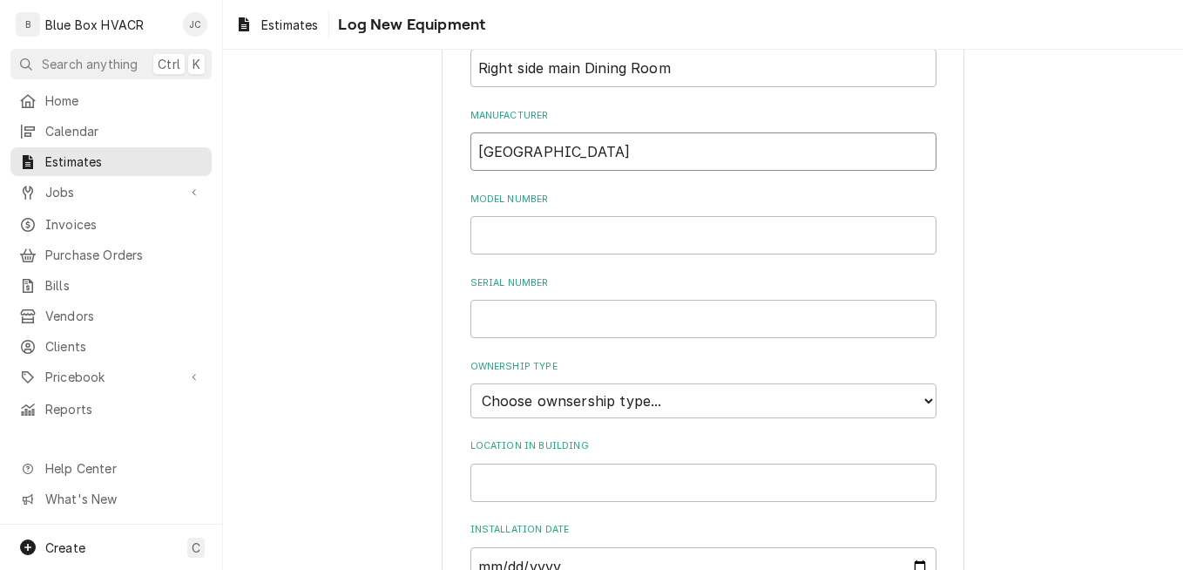
scroll to position [349, 0]
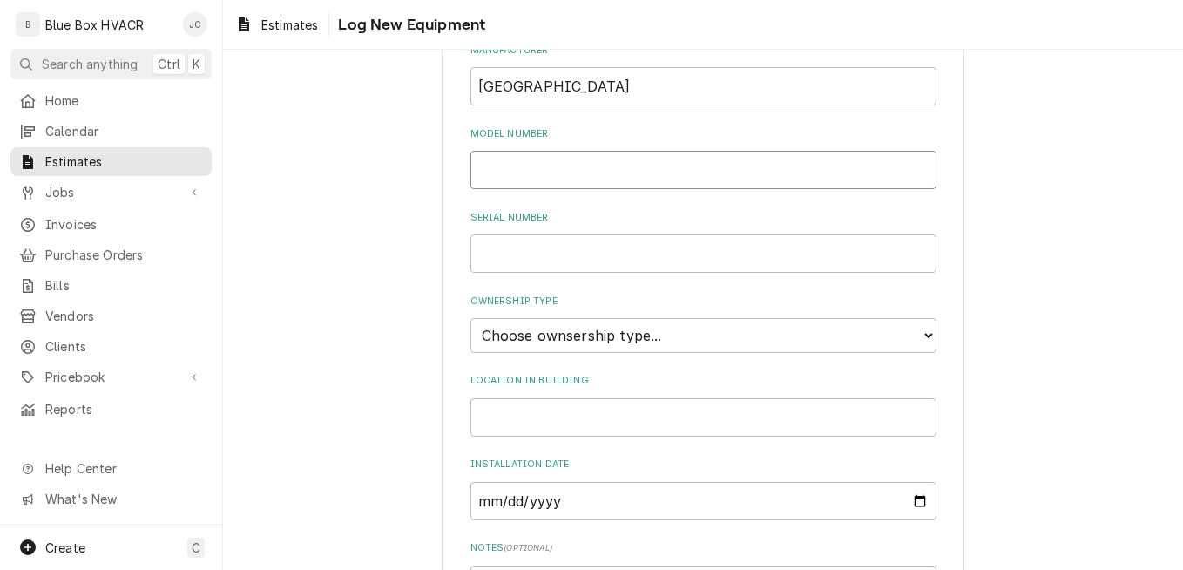
click at [566, 166] on input "Model Number" at bounding box center [704, 170] width 466 height 38
paste input "ZF150N20N2AAA7A"
click at [617, 256] on input "Serial Number" at bounding box center [704, 253] width 466 height 38
paste input "N1E5702944"
click at [559, 329] on select "Choose ownsership type... Unknown Owned Leased Rented" at bounding box center [704, 335] width 466 height 35
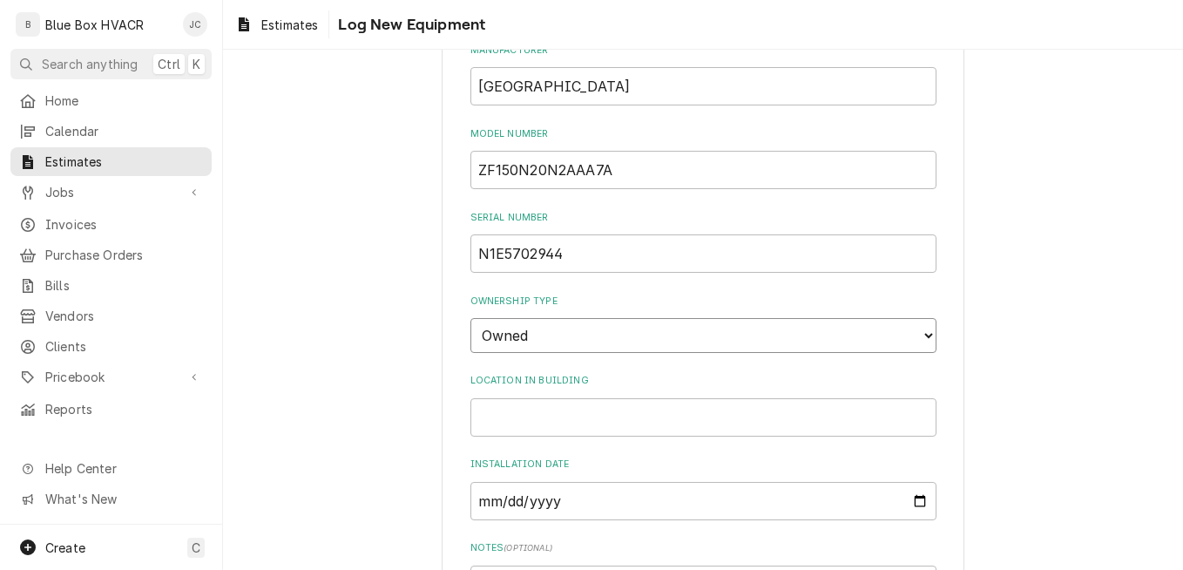
click at [471, 318] on select "Choose ownsership type... Unknown Owned Leased Rented" at bounding box center [704, 335] width 466 height 35
click at [674, 408] on input "Location in Building" at bounding box center [704, 417] width 466 height 38
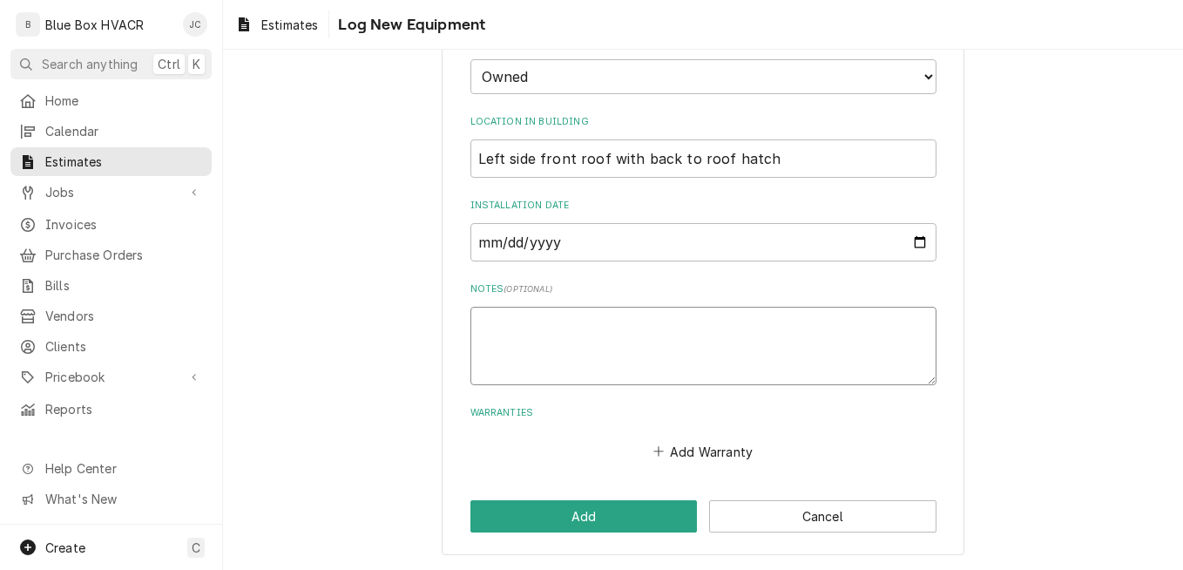
click at [597, 335] on textarea "Notes ( optional )" at bounding box center [704, 346] width 466 height 78
drag, startPoint x: 559, startPoint y: 331, endPoint x: 467, endPoint y: 326, distance: 92.5
click at [471, 326] on textarea "4 - 20x24x2 1 - B56" at bounding box center [704, 346] width 466 height 78
paste textarea "N1E5702944"
click at [617, 341] on textarea "4 - 20x24x2 1 - B56" at bounding box center [704, 346] width 466 height 78
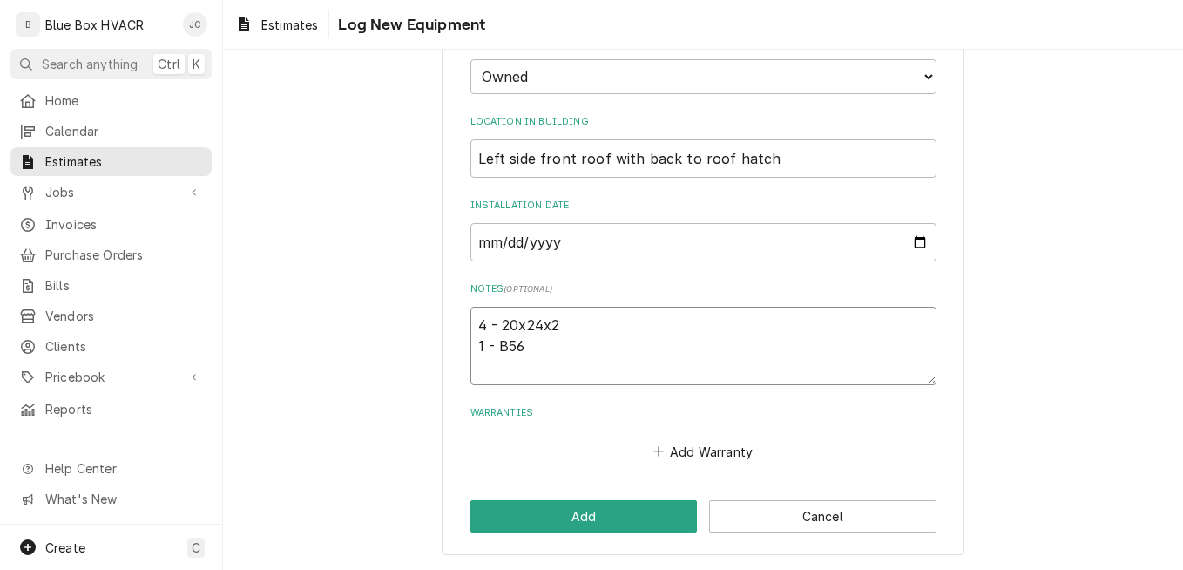
drag, startPoint x: 569, startPoint y: 325, endPoint x: 464, endPoint y: 316, distance: 104.9
click at [471, 318] on textarea "4 - 20x24x2 1 - B56" at bounding box center [704, 346] width 466 height 78
click at [574, 515] on button "Add" at bounding box center [584, 516] width 227 height 32
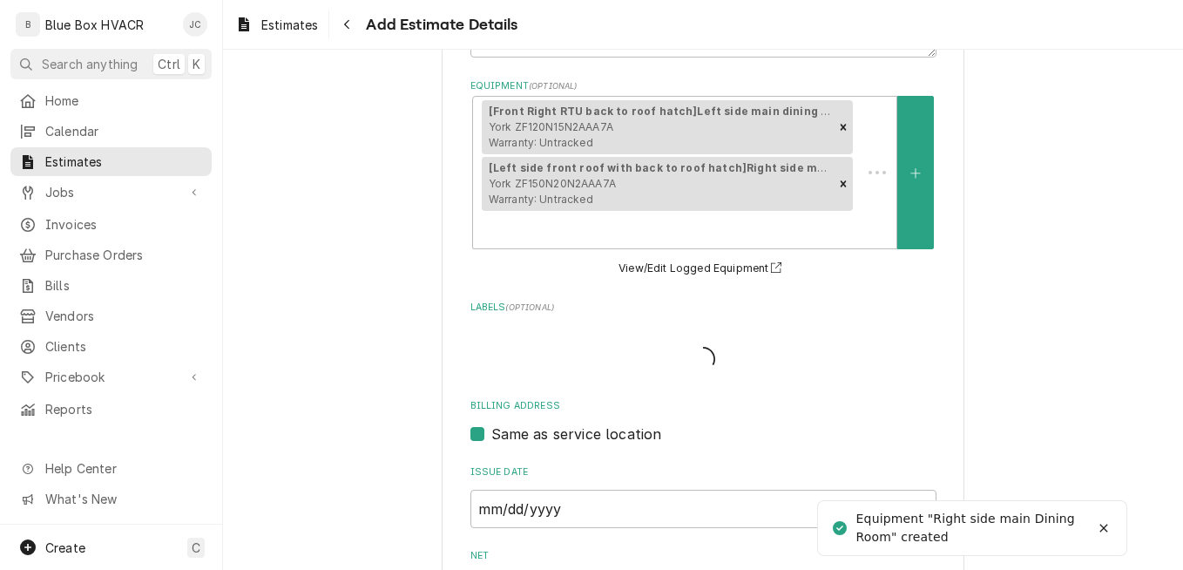
scroll to position [523, 0]
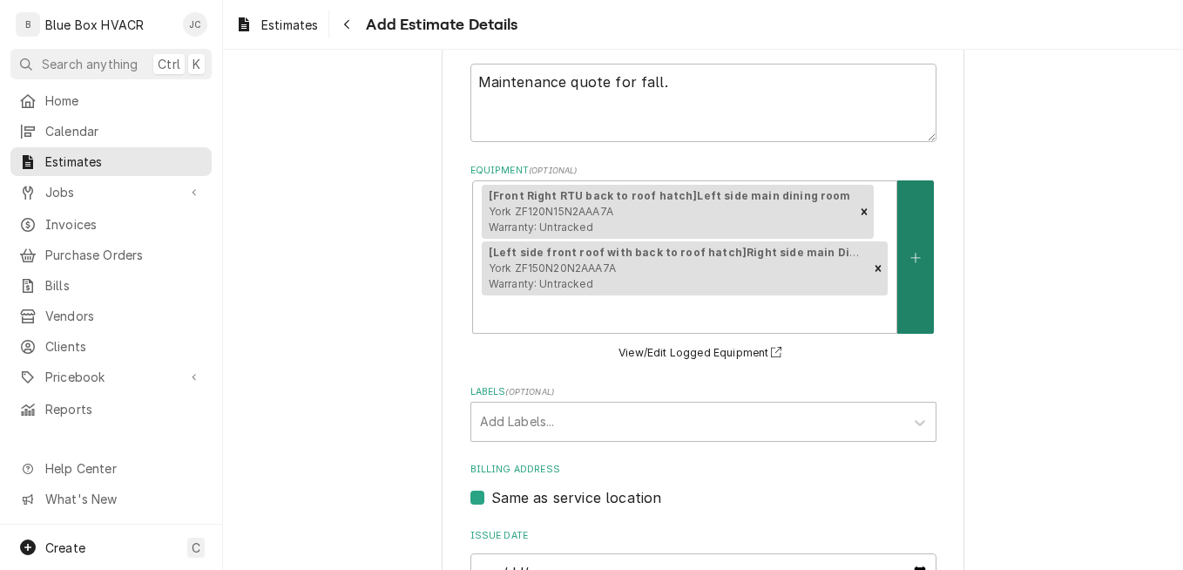
click at [921, 257] on button "Equipment" at bounding box center [916, 256] width 37 height 153
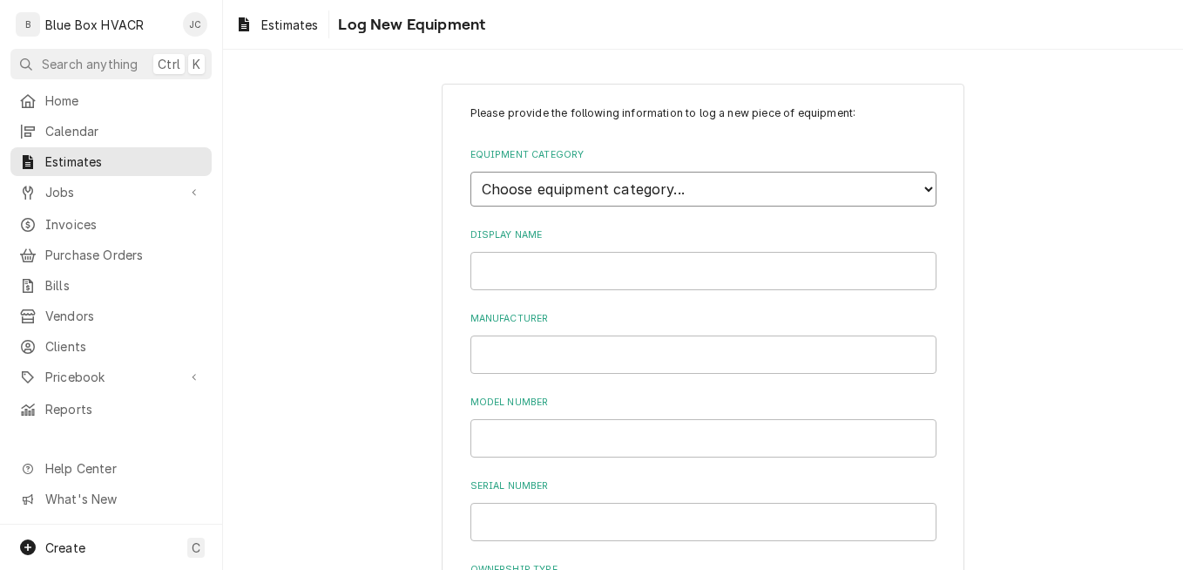
click at [564, 200] on select "Choose equipment category... Cooking Equipment Fryers Ice Machines Ovens and Ra…" at bounding box center [704, 189] width 466 height 35
click at [471, 172] on select "Choose equipment category... Cooking Equipment Fryers Ice Machines Ovens and Ra…" at bounding box center [704, 189] width 466 height 35
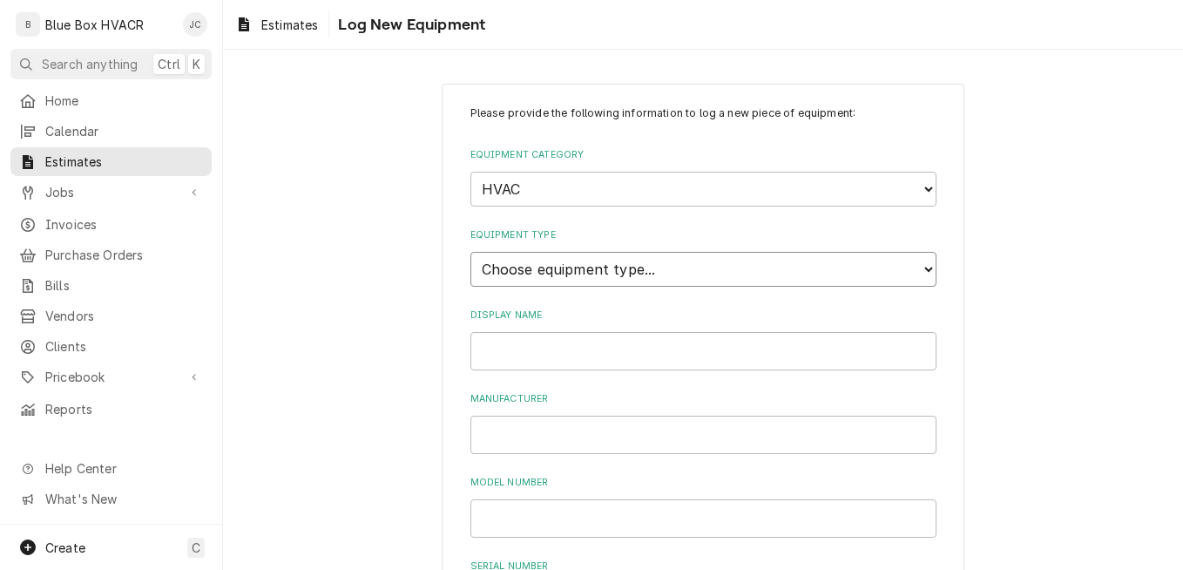
click at [567, 271] on select "Choose equipment type... Condenser Furnace Chiller Air Handler VRF Mini Split M…" at bounding box center [704, 269] width 466 height 35
click at [471, 252] on select "Choose equipment type... Condenser Furnace Chiller Air Handler VRF Mini Split M…" at bounding box center [704, 269] width 466 height 35
click at [542, 339] on input "Display Name" at bounding box center [704, 351] width 466 height 38
click at [551, 422] on input "Manufacturer" at bounding box center [704, 435] width 466 height 38
paste input "ZF120N15N2AAA7A"
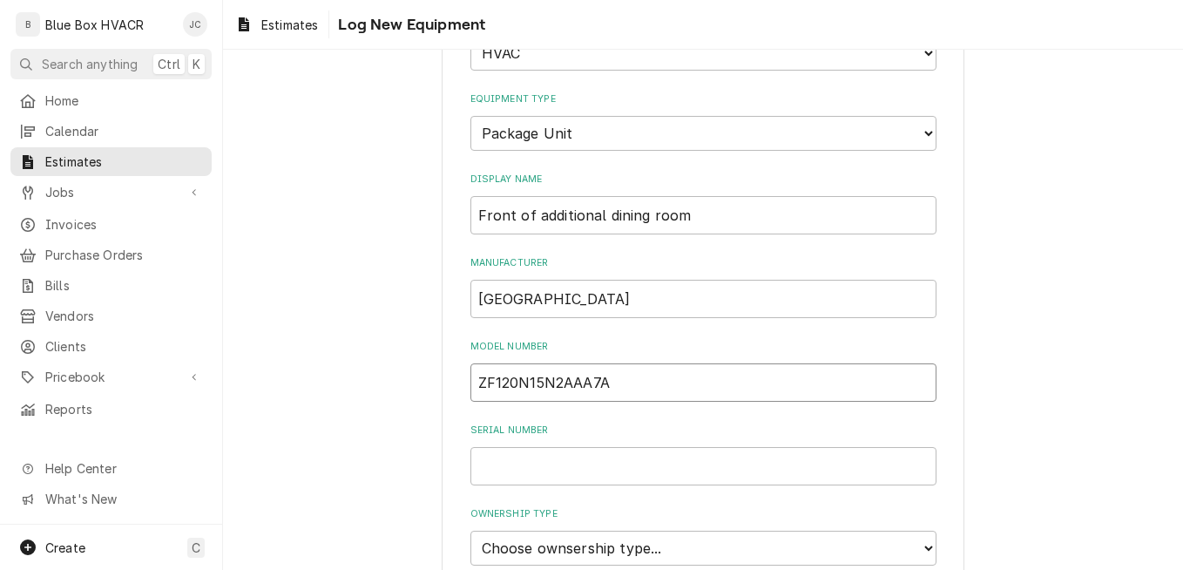
scroll to position [174, 0]
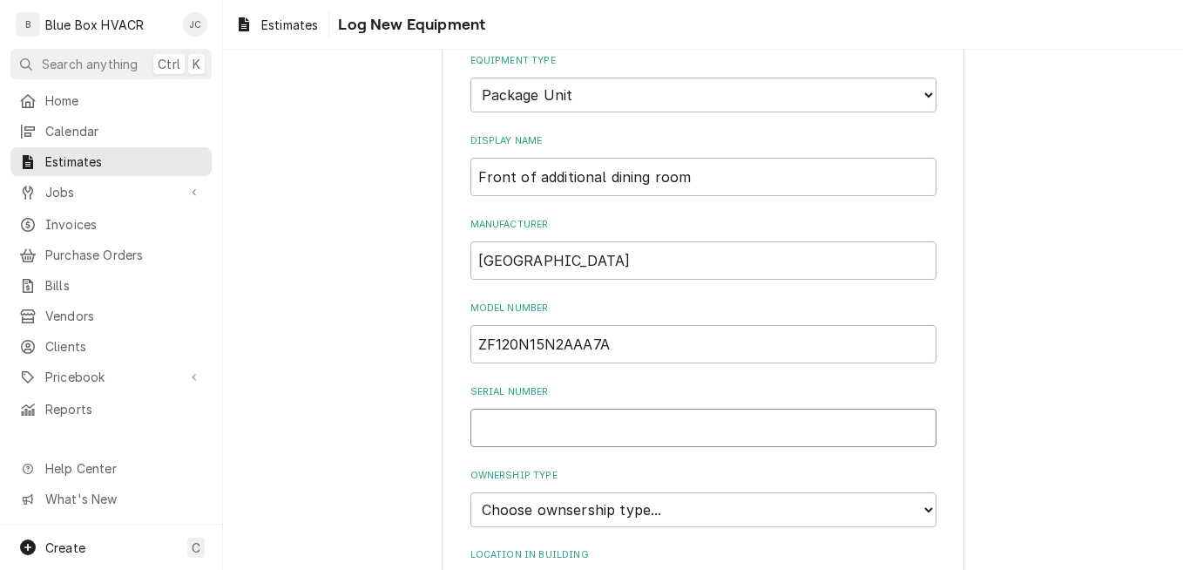
click at [606, 421] on input "Serial Number" at bounding box center [704, 428] width 466 height 38
paste input "N1B5479371"
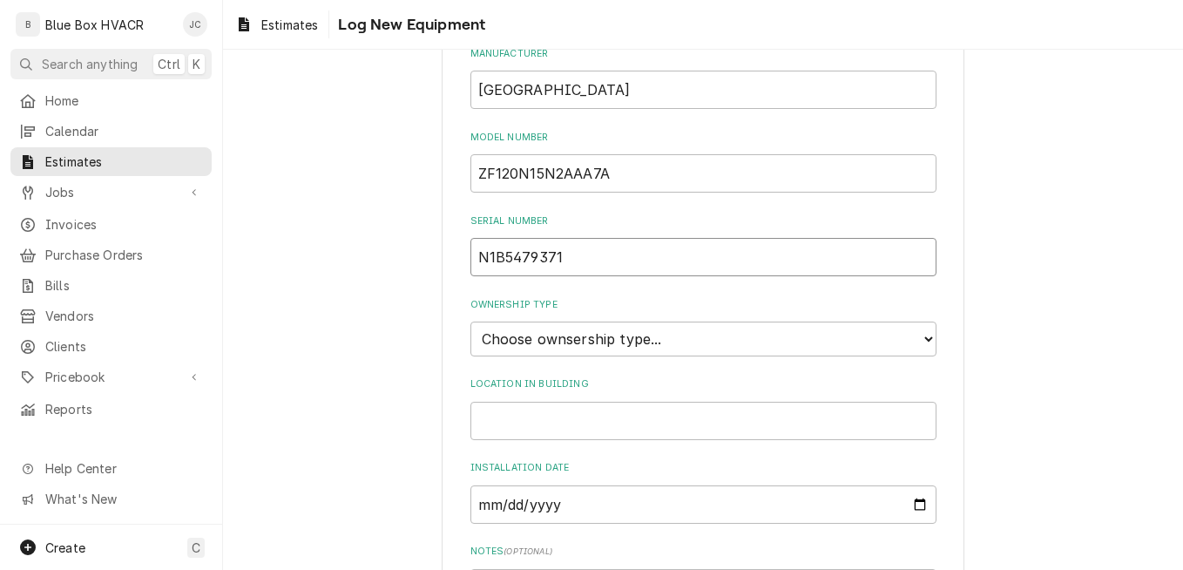
scroll to position [349, 0]
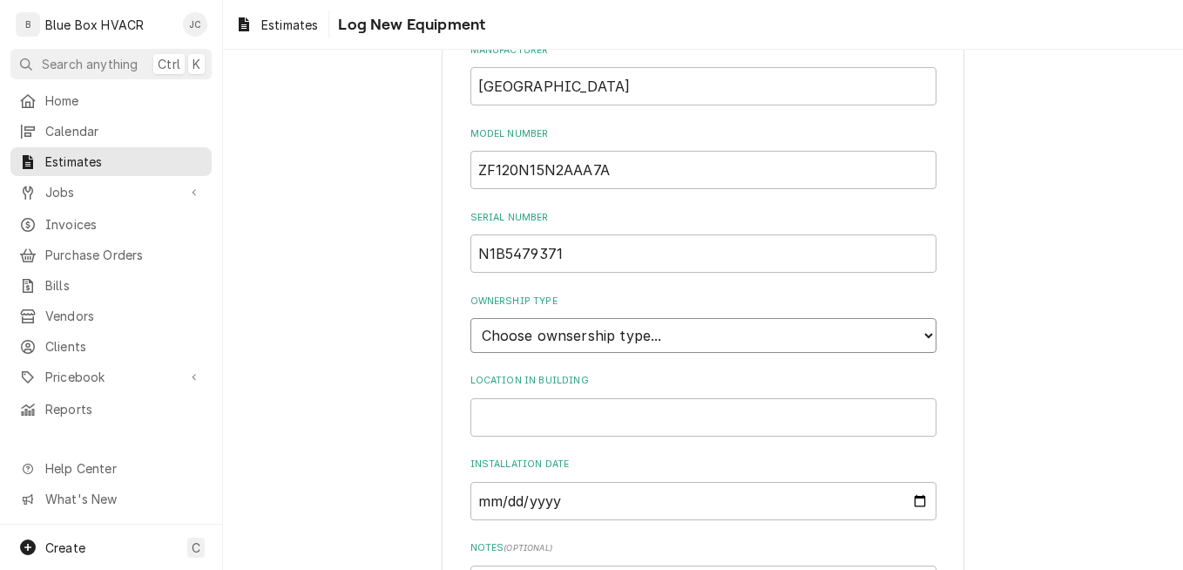
click at [600, 335] on select "Choose ownsership type... Unknown Owned Leased Rented" at bounding box center [704, 335] width 466 height 35
click at [471, 318] on select "Choose ownsership type... Unknown Owned Leased Rented" at bounding box center [704, 335] width 466 height 35
click at [607, 410] on input "Location in Building" at bounding box center [704, 417] width 466 height 38
click at [474, 416] on input "Left side of Ro" at bounding box center [704, 417] width 466 height 38
click at [661, 414] on input "Middle unit Left side of Ro" at bounding box center [704, 417] width 466 height 38
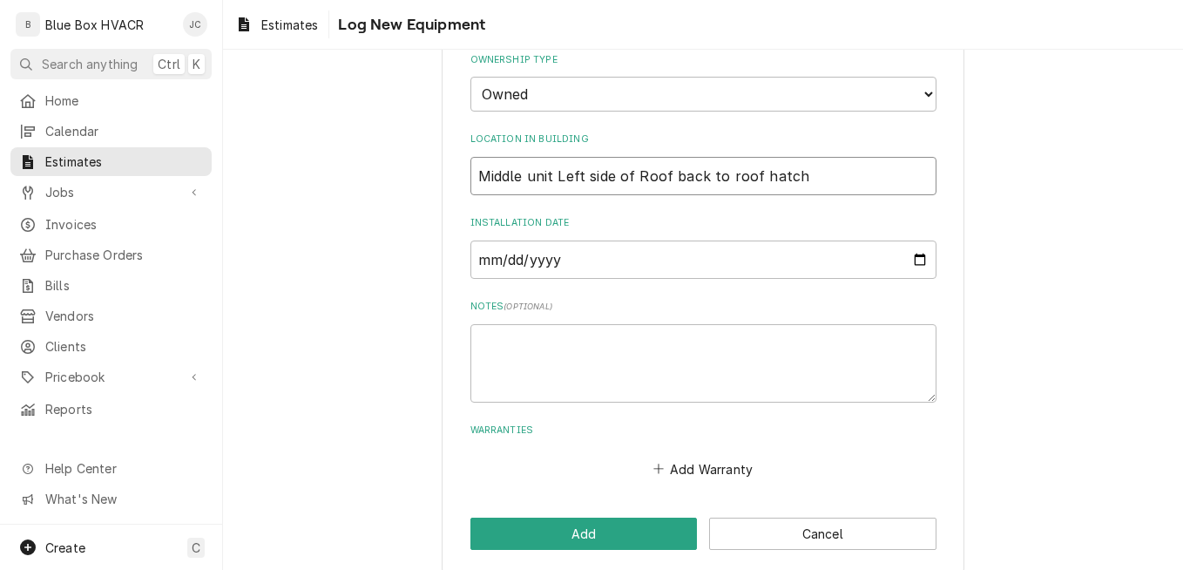
scroll to position [607, 0]
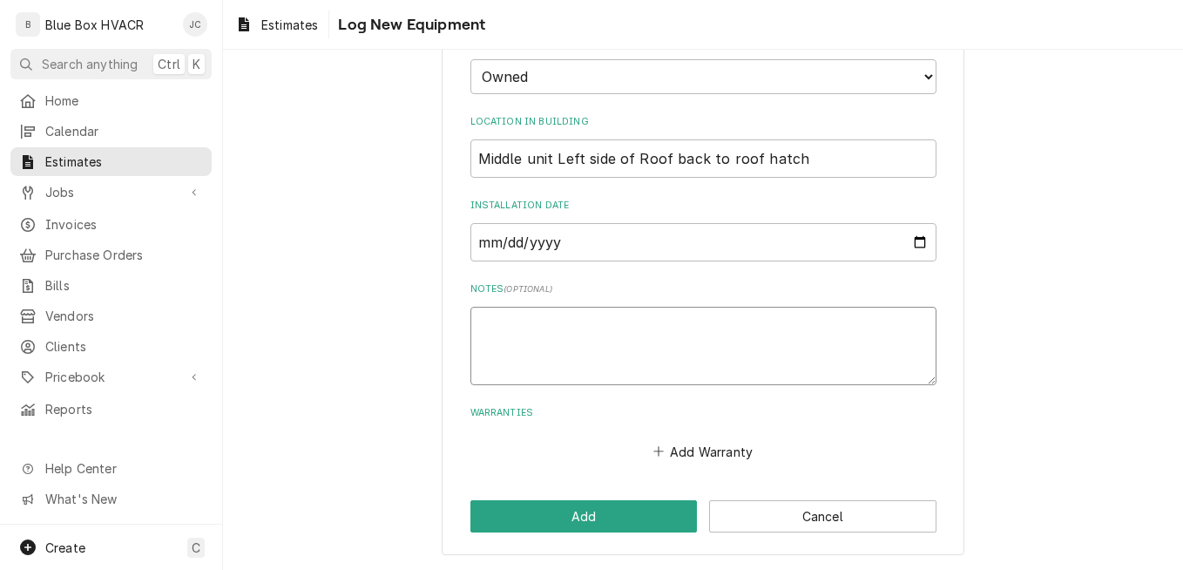
click at [572, 326] on textarea "Notes ( optional )" at bounding box center [704, 346] width 466 height 78
paste textarea "4 - 20x24x2"
click at [587, 338] on textarea "4 - 20x24x2 1 - A54" at bounding box center [704, 346] width 466 height 78
drag, startPoint x: 525, startPoint y: 345, endPoint x: 463, endPoint y: 319, distance: 67.2
click at [463, 319] on div "Please provide the following information to log a new piece of equipment: Equip…" at bounding box center [703, 15] width 523 height 1079
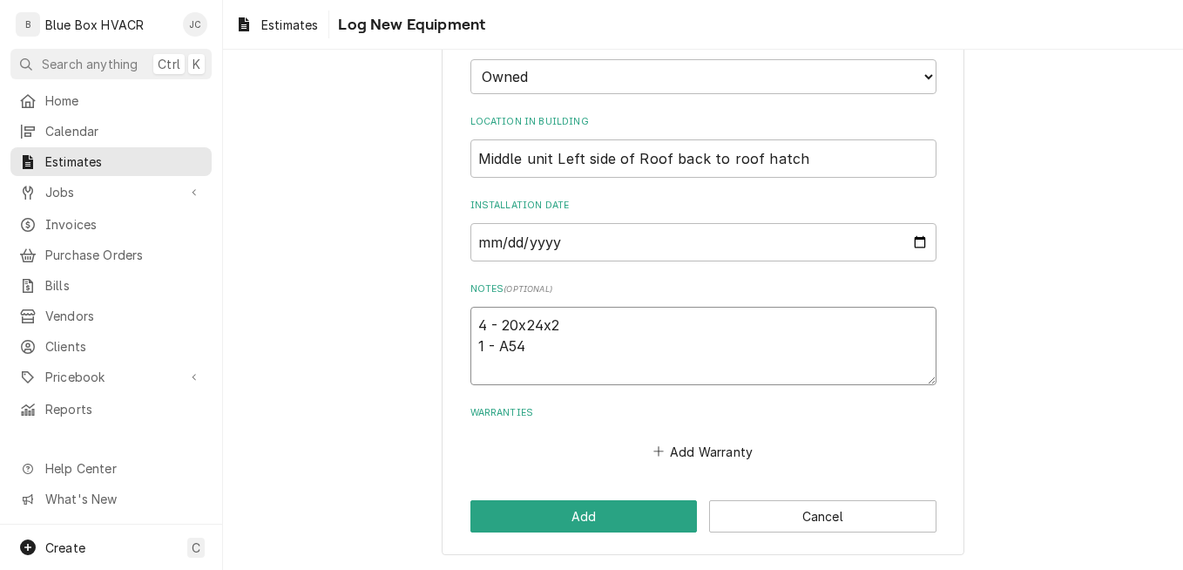
click at [655, 352] on textarea "4 - 20x24x2 1 - A54" at bounding box center [704, 346] width 466 height 78
click at [593, 518] on button "Add" at bounding box center [584, 516] width 227 height 32
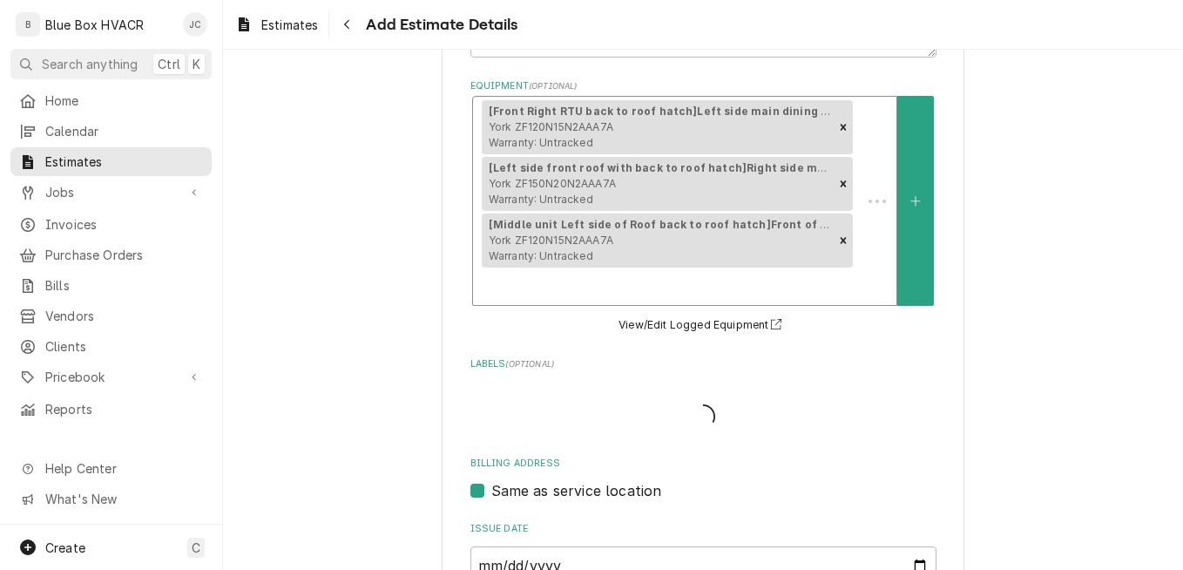
scroll to position [523, 0]
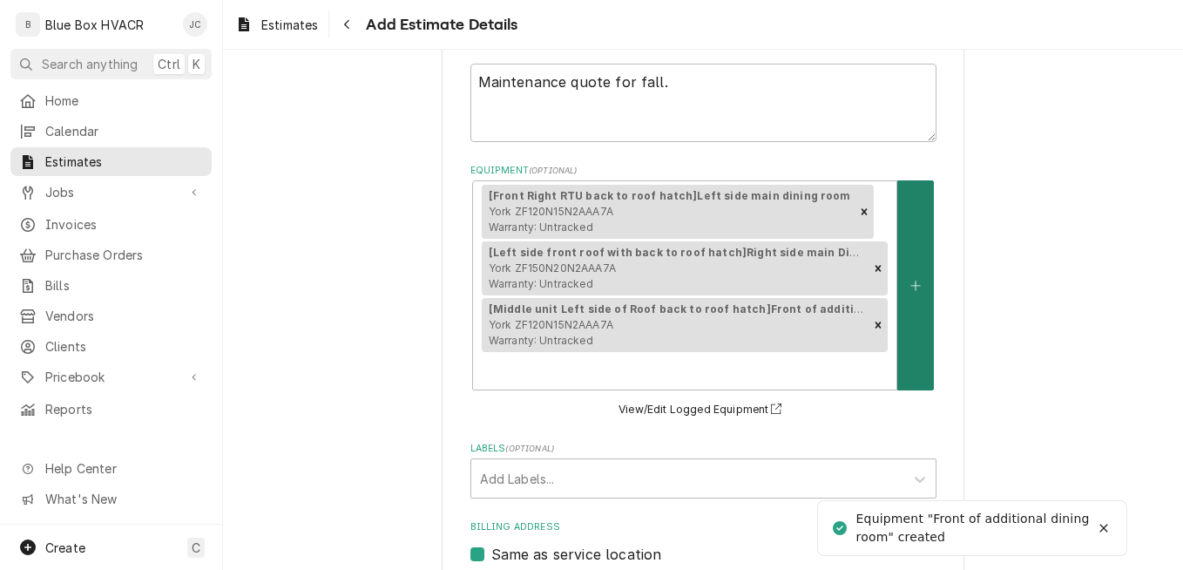
click at [912, 293] on button "Equipment" at bounding box center [916, 285] width 37 height 210
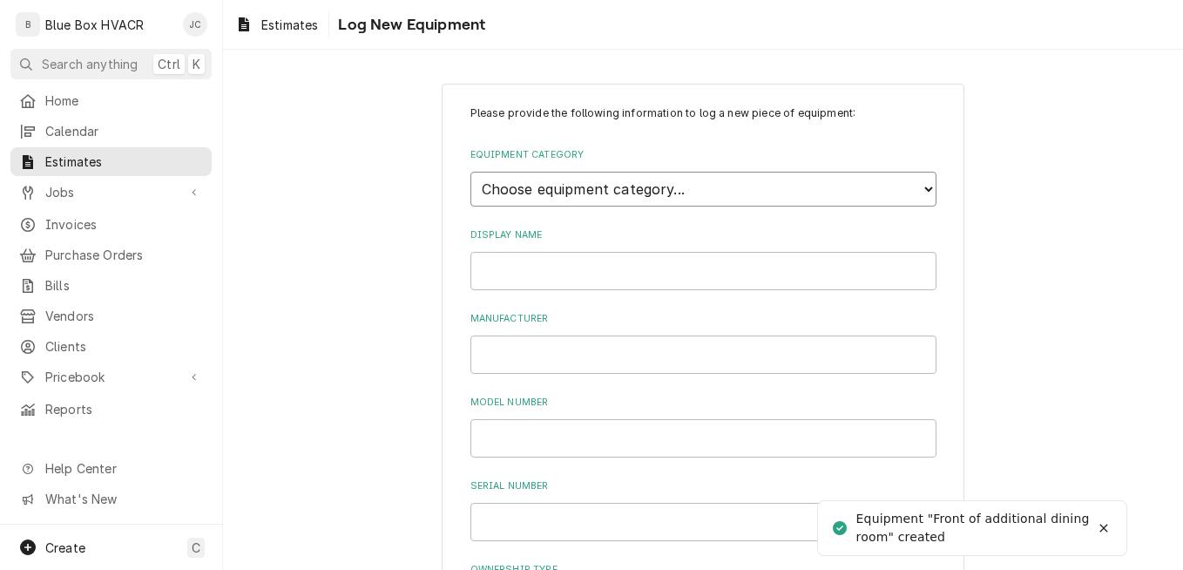
click at [618, 194] on select "Choose equipment category... Cooking Equipment Fryers Ice Machines Ovens and Ra…" at bounding box center [704, 189] width 466 height 35
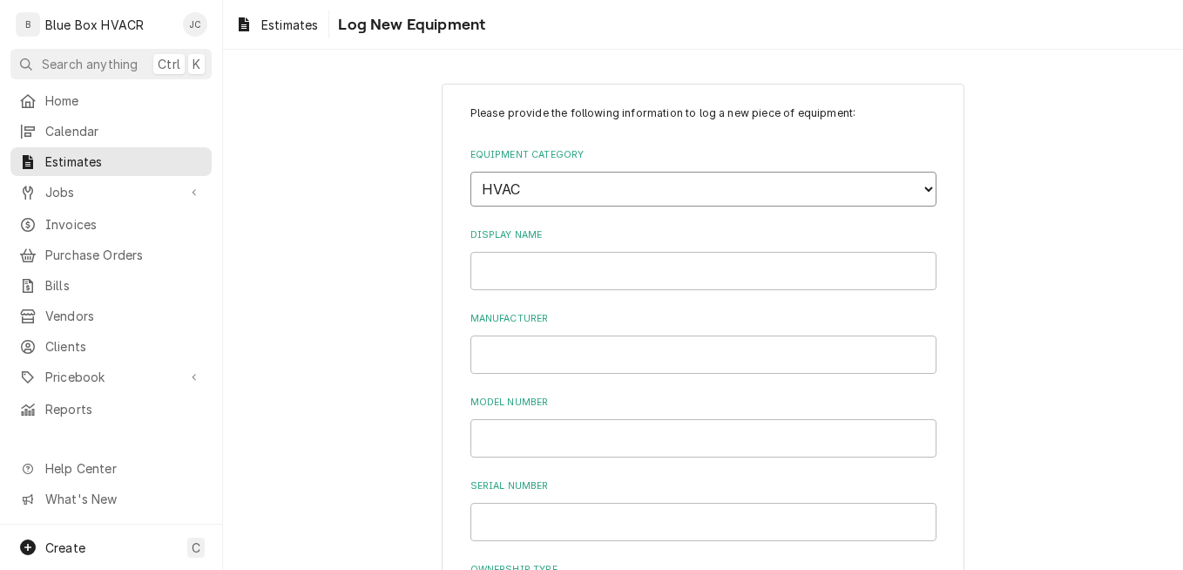
click at [471, 172] on select "Choose equipment category... Cooking Equipment Fryers Ice Machines Ovens and Ra…" at bounding box center [704, 189] width 466 height 35
click at [587, 279] on select "Choose equipment type... Condenser Furnace Chiller Air Handler VRF Mini Split M…" at bounding box center [704, 269] width 466 height 35
click at [471, 252] on select "Choose equipment type... Condenser Furnace Chiller Air Handler VRF Mini Split M…" at bounding box center [704, 269] width 466 height 35
click at [551, 352] on input "Display Name" at bounding box center [704, 351] width 466 height 38
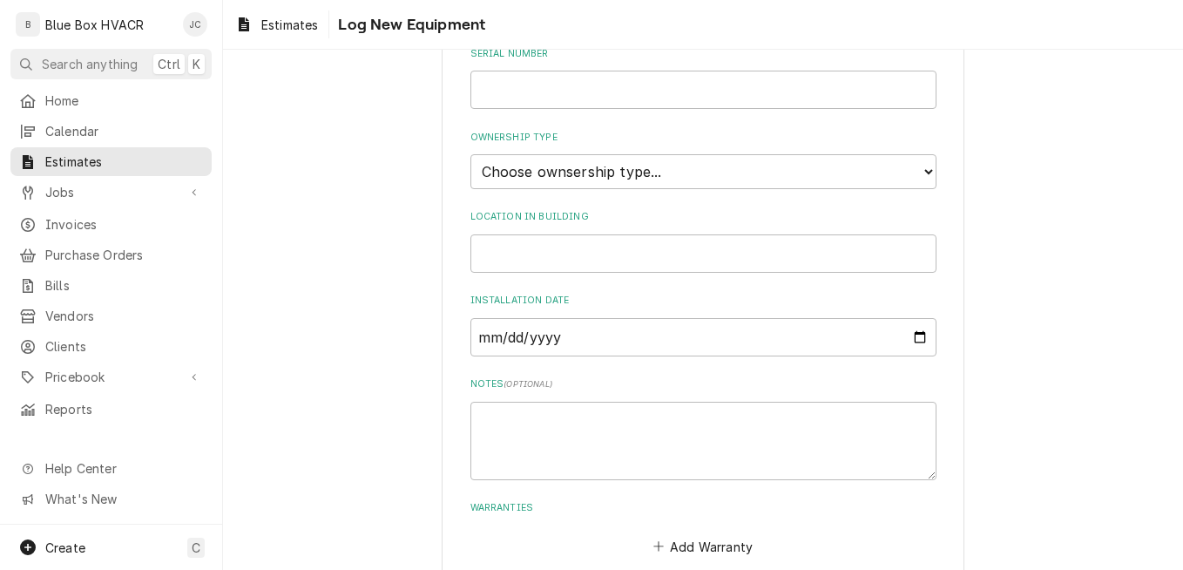
scroll to position [607, 0]
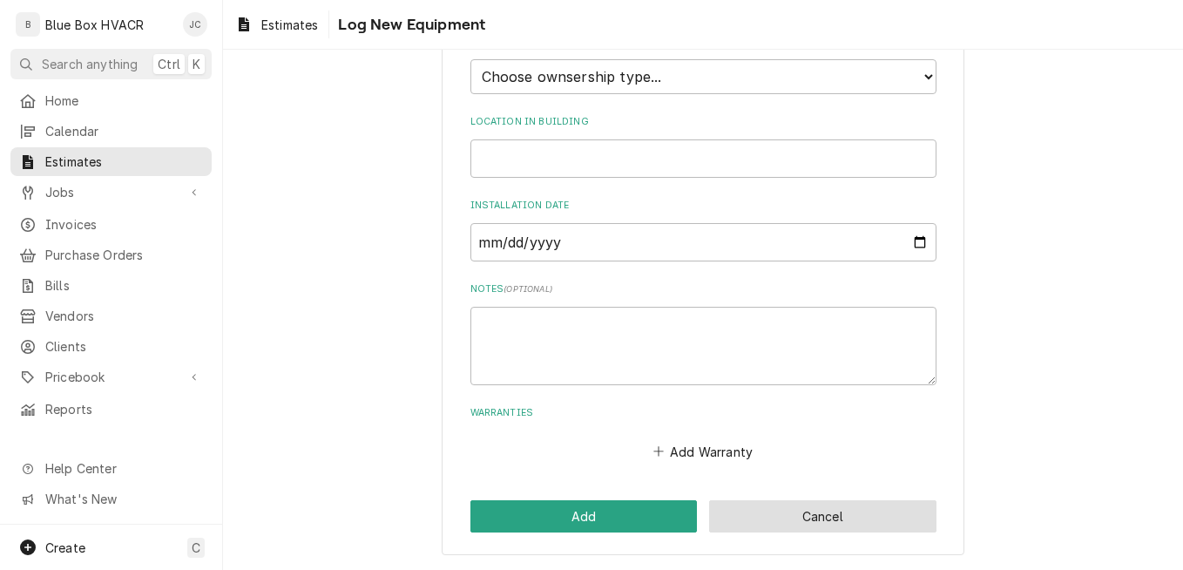
click at [798, 517] on button "Cancel" at bounding box center [822, 516] width 227 height 32
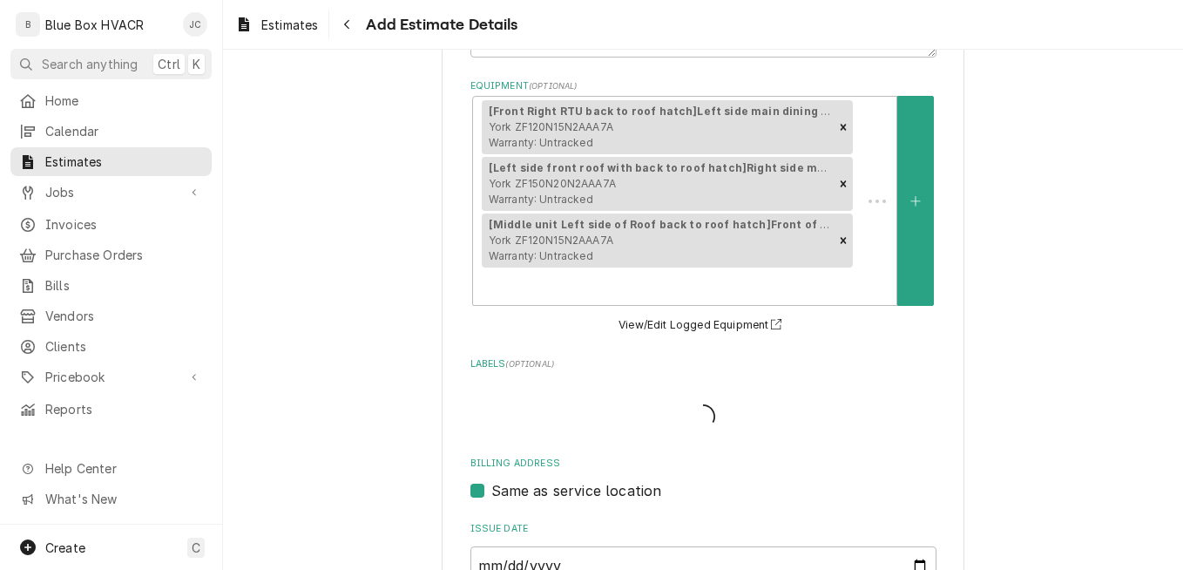
scroll to position [523, 0]
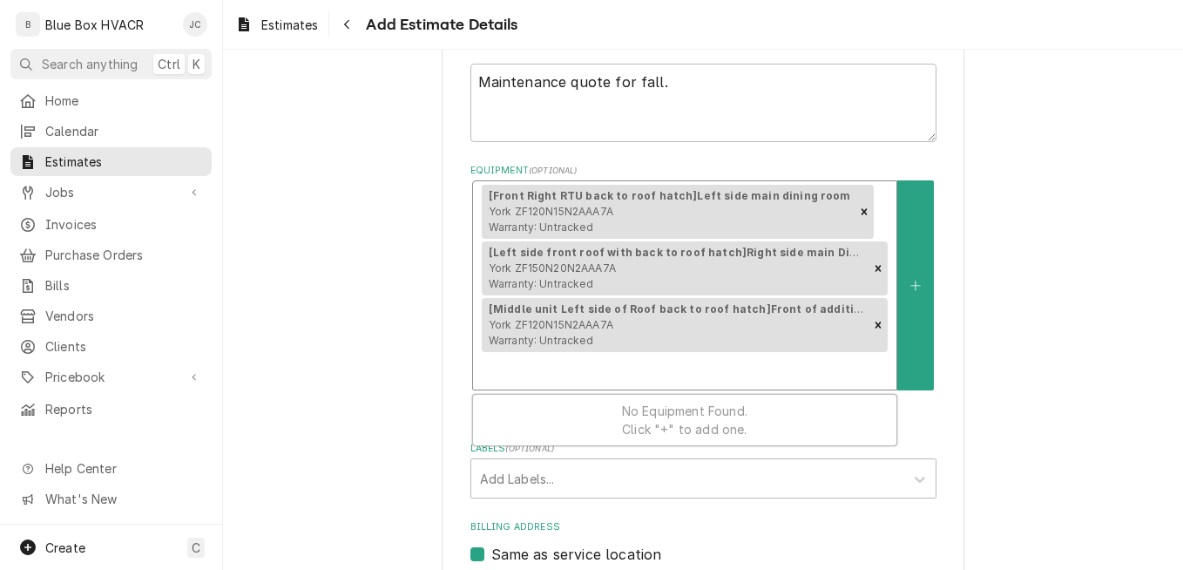
click at [800, 325] on div "[Middle unit Left side of Roof back to roof hatch] Front of additional dining r…" at bounding box center [675, 325] width 387 height 54
click at [1005, 422] on div "Please provide the following information to create your estimate: Client Detail…" at bounding box center [703, 248] width 960 height 1407
click at [682, 399] on button "View/Edit Logged Equipment" at bounding box center [703, 410] width 174 height 22
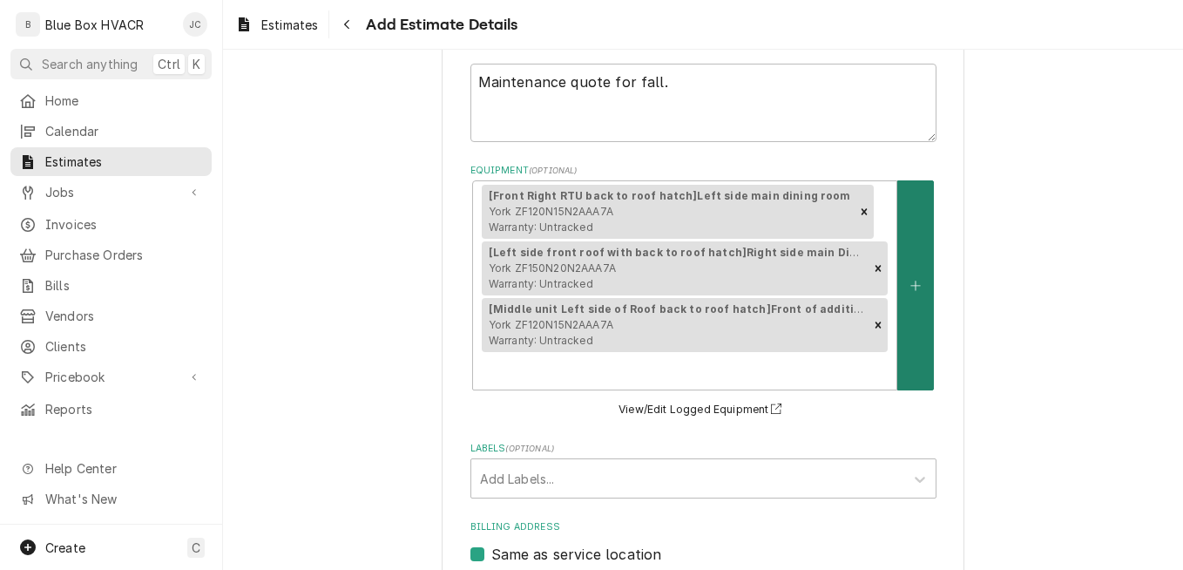
click at [924, 315] on button "Equipment" at bounding box center [916, 285] width 37 height 210
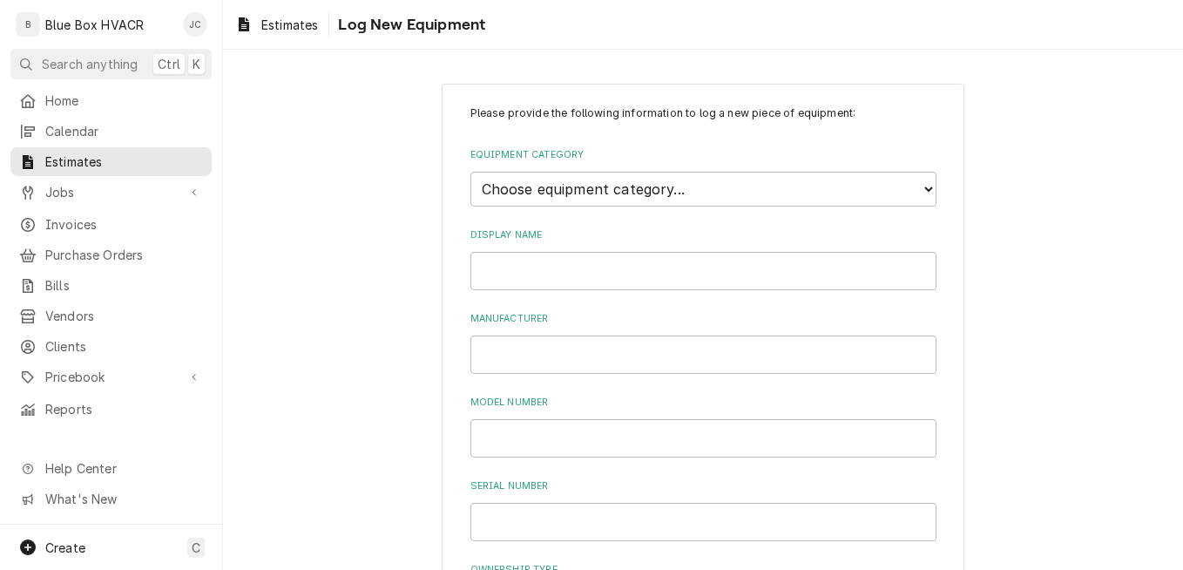
click at [653, 170] on div "Equipment Category Choose equipment category... Cooking Equipment Fryers Ice Ma…" at bounding box center [704, 177] width 466 height 58
click at [647, 187] on select "Choose equipment category... Cooking Equipment Fryers Ice Machines Ovens and Ra…" at bounding box center [704, 189] width 466 height 35
click at [471, 172] on select "Choose equipment category... Cooking Equipment Fryers Ice Machines Ovens and Ra…" at bounding box center [704, 189] width 466 height 35
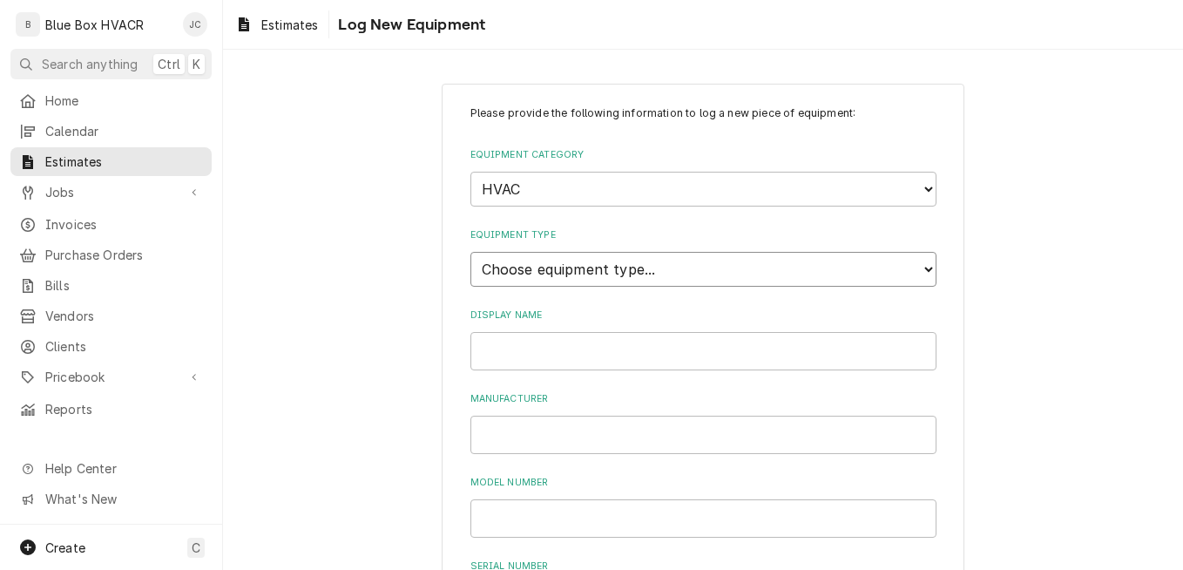
click at [591, 278] on select "Choose equipment type... Condenser Furnace Chiller Air Handler VRF Mini Split M…" at bounding box center [704, 269] width 466 height 35
click at [471, 252] on select "Choose equipment type... Condenser Furnace Chiller Air Handler VRF Mini Split M…" at bounding box center [704, 269] width 466 height 35
click at [522, 335] on input "Display Name" at bounding box center [704, 351] width 466 height 38
click at [556, 417] on input "Manufacturer" at bounding box center [704, 435] width 466 height 38
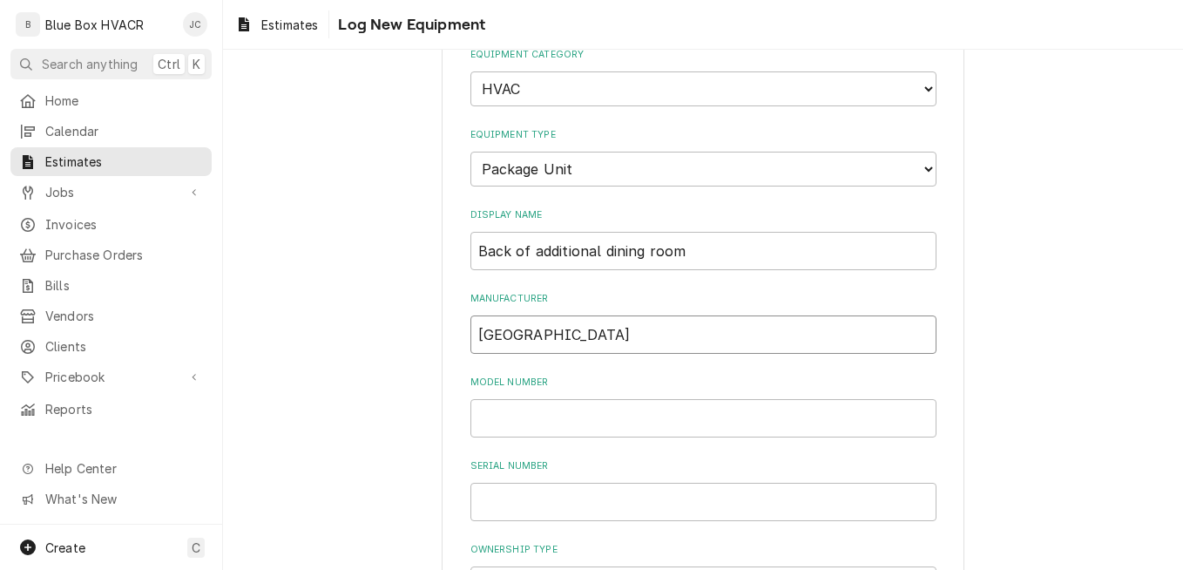
scroll to position [174, 0]
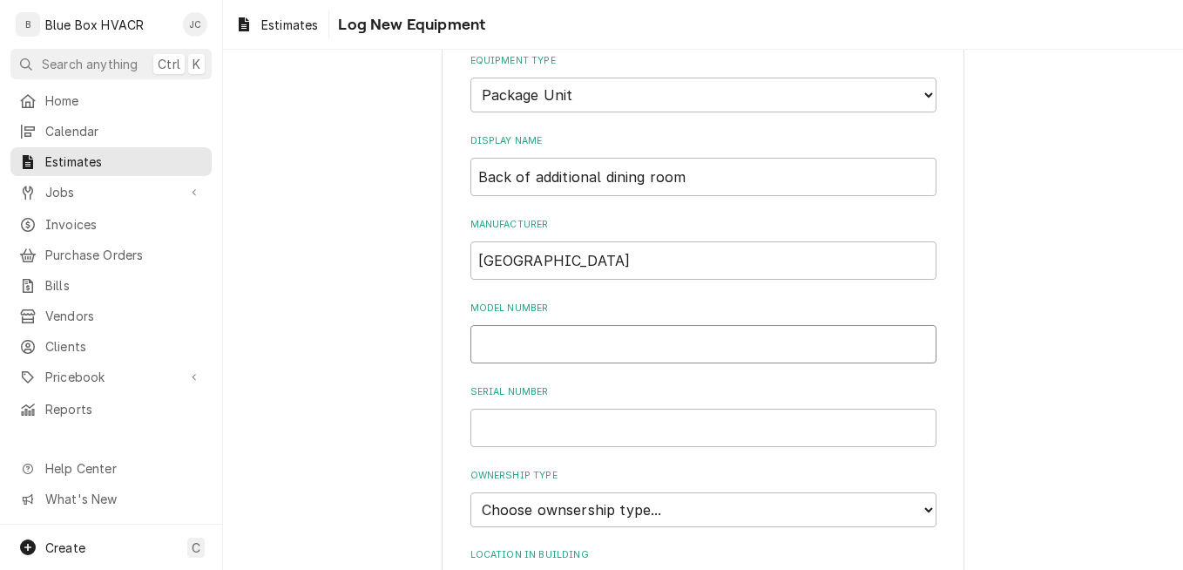
click at [520, 351] on input "Model Number" at bounding box center [704, 344] width 466 height 38
paste input "ZF120N15N2AAA7A"
click at [548, 426] on input "Serial Number" at bounding box center [704, 428] width 466 height 38
paste input "N1B5479371"
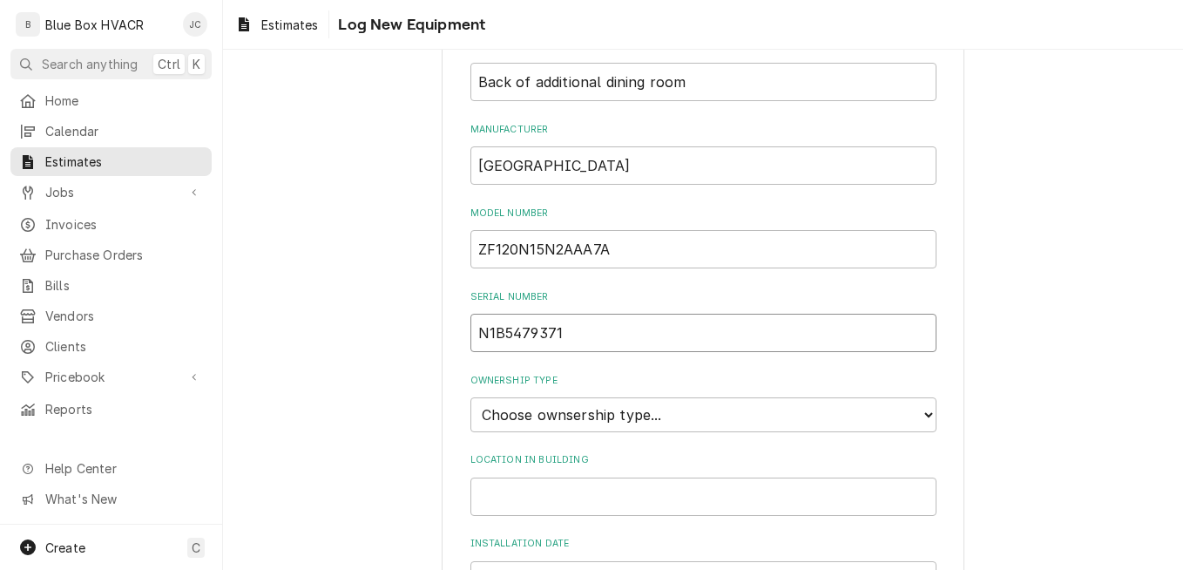
scroll to position [436, 0]
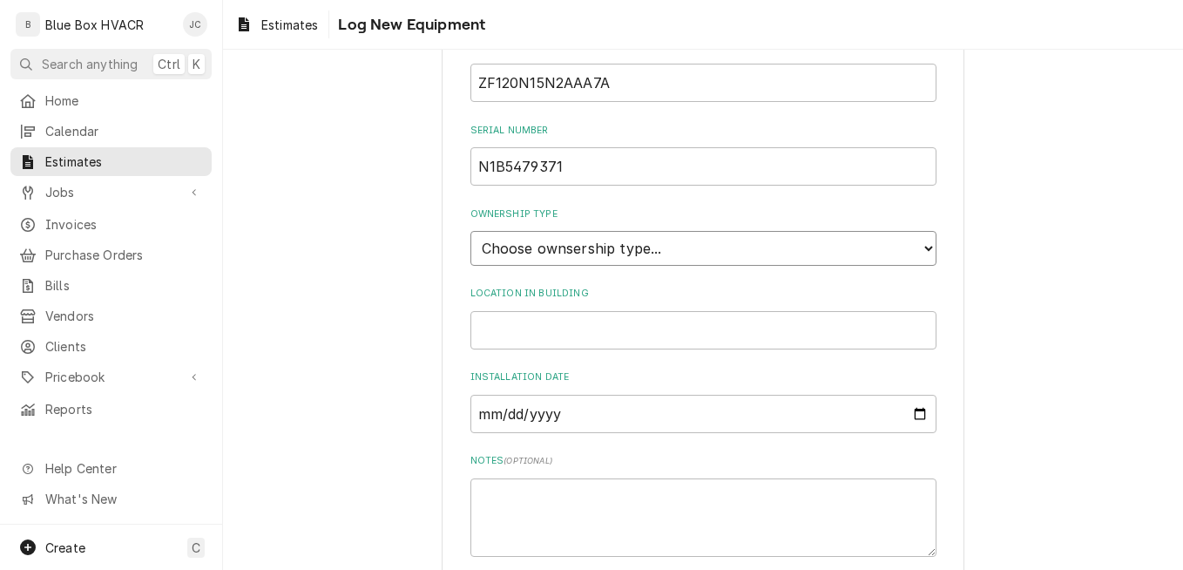
click at [654, 253] on select "Choose ownsership type... Unknown Owned Leased Rented" at bounding box center [704, 248] width 466 height 35
click at [471, 231] on select "Choose ownsership type... Unknown Owned Leased Rented" at bounding box center [704, 248] width 466 height 35
click at [593, 329] on input "Location in Building" at bounding box center [704, 330] width 466 height 38
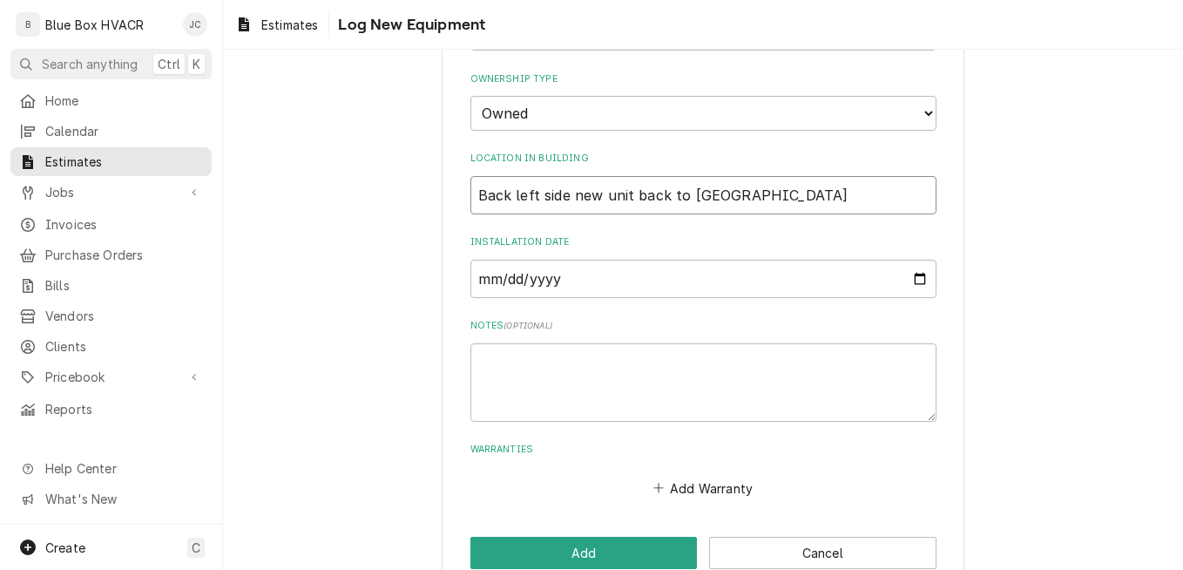
scroll to position [607, 0]
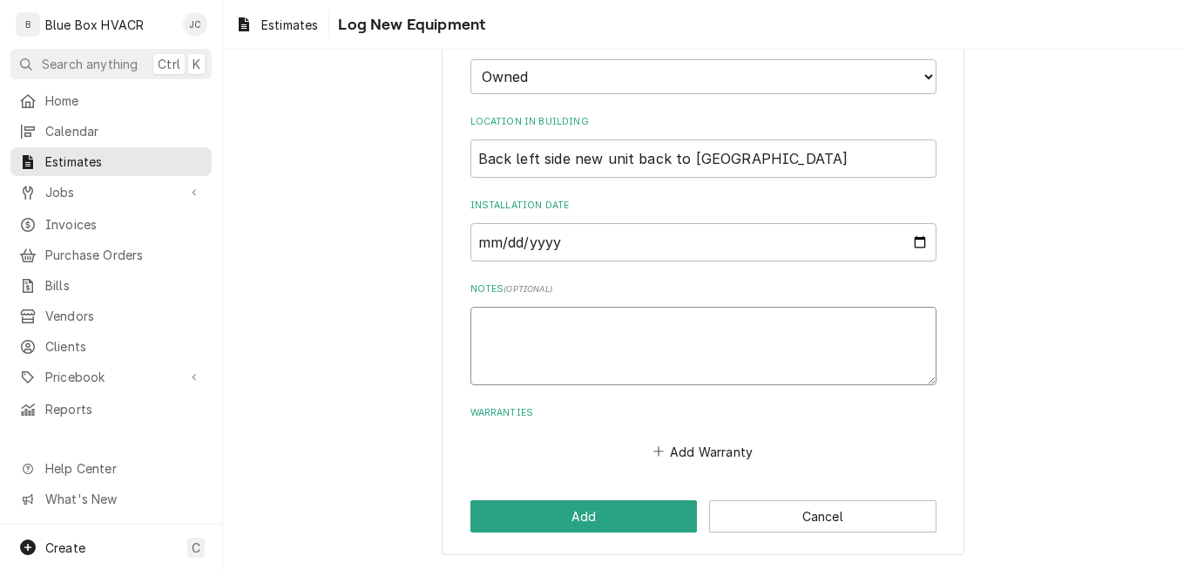
click at [579, 327] on textarea "Notes ( optional )" at bounding box center [704, 346] width 466 height 78
paste textarea "4 - 20x24x2 1 - A54"
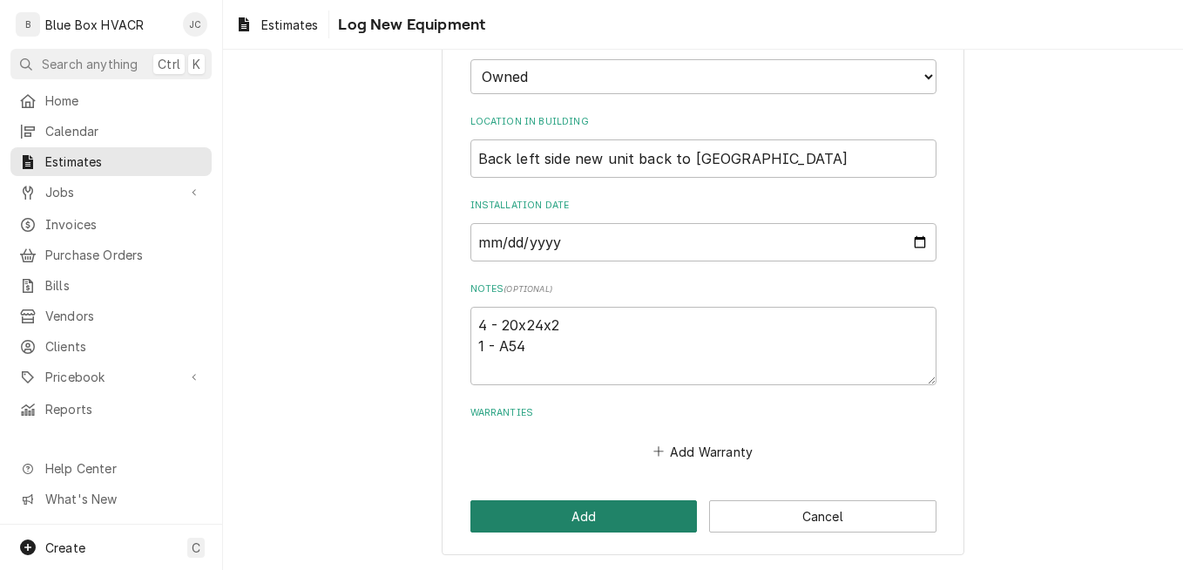
click at [573, 509] on button "Add" at bounding box center [584, 516] width 227 height 32
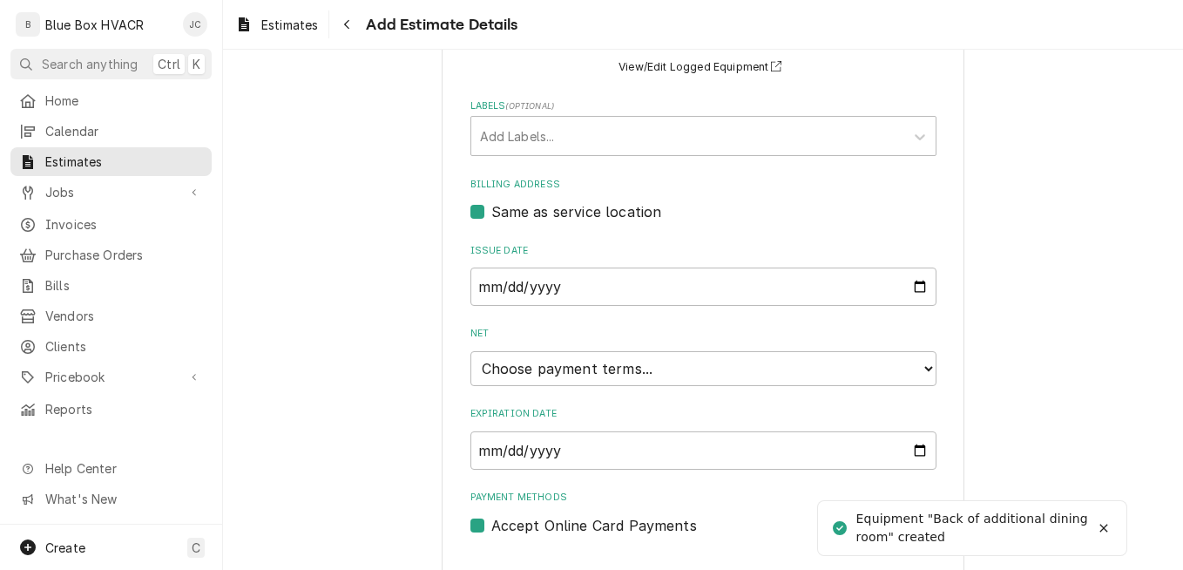
scroll to position [962, 0]
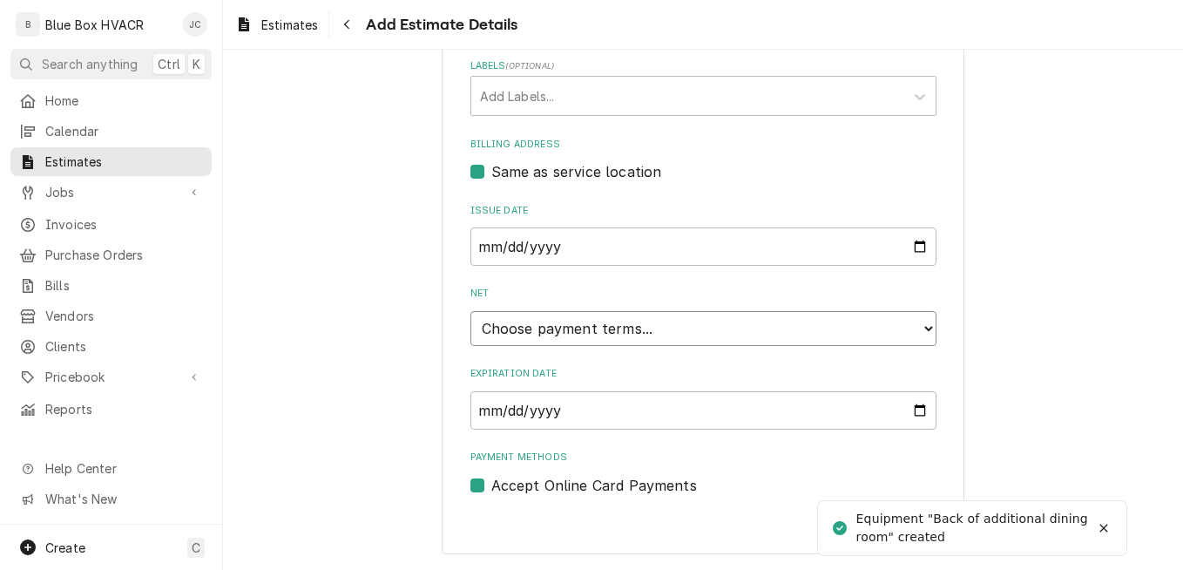
click at [695, 328] on select "Choose payment terms... Same Day Net 7 Net 14 Net 21 Net 30 Net 45 Net 60 Net 90" at bounding box center [704, 328] width 466 height 35
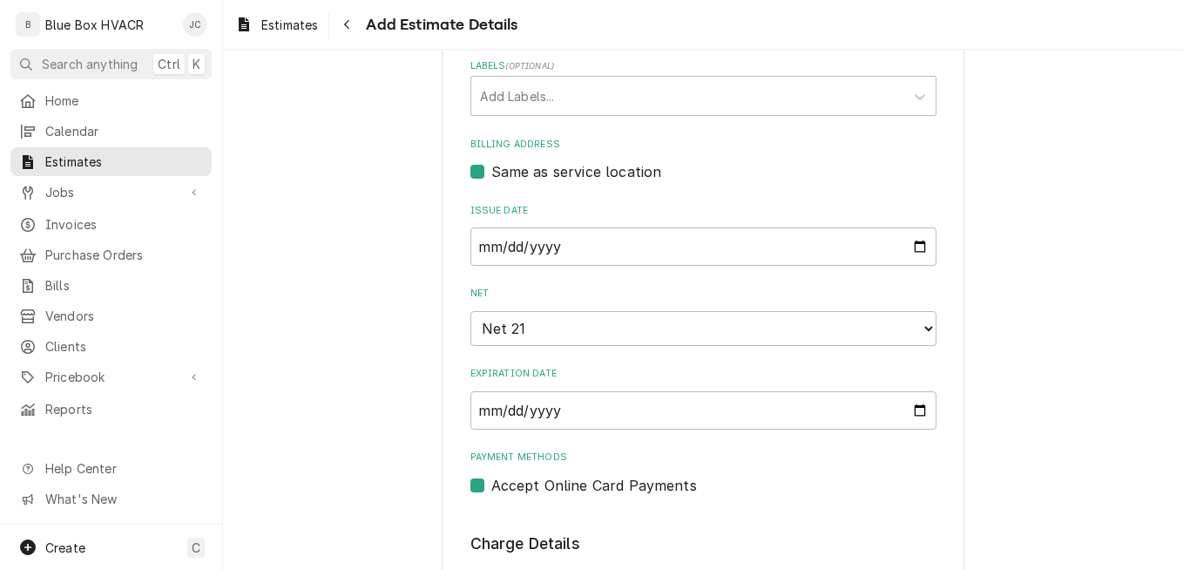
scroll to position [1223, 0]
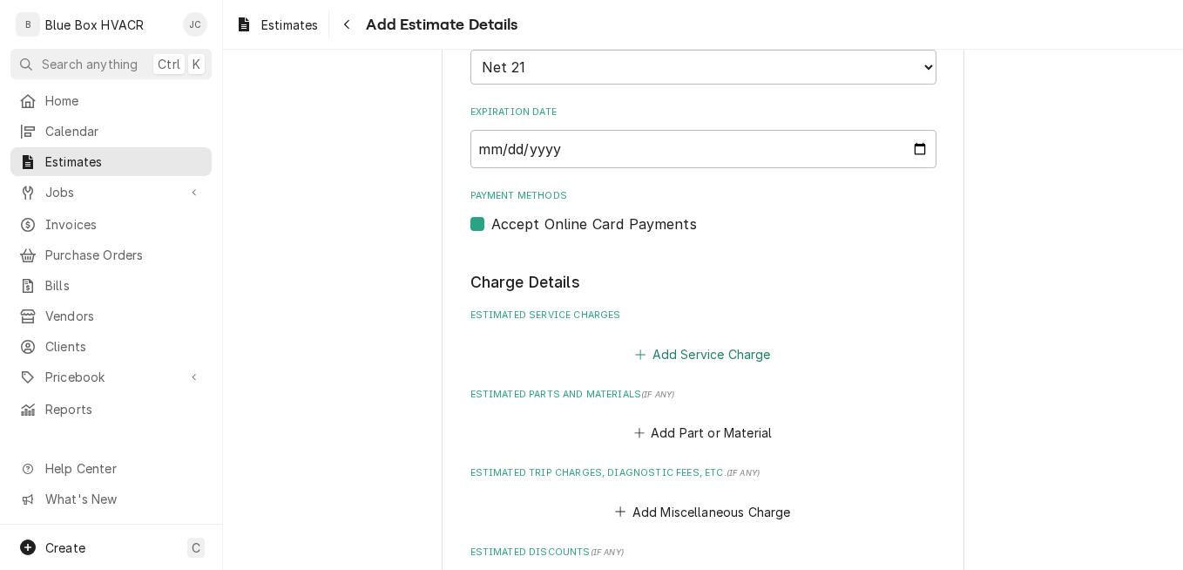
click at [675, 356] on button "Add Service Charge" at bounding box center [703, 354] width 141 height 24
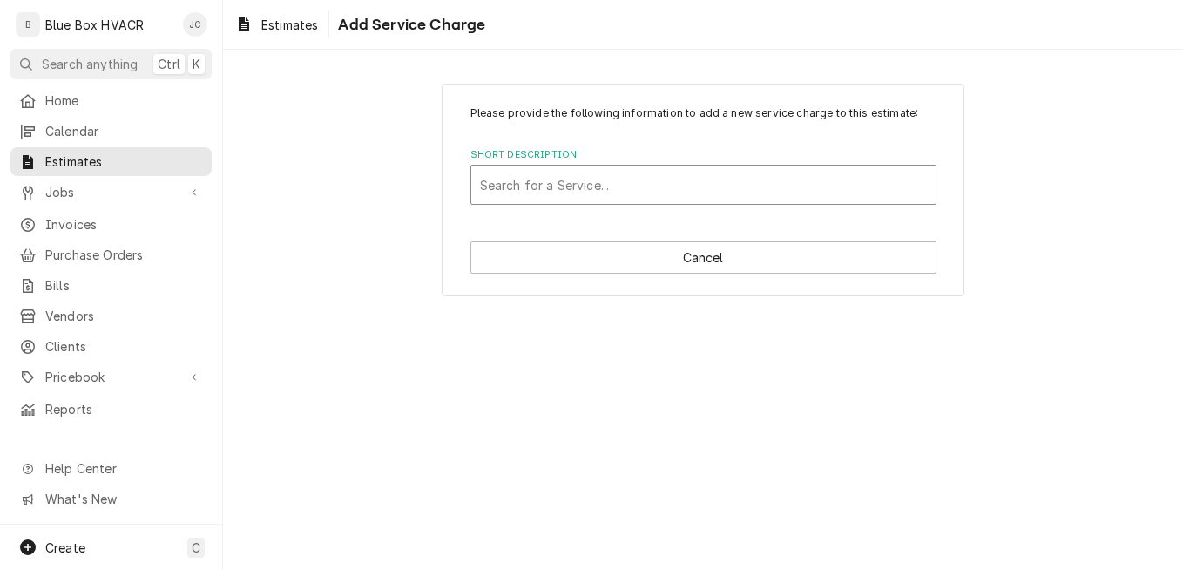
click at [661, 193] on div "Short Description" at bounding box center [703, 184] width 447 height 31
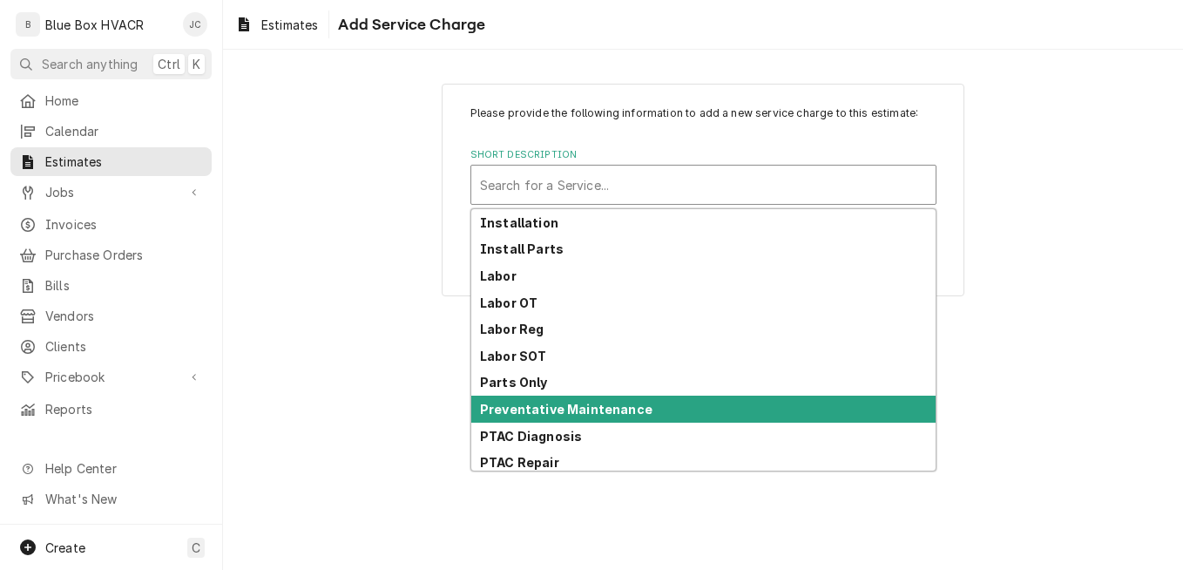
click at [630, 412] on strong "Preventative Maintenance" at bounding box center [566, 409] width 173 height 15
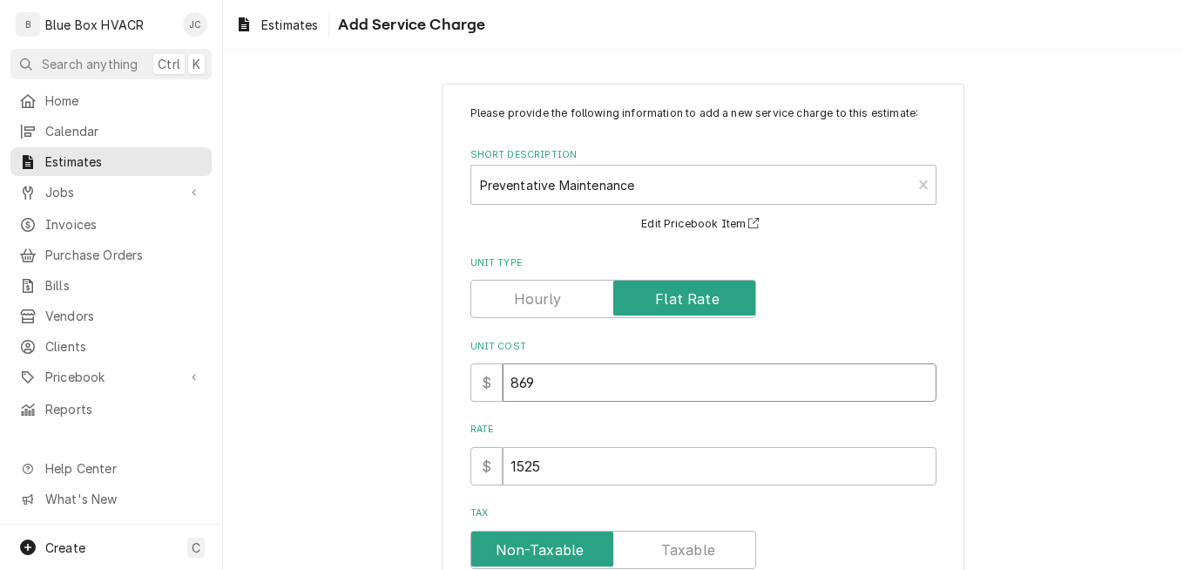
drag, startPoint x: 556, startPoint y: 383, endPoint x: 475, endPoint y: 383, distance: 81.0
click at [480, 383] on div "$ 869" at bounding box center [704, 382] width 466 height 38
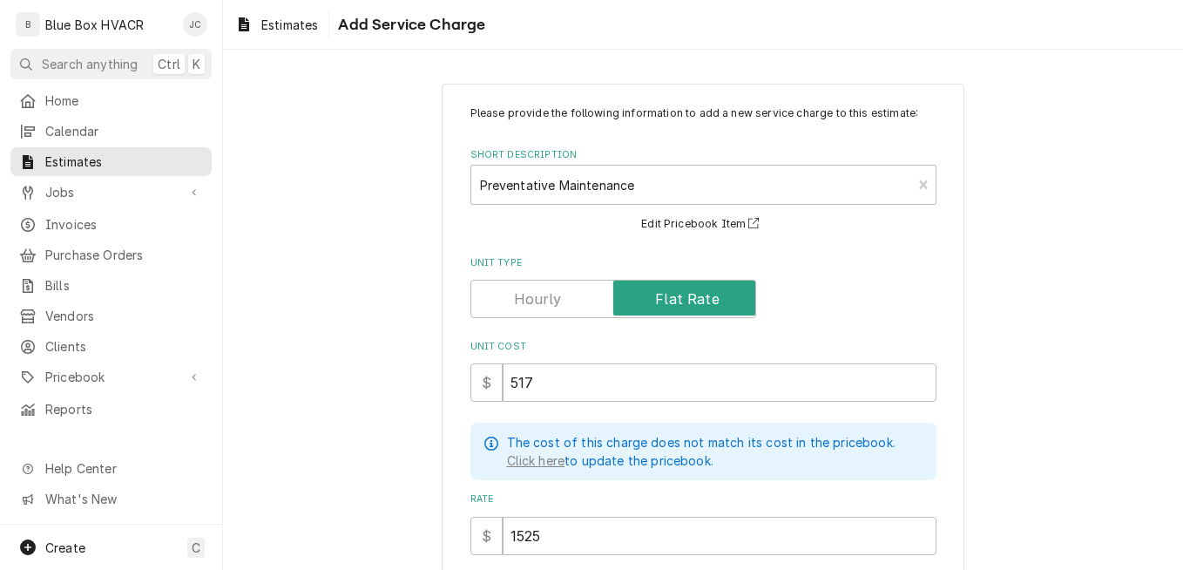
click at [1089, 486] on div "Please provide the following information to add a new service charge to this es…" at bounding box center [703, 468] width 960 height 801
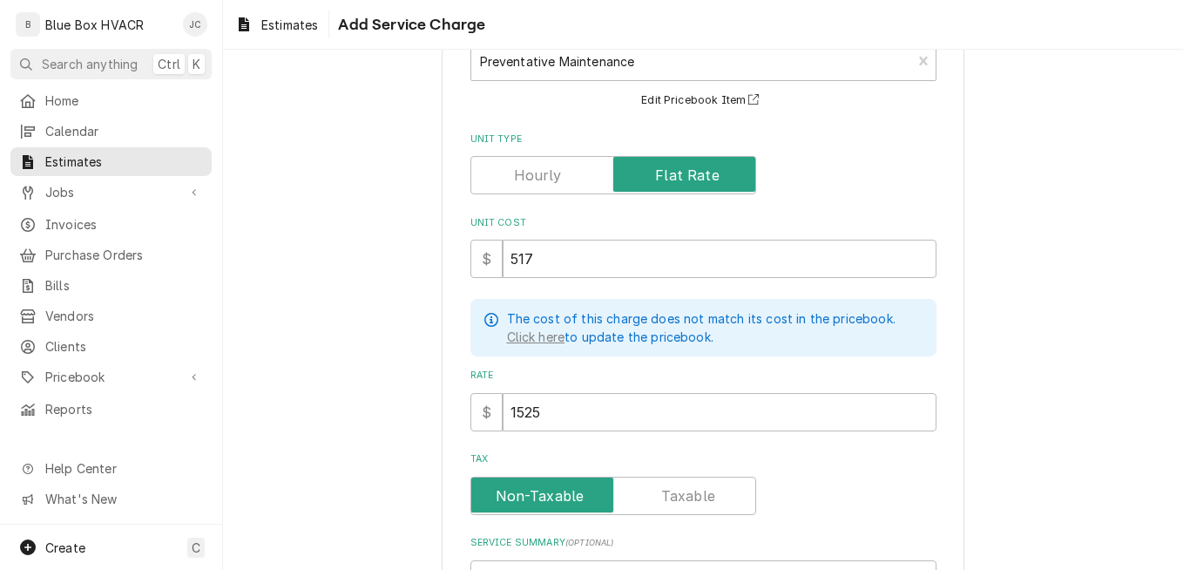
scroll to position [261, 0]
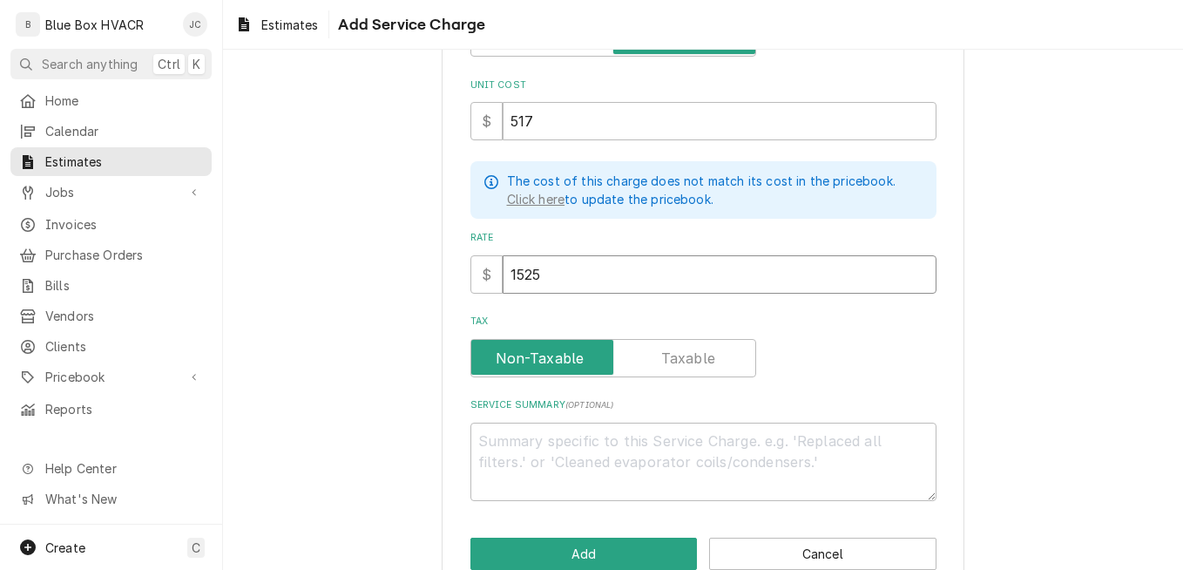
drag, startPoint x: 569, startPoint y: 275, endPoint x: 481, endPoint y: 275, distance: 88.0
click at [503, 275] on input "1525" at bounding box center [720, 274] width 434 height 38
click at [830, 332] on div "Tax" at bounding box center [704, 346] width 466 height 62
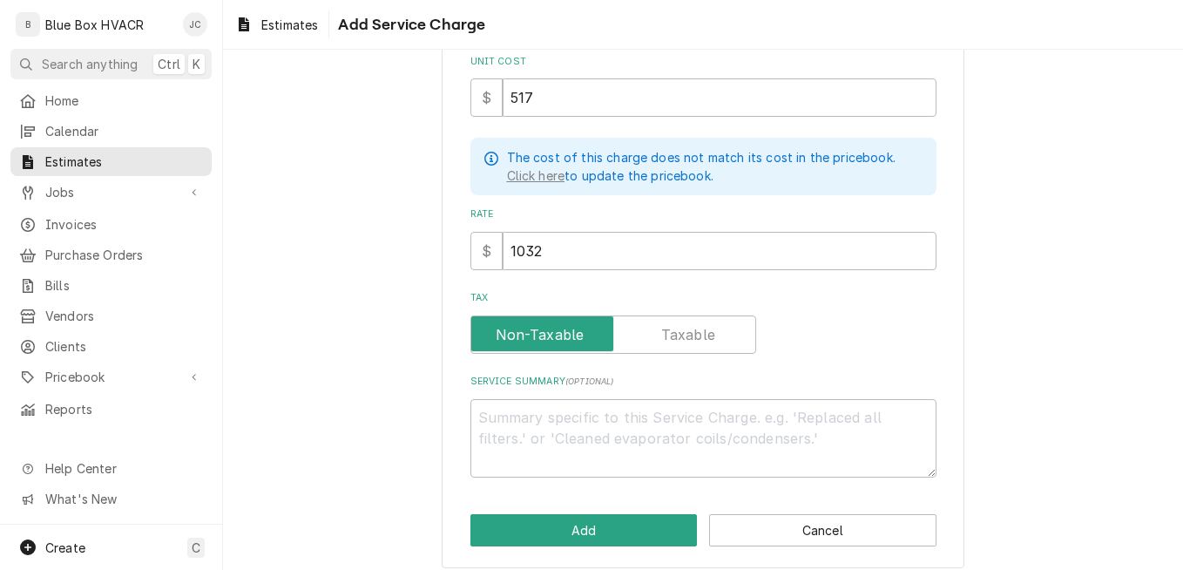
scroll to position [297, 0]
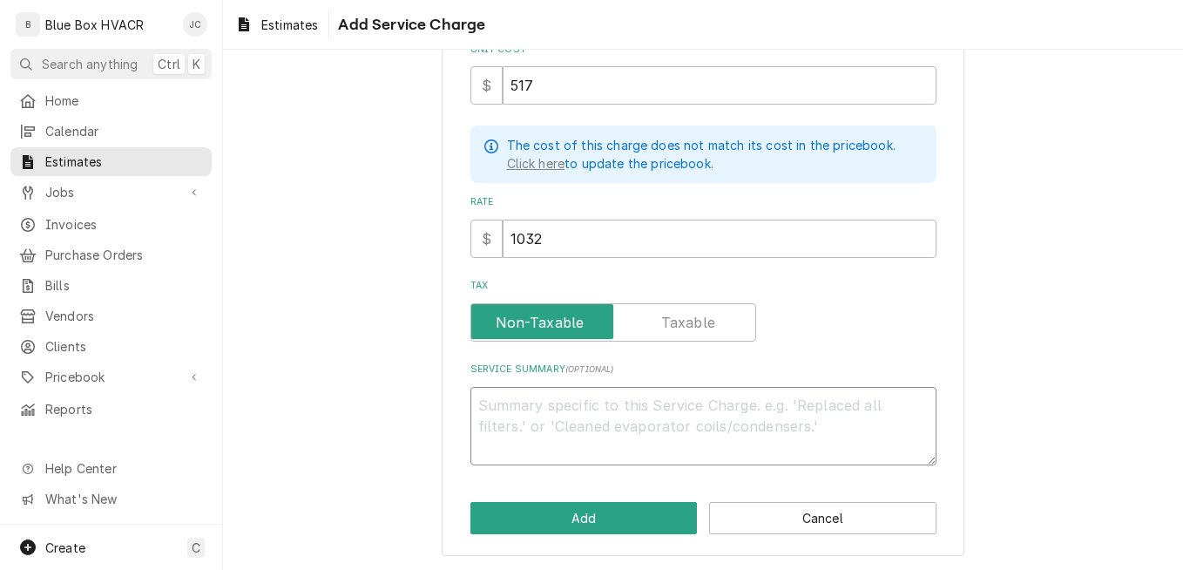
click at [579, 415] on textarea "Service Summary ( optional )" at bounding box center [704, 426] width 466 height 78
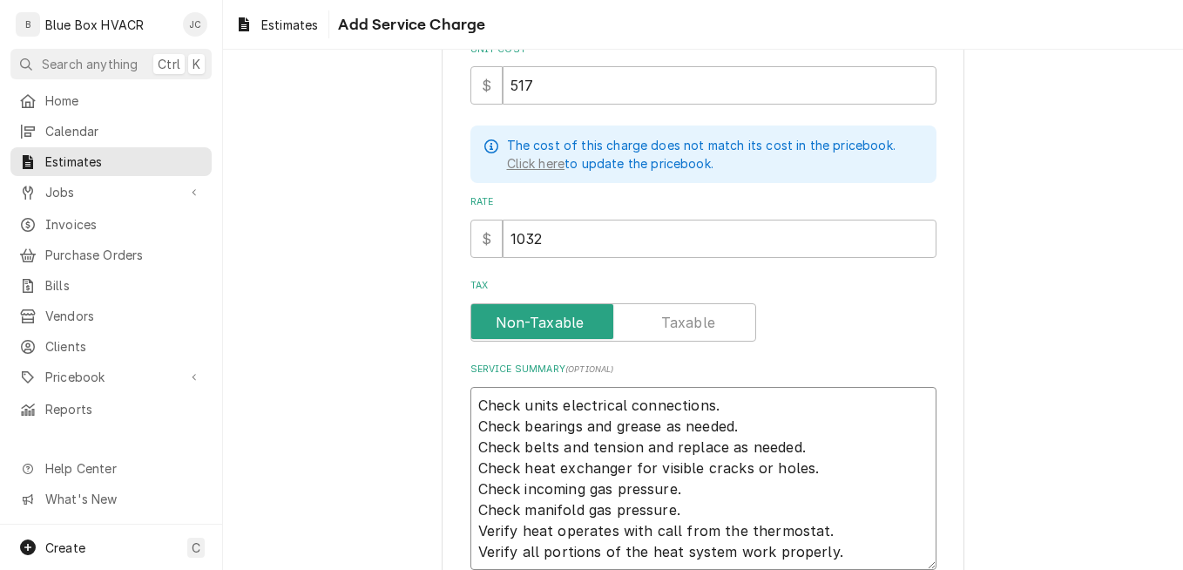
scroll to position [307, 0]
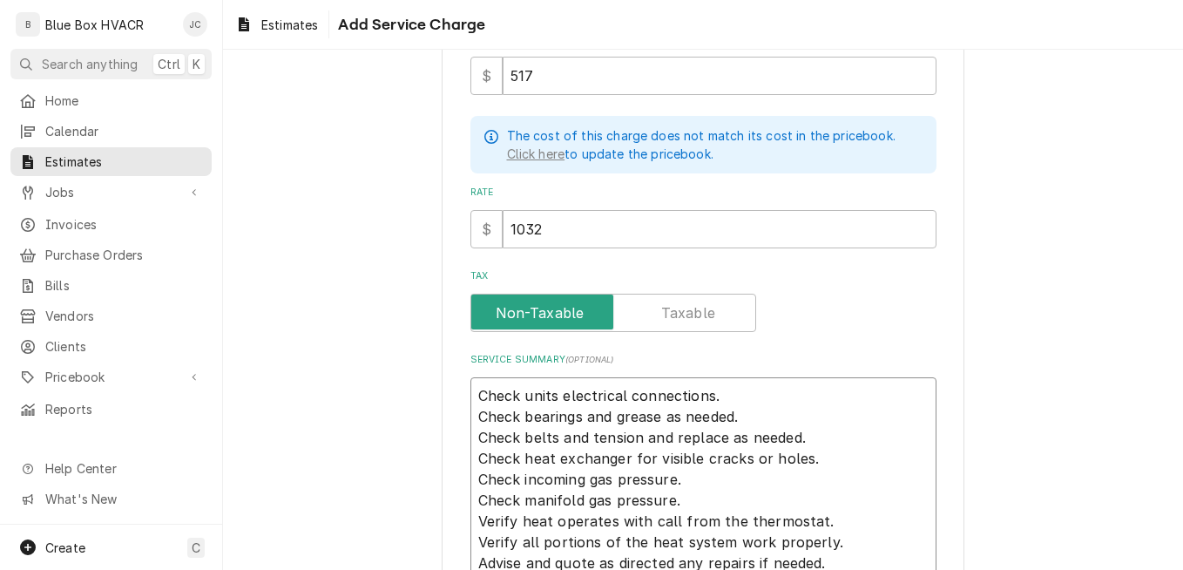
click at [823, 537] on textarea "Check units electrical connections. Check bearings and grease as needed. Check …" at bounding box center [704, 479] width 466 height 204
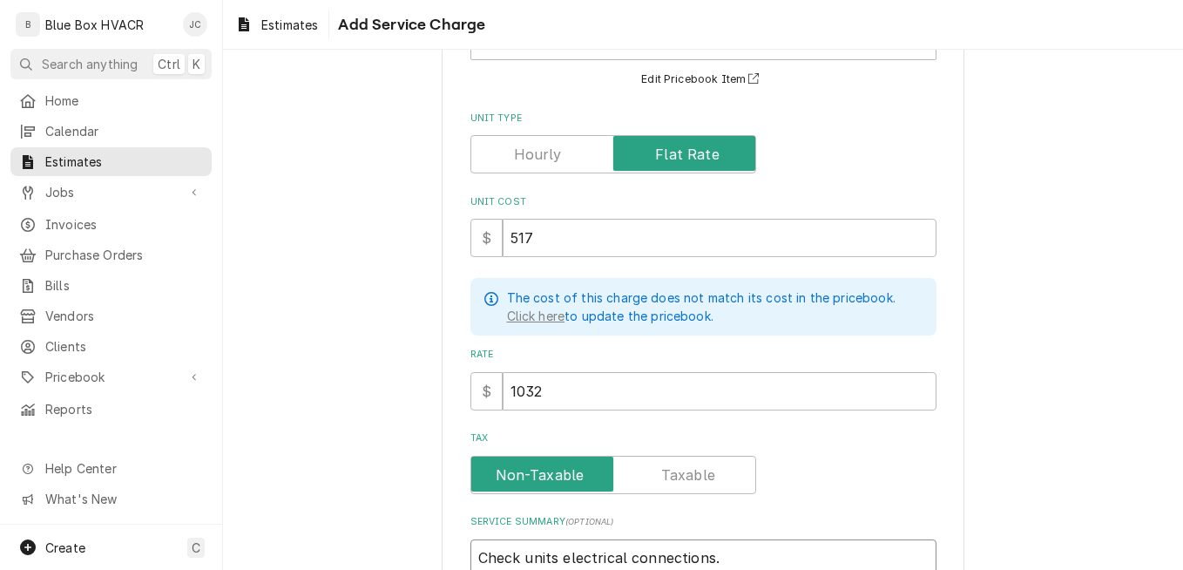
scroll to position [132, 0]
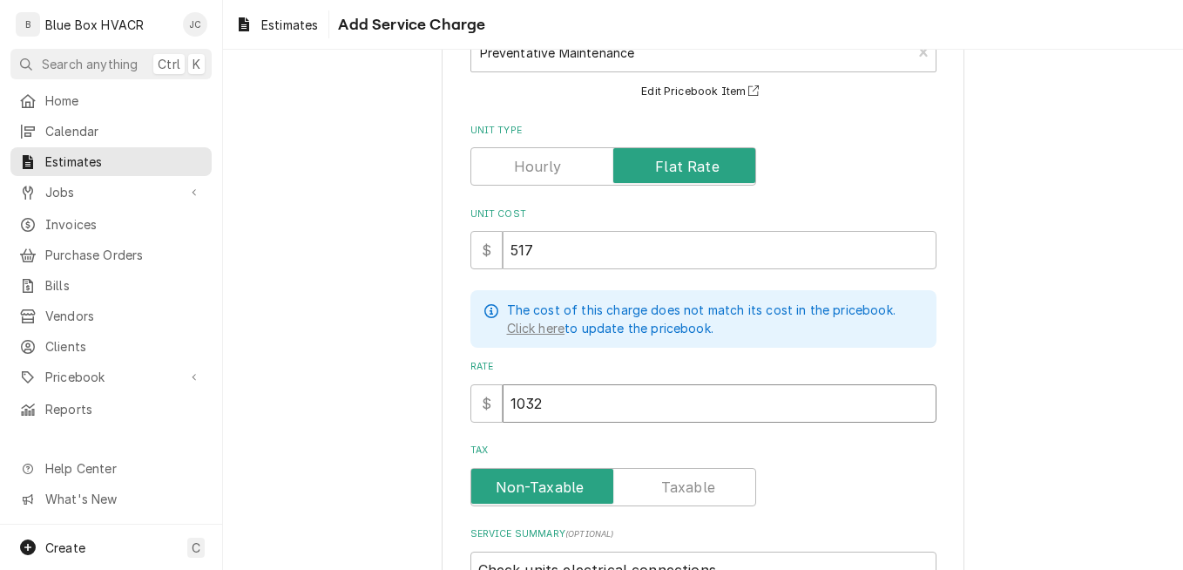
drag, startPoint x: 611, startPoint y: 410, endPoint x: 493, endPoint y: 410, distance: 117.6
click at [493, 410] on div "$ 1032" at bounding box center [704, 403] width 466 height 38
click at [1033, 432] on div "Please provide the following information to add a new service charge to this es…" at bounding box center [703, 420] width 960 height 968
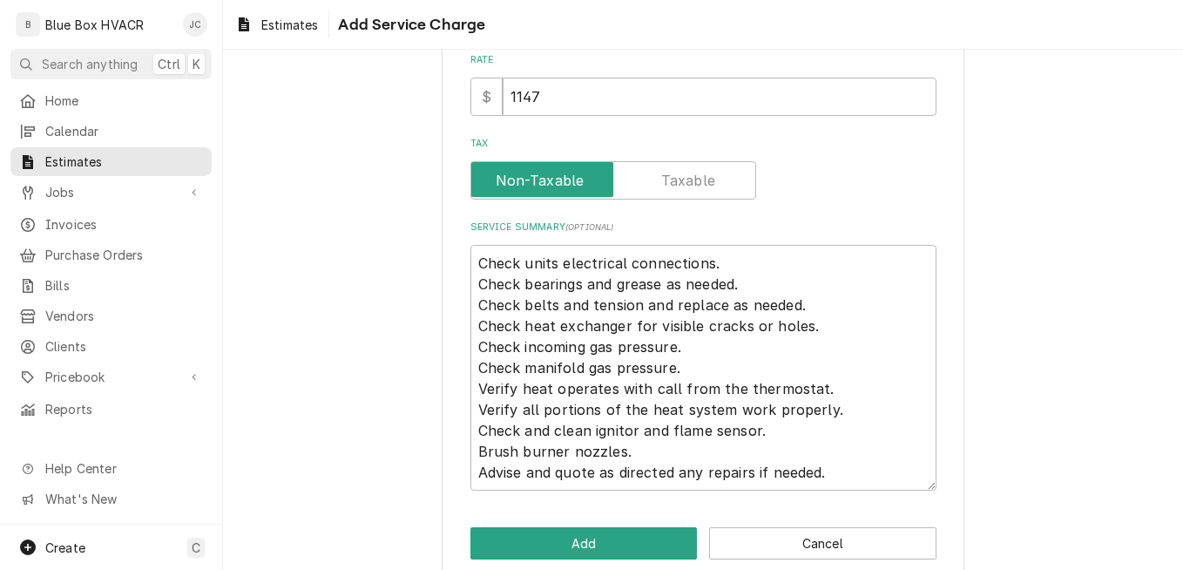
scroll to position [464, 0]
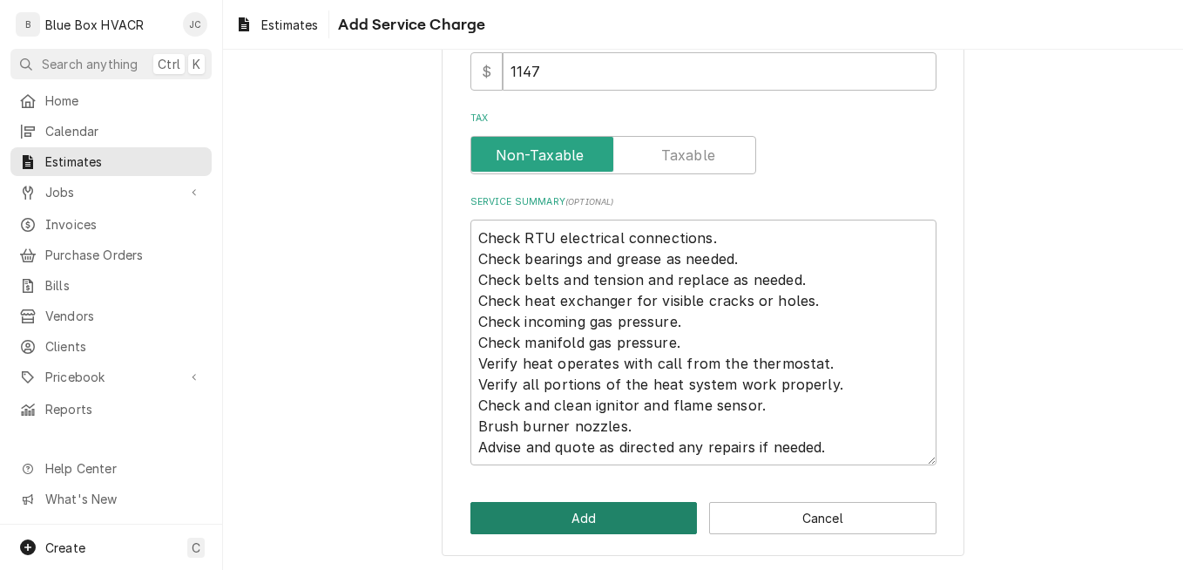
click at [597, 512] on button "Add" at bounding box center [584, 518] width 227 height 32
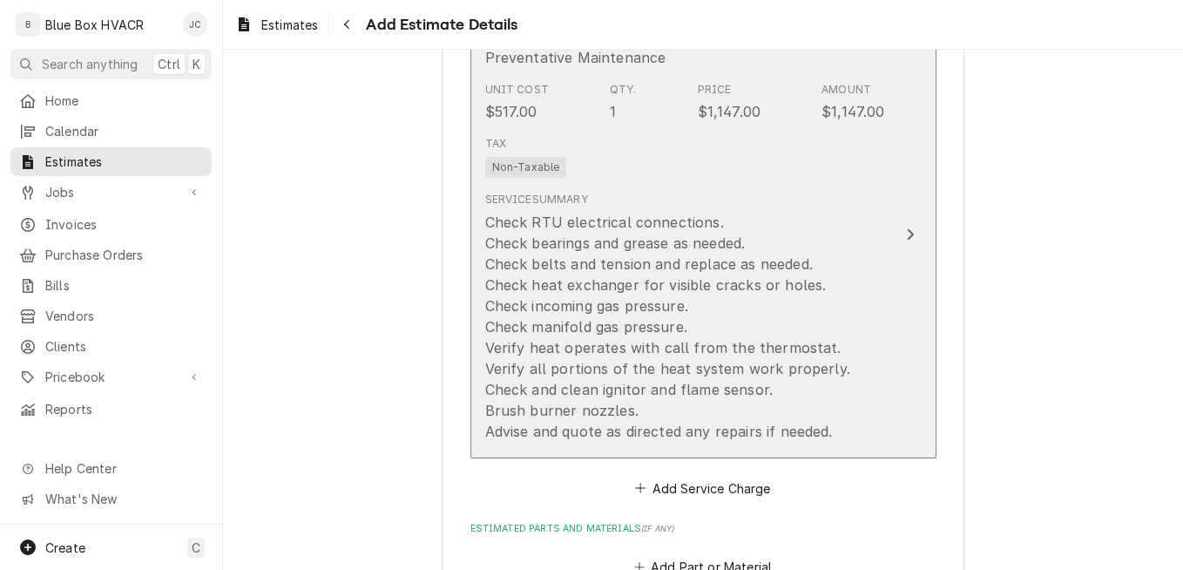
scroll to position [1813, 0]
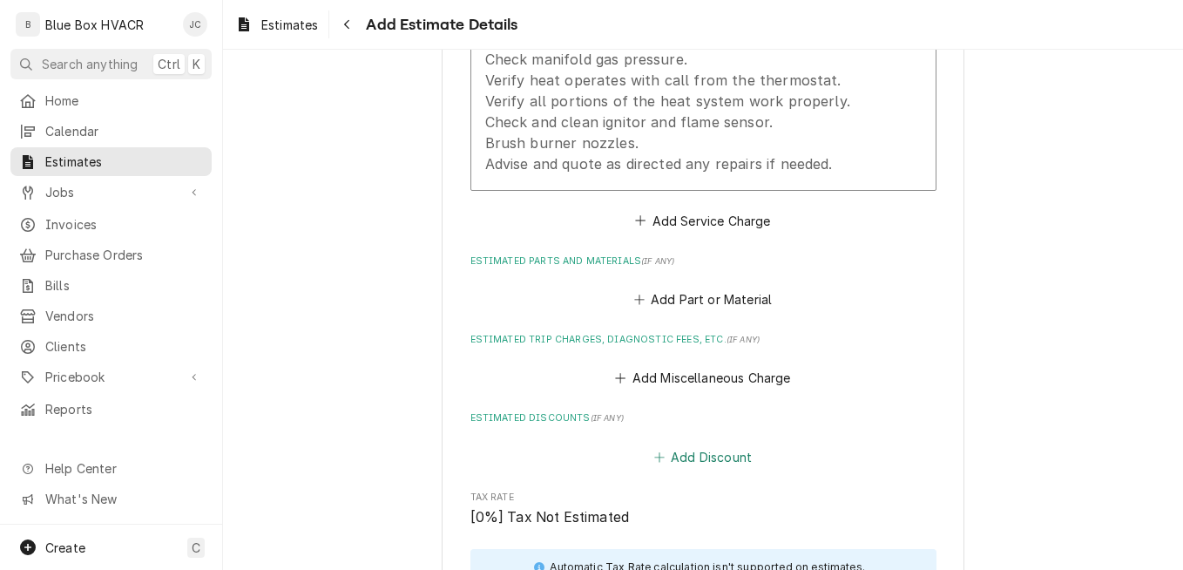
click at [715, 451] on button "Add Discount" at bounding box center [703, 456] width 104 height 24
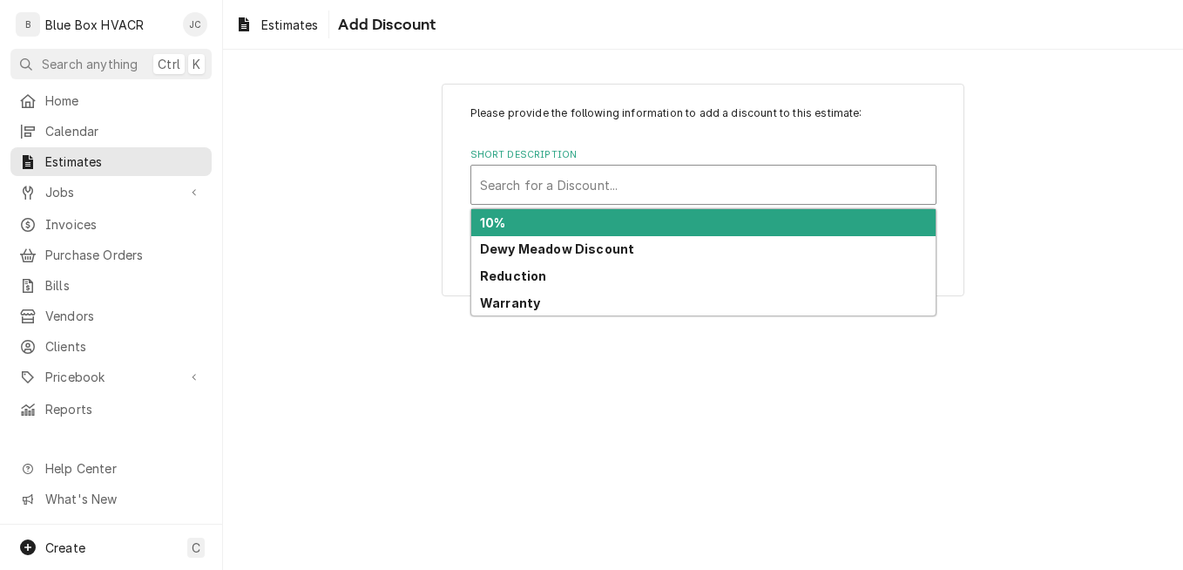
click at [573, 183] on div "Short Description" at bounding box center [703, 184] width 447 height 31
click at [558, 229] on div "10%" at bounding box center [703, 222] width 464 height 27
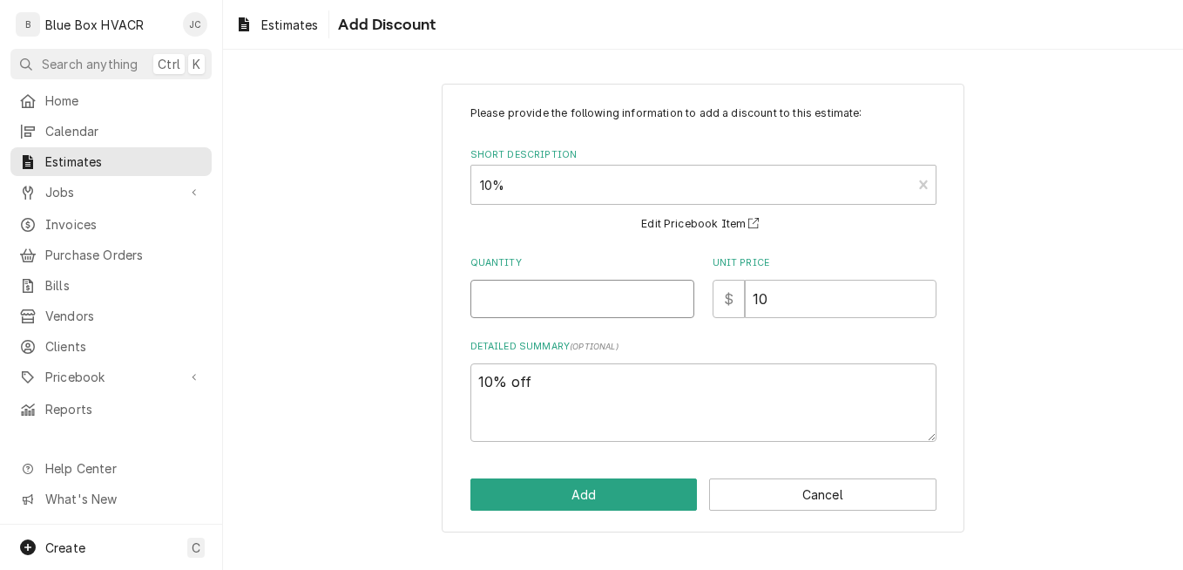
click at [537, 294] on input "Quantity" at bounding box center [583, 299] width 224 height 38
drag, startPoint x: 814, startPoint y: 300, endPoint x: 741, endPoint y: 298, distance: 73.2
click at [741, 298] on div "$ 10" at bounding box center [825, 299] width 224 height 38
drag, startPoint x: 584, startPoint y: 373, endPoint x: 483, endPoint y: 377, distance: 101.2
click at [484, 377] on textarea "10% off" at bounding box center [704, 402] width 466 height 78
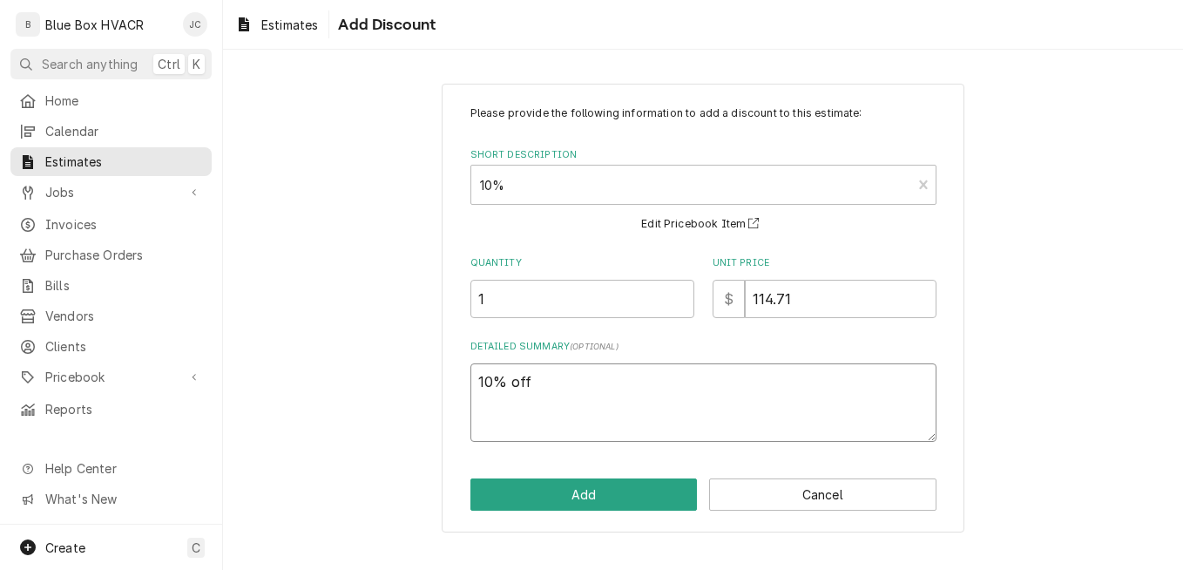
click at [554, 387] on textarea "10% off" at bounding box center [704, 402] width 466 height 78
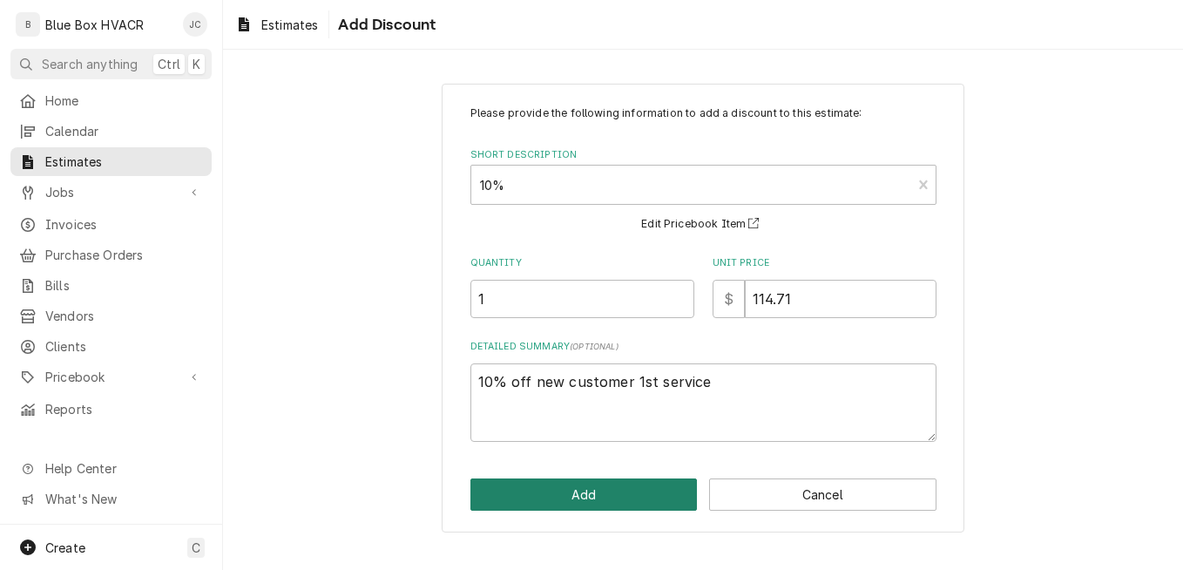
click at [600, 484] on button "Add" at bounding box center [584, 494] width 227 height 32
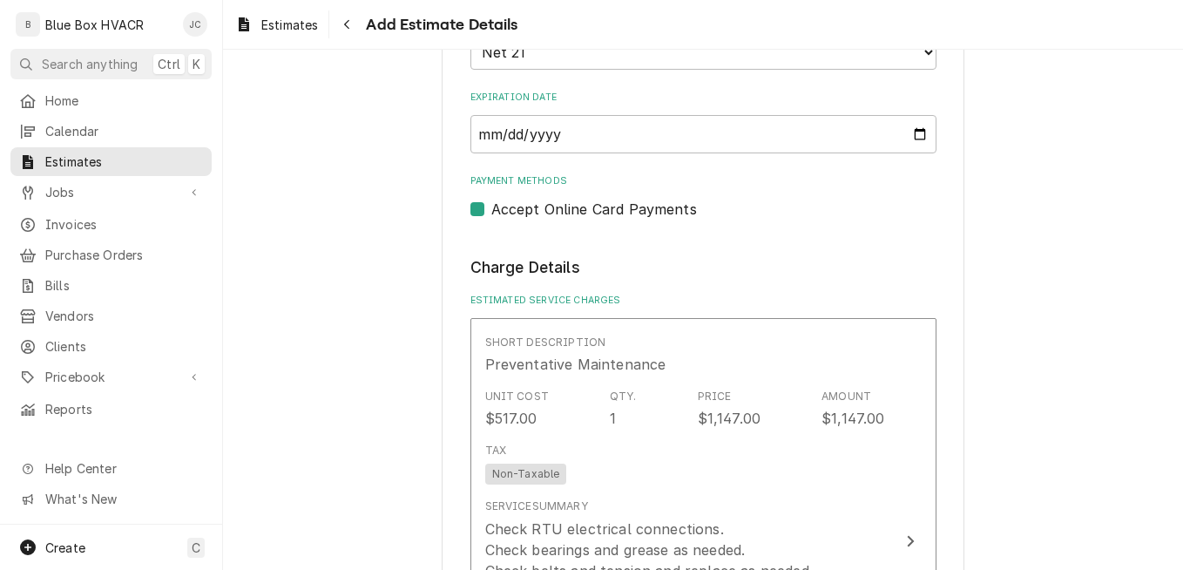
scroll to position [1481, 0]
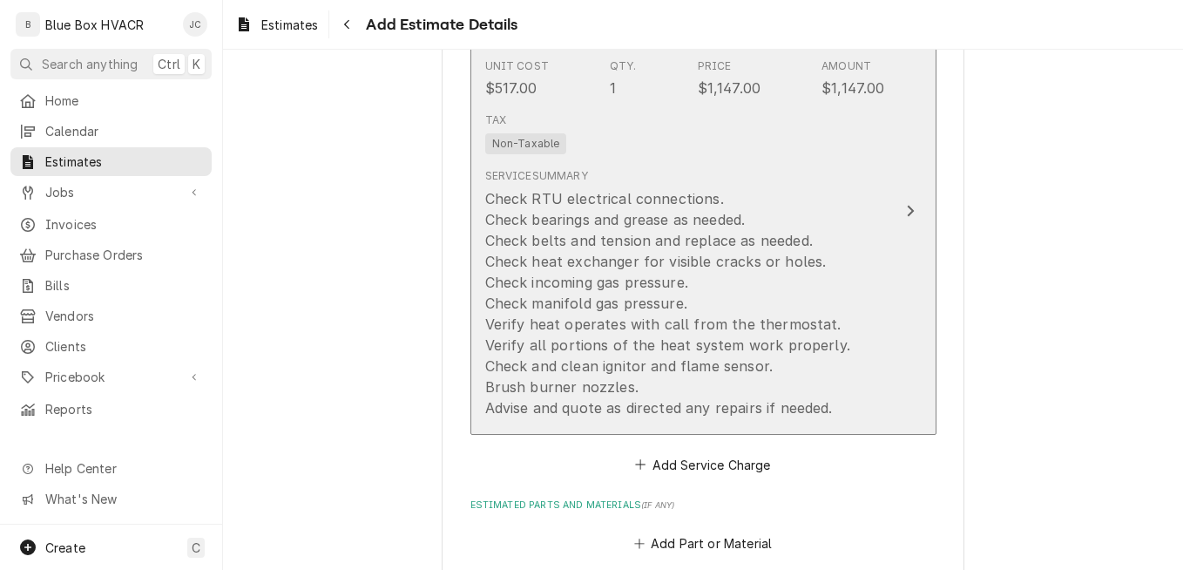
click at [729, 279] on div "Check RTU electrical connections. Check bearings and grease as needed. Check be…" at bounding box center [667, 303] width 365 height 230
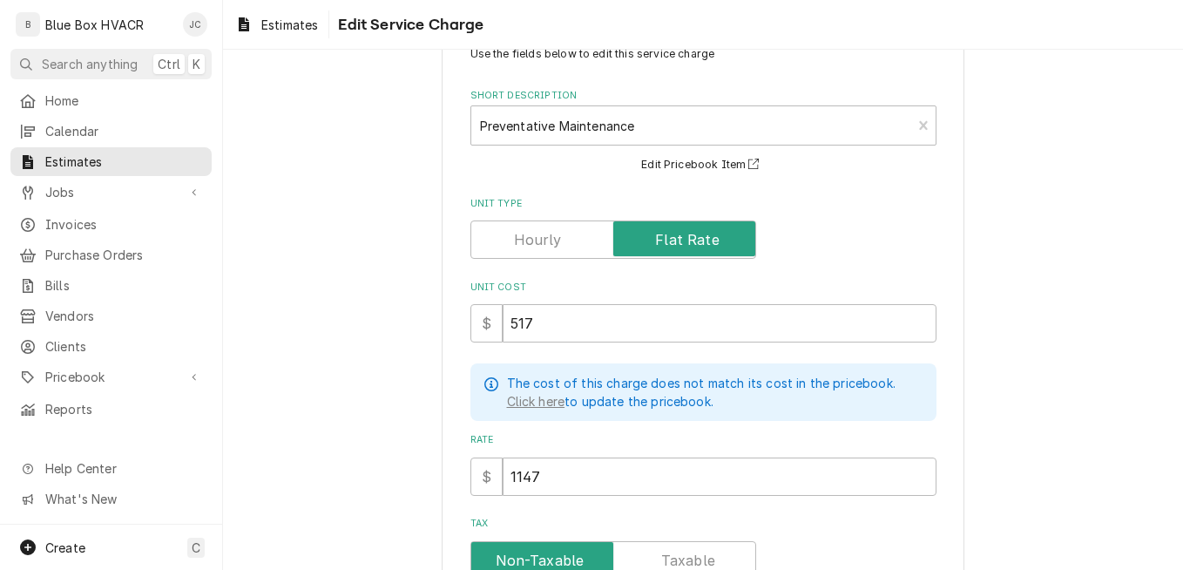
scroll to position [87, 0]
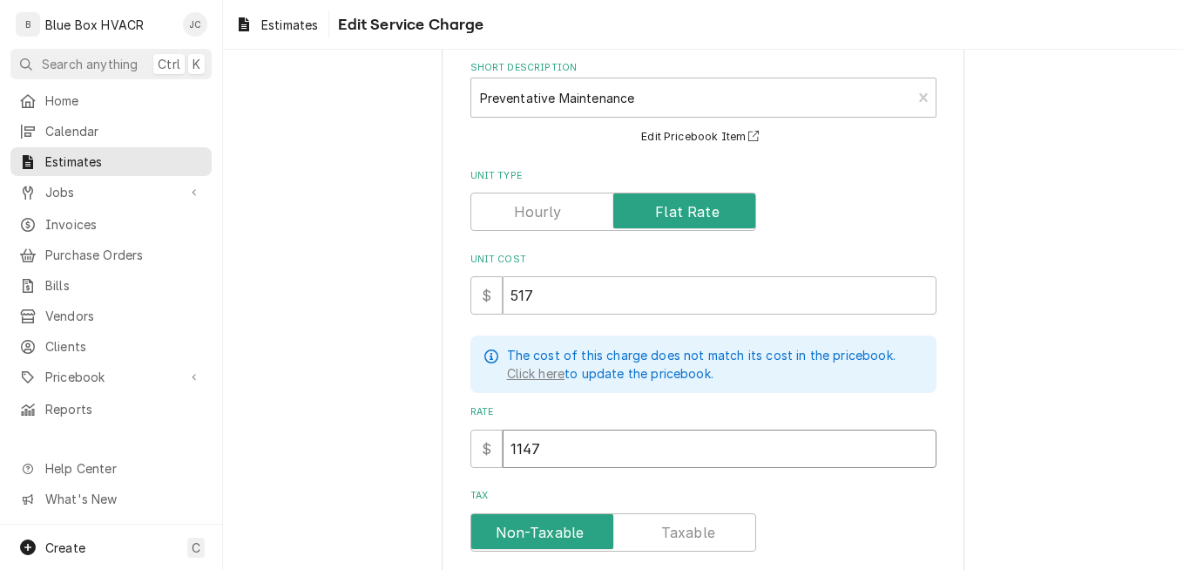
drag, startPoint x: 551, startPoint y: 442, endPoint x: 463, endPoint y: 437, distance: 88.2
click at [463, 437] on div "Use the fields below to edit this service charge Short Description Preventative…" at bounding box center [703, 488] width 523 height 982
click at [796, 495] on label "Tax" at bounding box center [704, 496] width 466 height 14
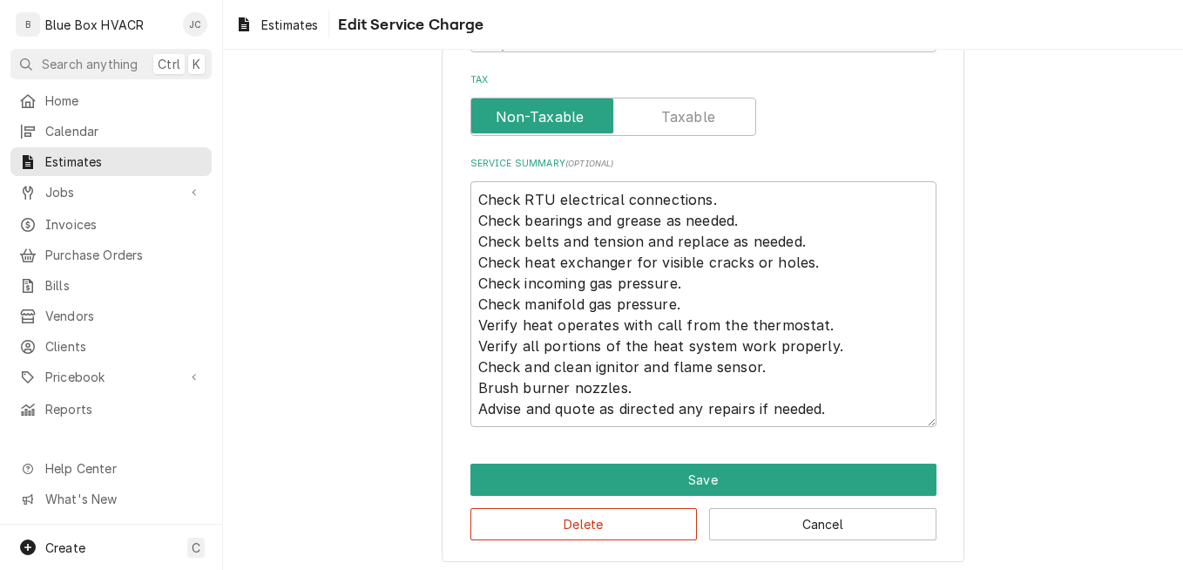
scroll to position [509, 0]
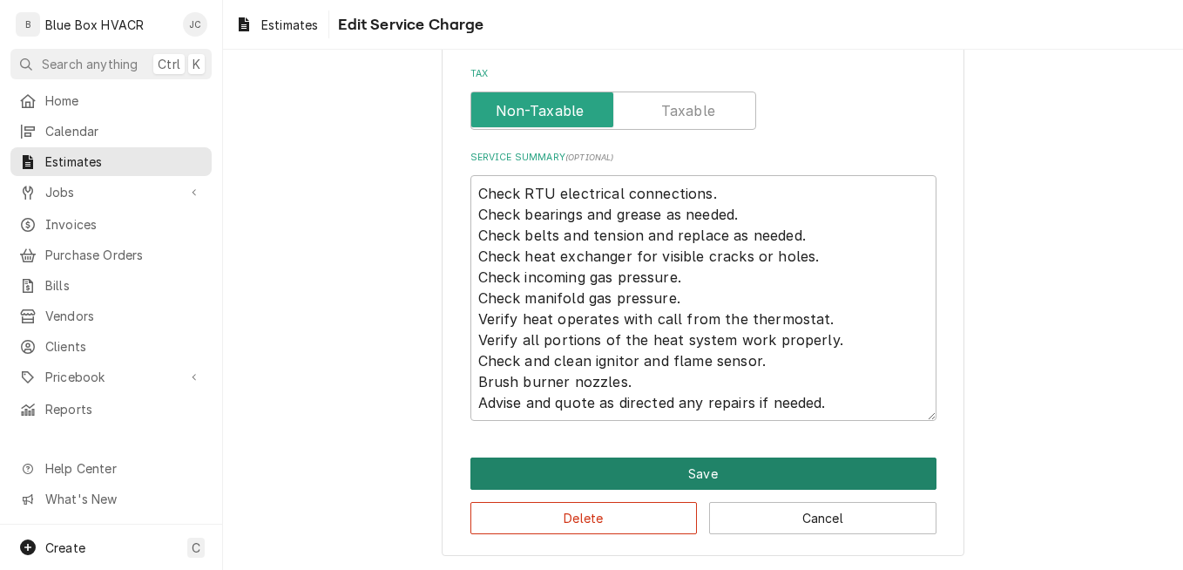
click at [758, 476] on button "Save" at bounding box center [704, 473] width 466 height 32
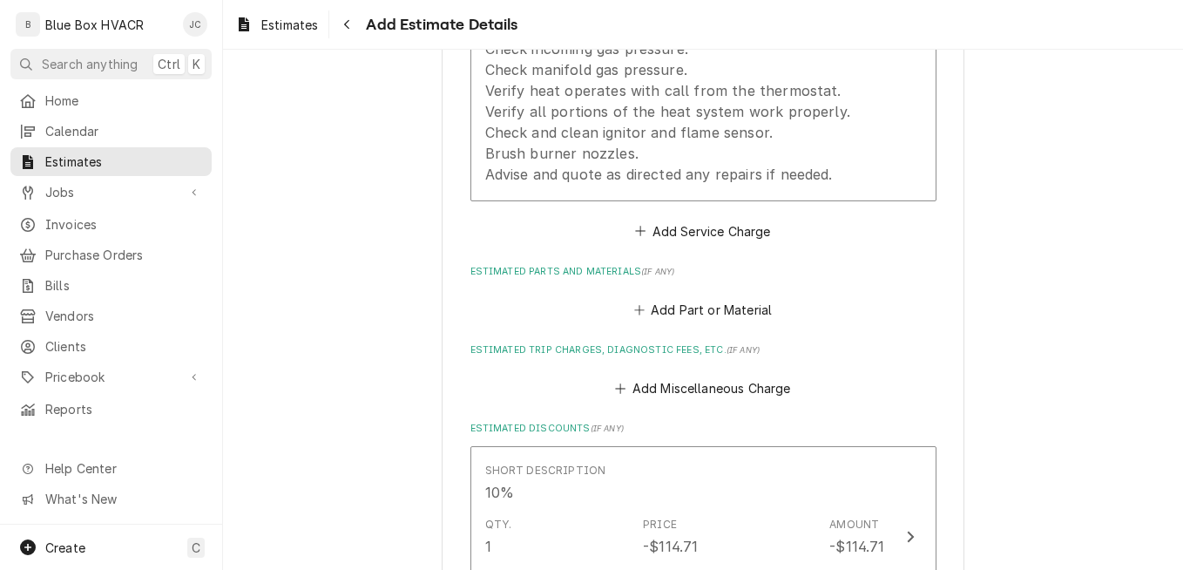
scroll to position [1983, 0]
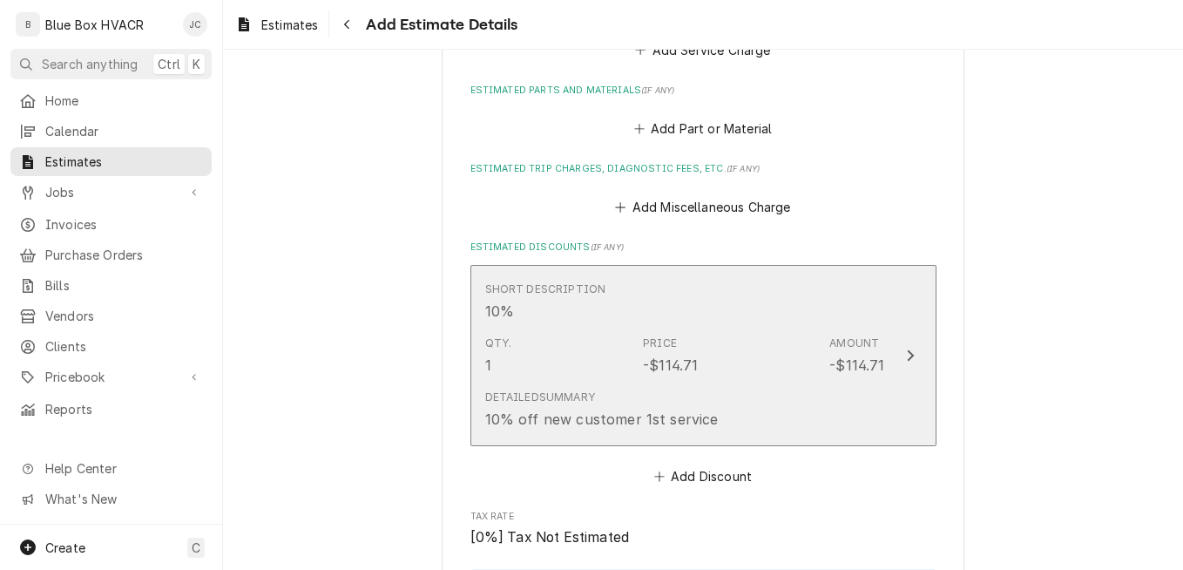
click at [686, 395] on div "Detailed Summary 10% off new customer 1st service" at bounding box center [602, 410] width 234 height 40
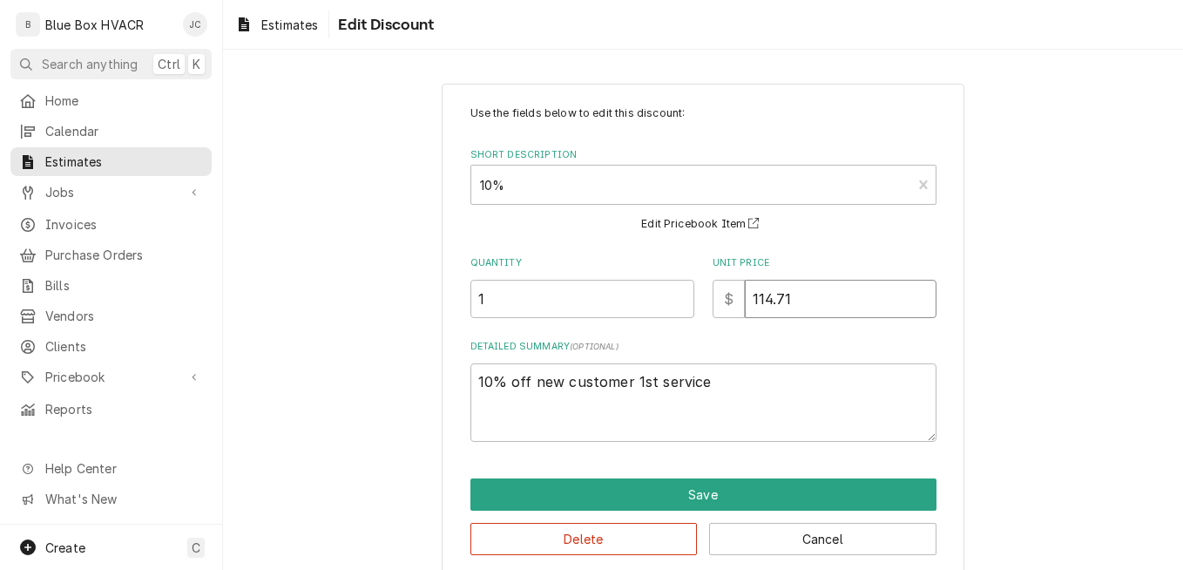
drag, startPoint x: 804, startPoint y: 297, endPoint x: 712, endPoint y: 299, distance: 92.4
click at [713, 297] on div "$ 114.71" at bounding box center [825, 299] width 224 height 38
click at [801, 340] on label "Detailed Summary ( optional )" at bounding box center [704, 347] width 466 height 14
click at [801, 363] on textarea "10% off new customer 1st service" at bounding box center [704, 402] width 466 height 78
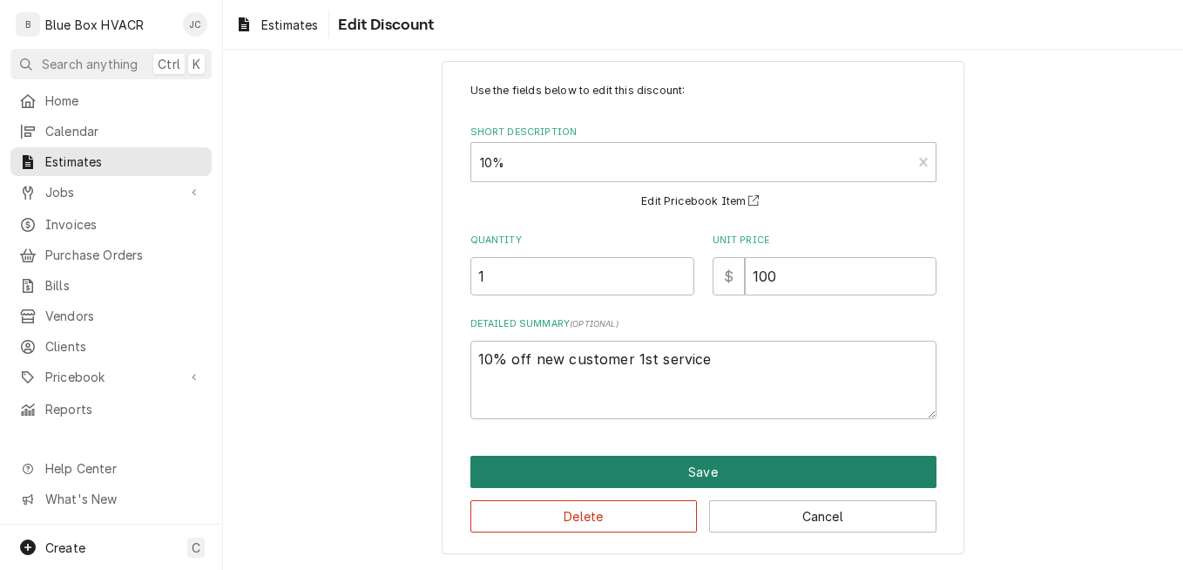
click at [720, 458] on button "Save" at bounding box center [704, 472] width 466 height 32
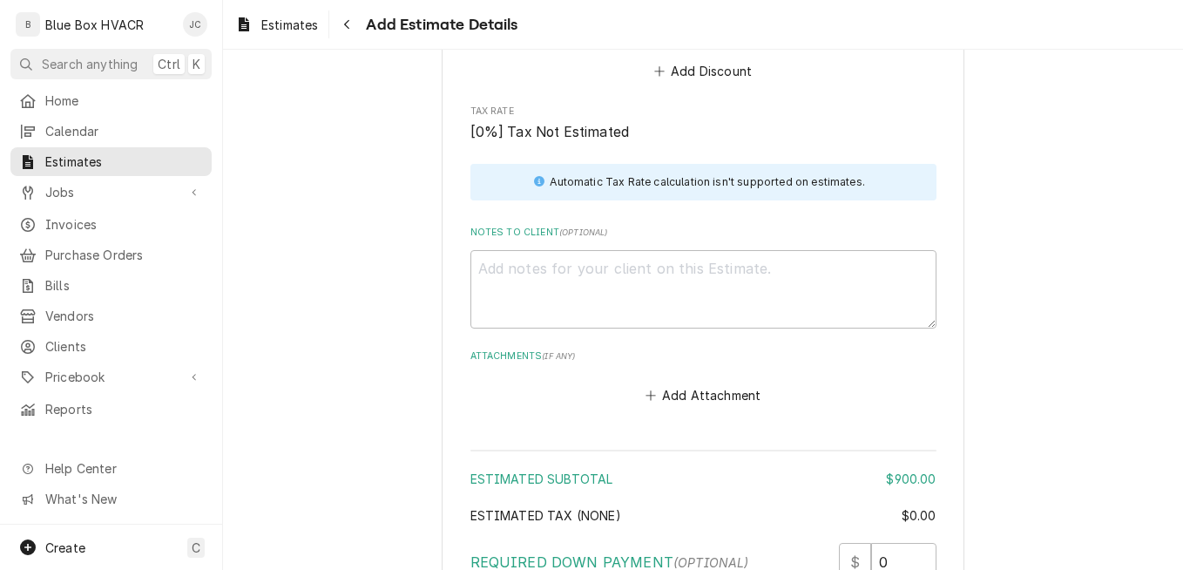
scroll to position [2650, 0]
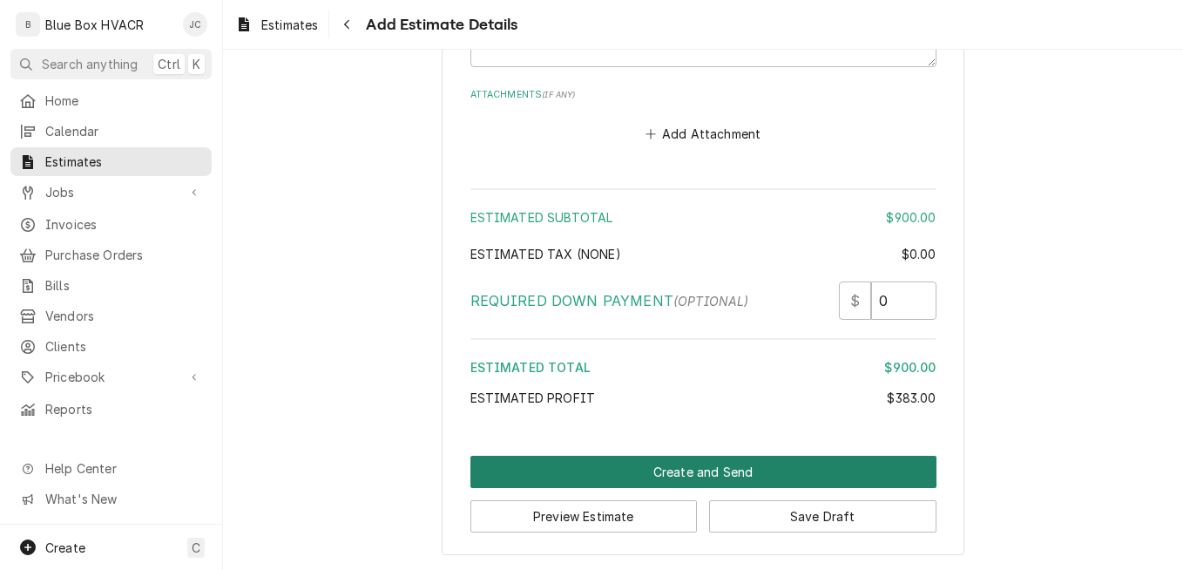
click at [660, 476] on button "Create and Send" at bounding box center [704, 472] width 466 height 32
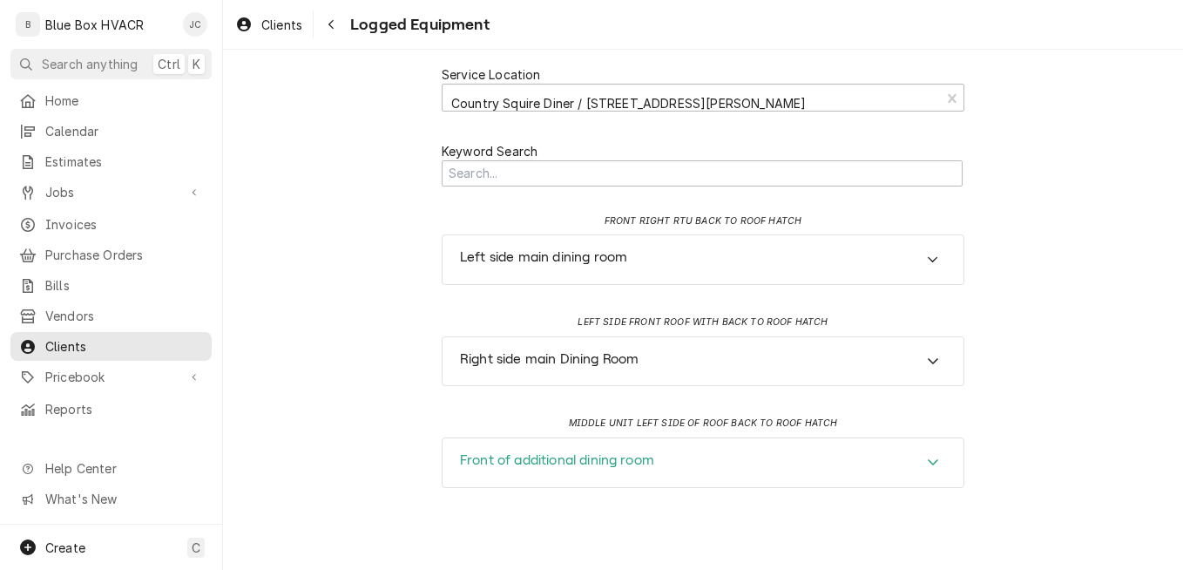
click at [733, 458] on div "Front of additional dining room" at bounding box center [703, 462] width 521 height 49
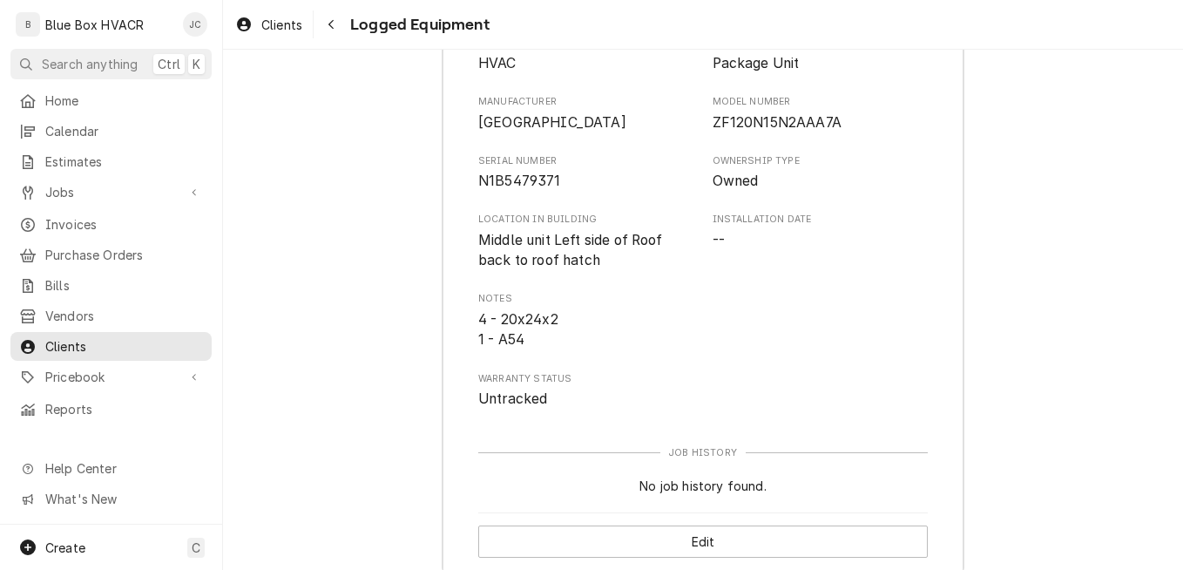
scroll to position [490, 0]
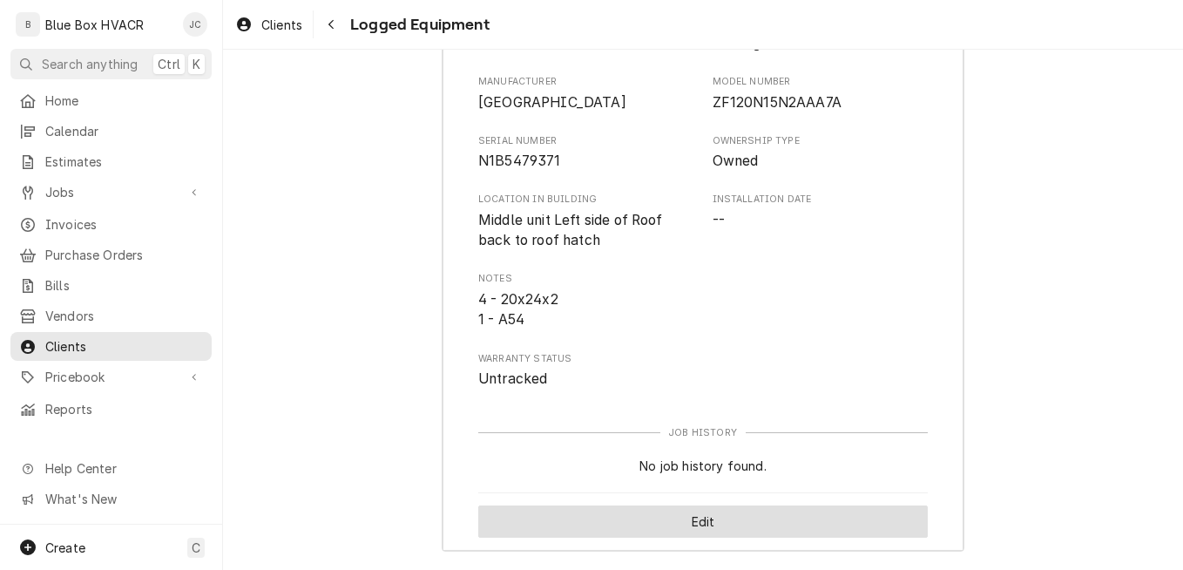
click at [701, 518] on button "Edit" at bounding box center [703, 521] width 450 height 32
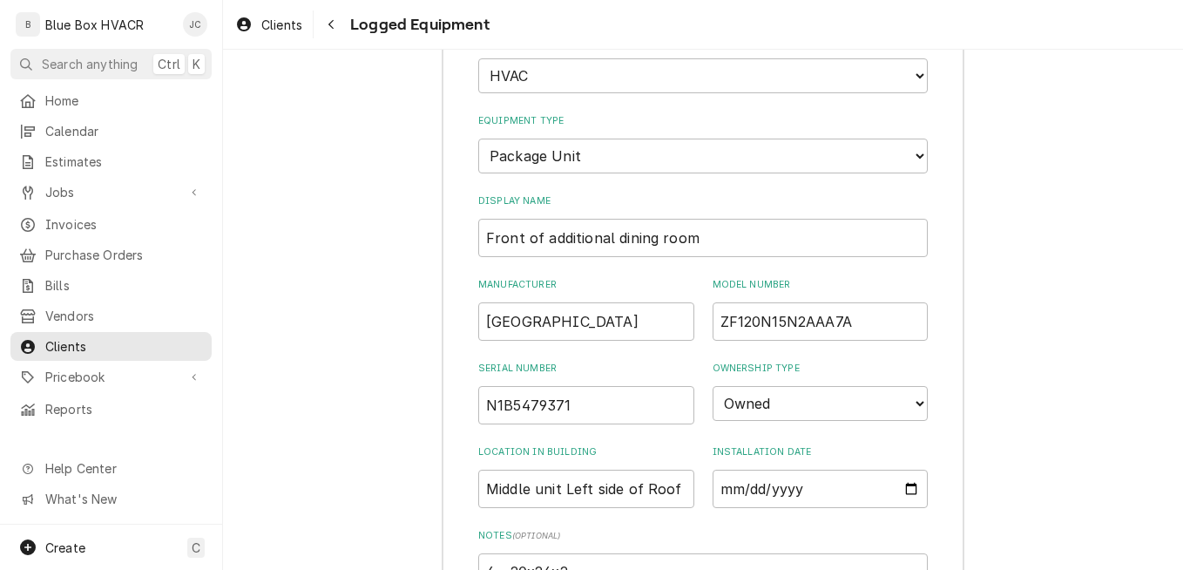
type textarea "x"
drag, startPoint x: 861, startPoint y: 332, endPoint x: 676, endPoint y: 322, distance: 185.0
click at [715, 321] on input "ZF120N15N2AAA7A" at bounding box center [821, 321] width 216 height 38
drag, startPoint x: 618, startPoint y: 411, endPoint x: 411, endPoint y: 408, distance: 206.6
click at [411, 408] on div "Service Location Country Squire Diner / 2560 West Chester Pike, Broomall, PA 19…" at bounding box center [703, 192] width 960 height 1264
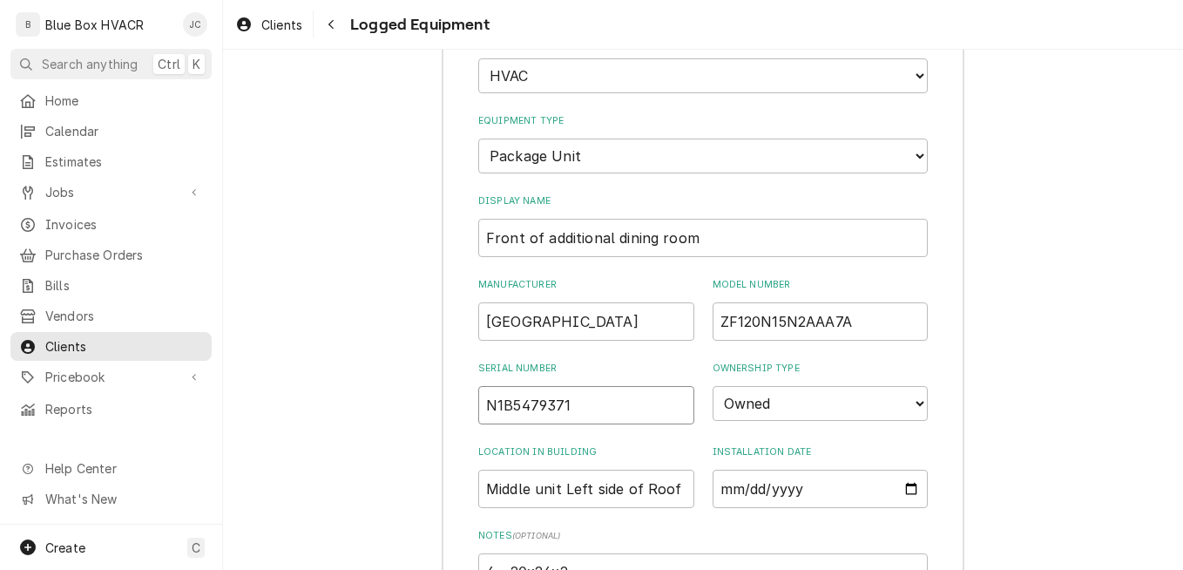
paste input "0"
type input "N1B5479370"
type textarea "x"
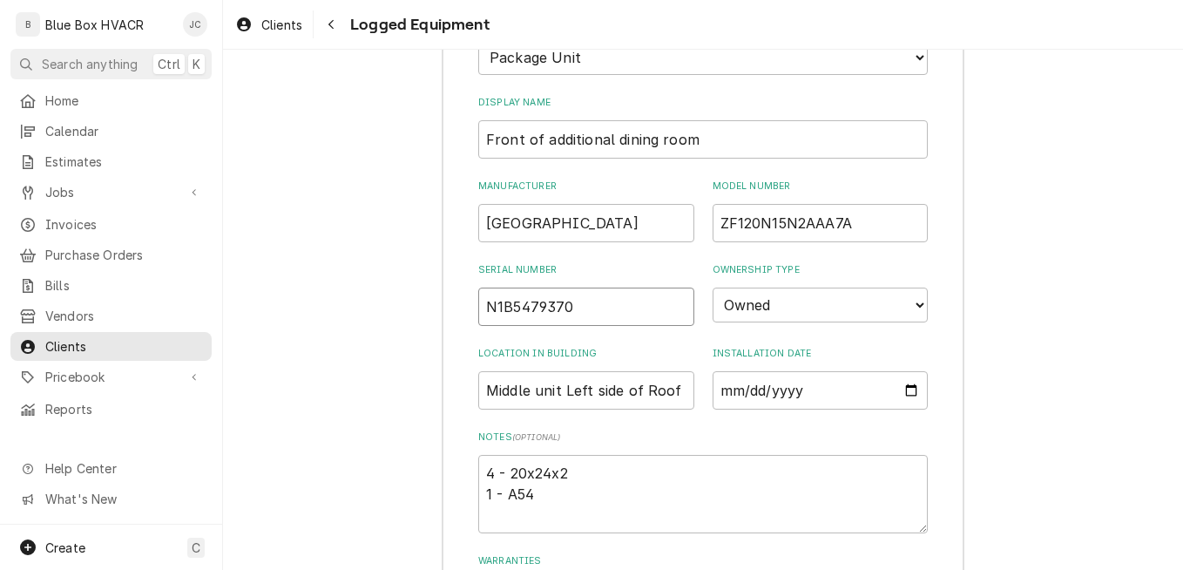
scroll to position [744, 0]
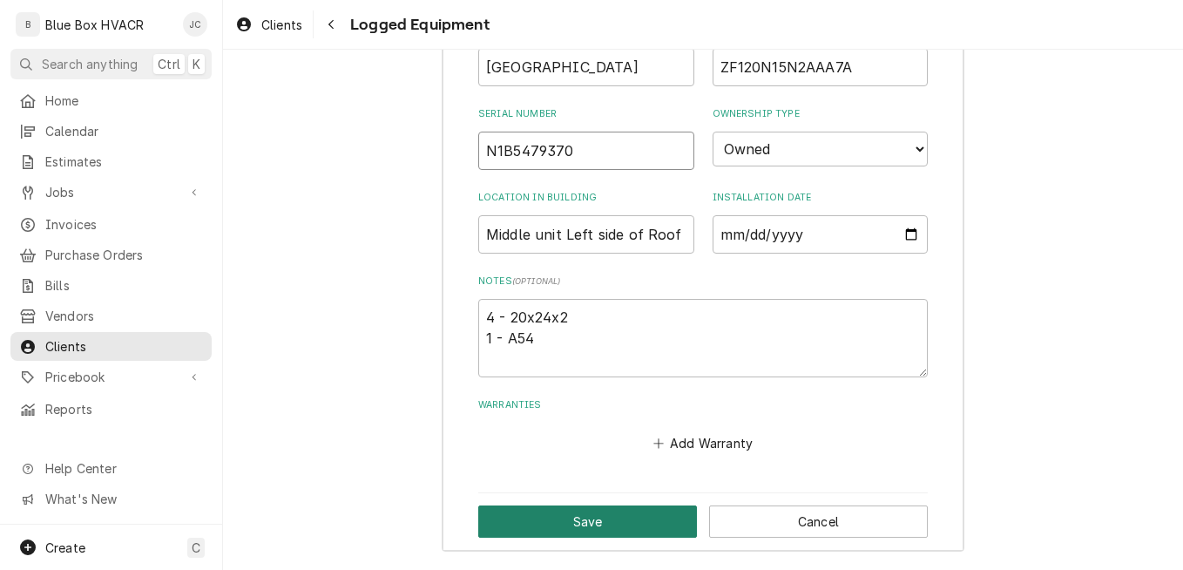
type input "N1B5479370"
click at [598, 530] on button "Save" at bounding box center [587, 521] width 219 height 32
type textarea "x"
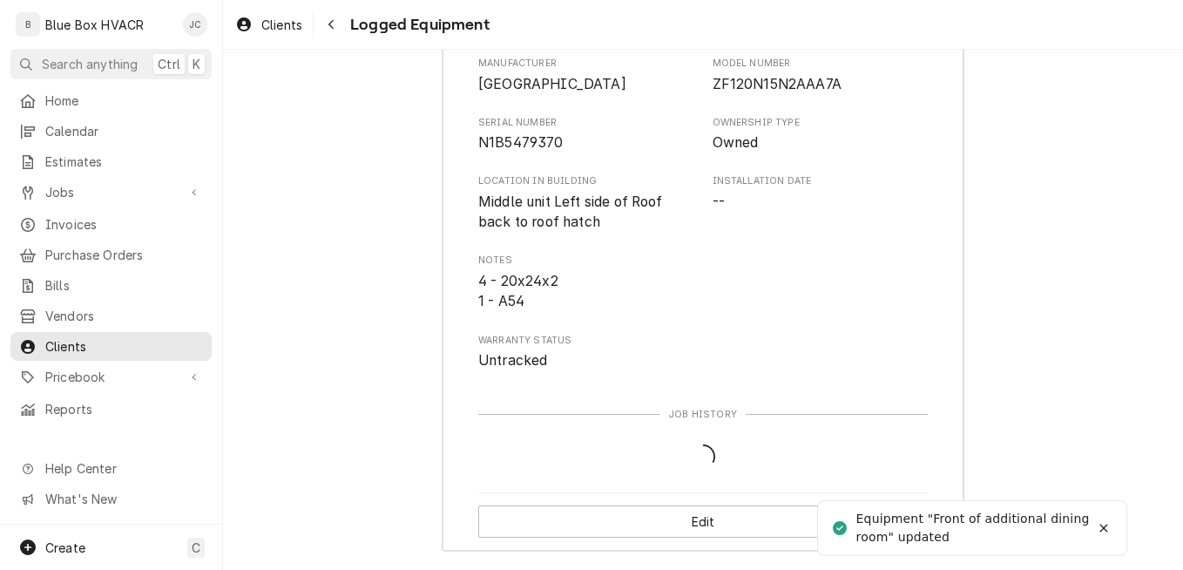
scroll to position [490, 0]
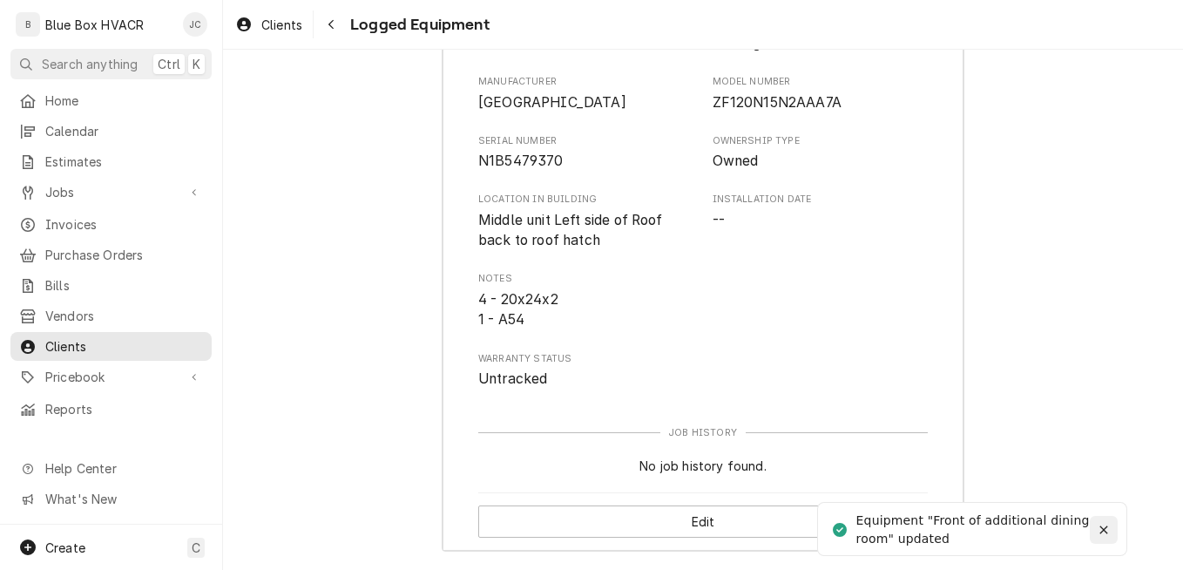
click at [1101, 530] on icon "Notifications alt+T" at bounding box center [1104, 530] width 12 height 12
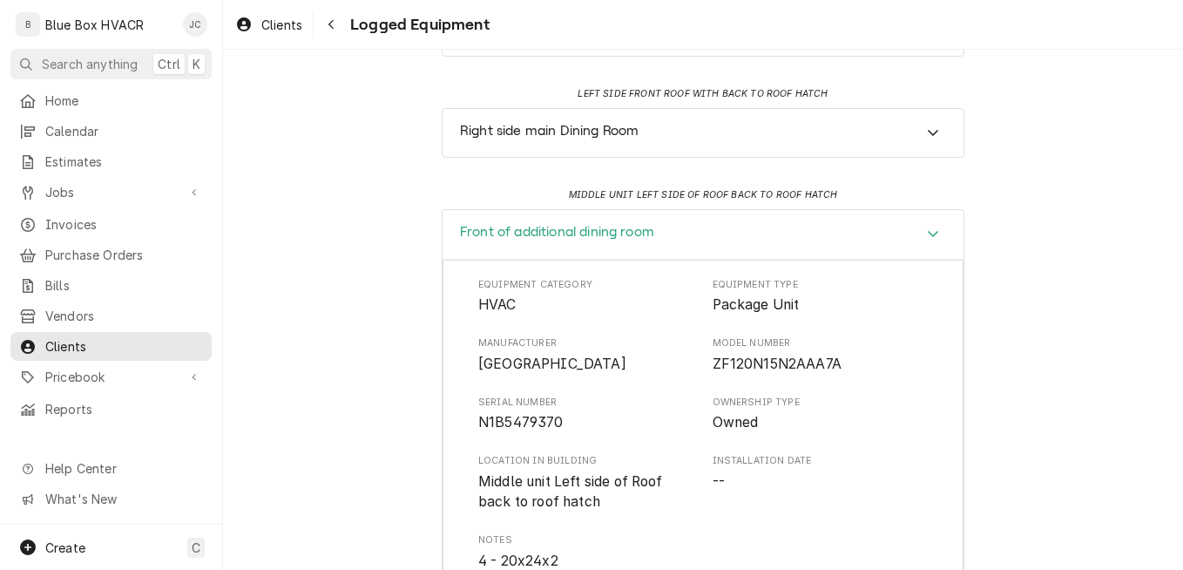
scroll to position [0, 0]
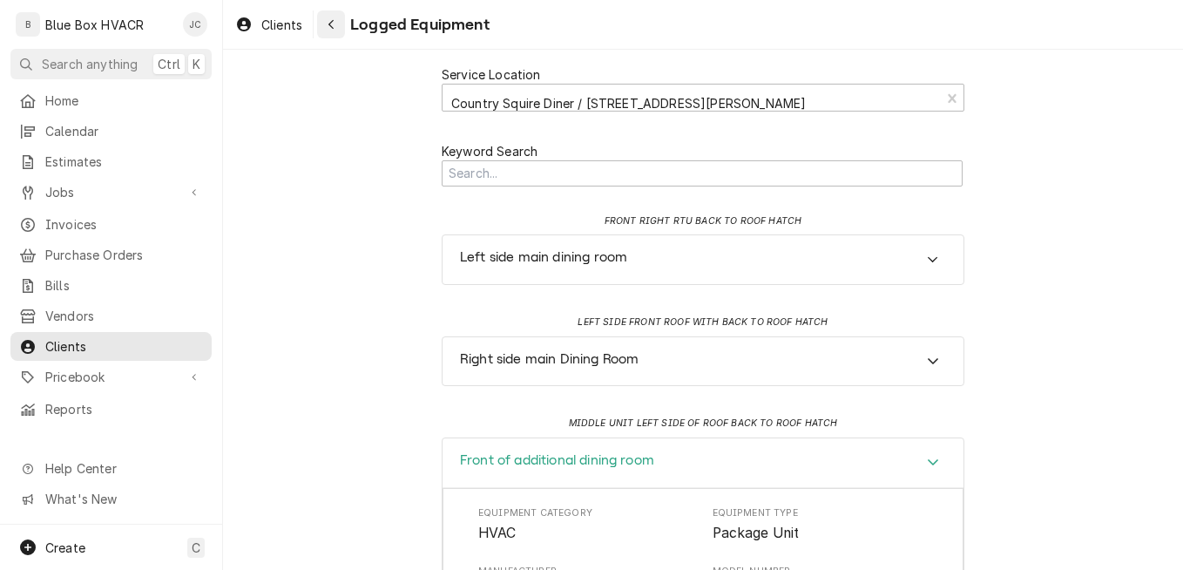
click at [327, 25] on div "Navigate back" at bounding box center [330, 24] width 17 height 17
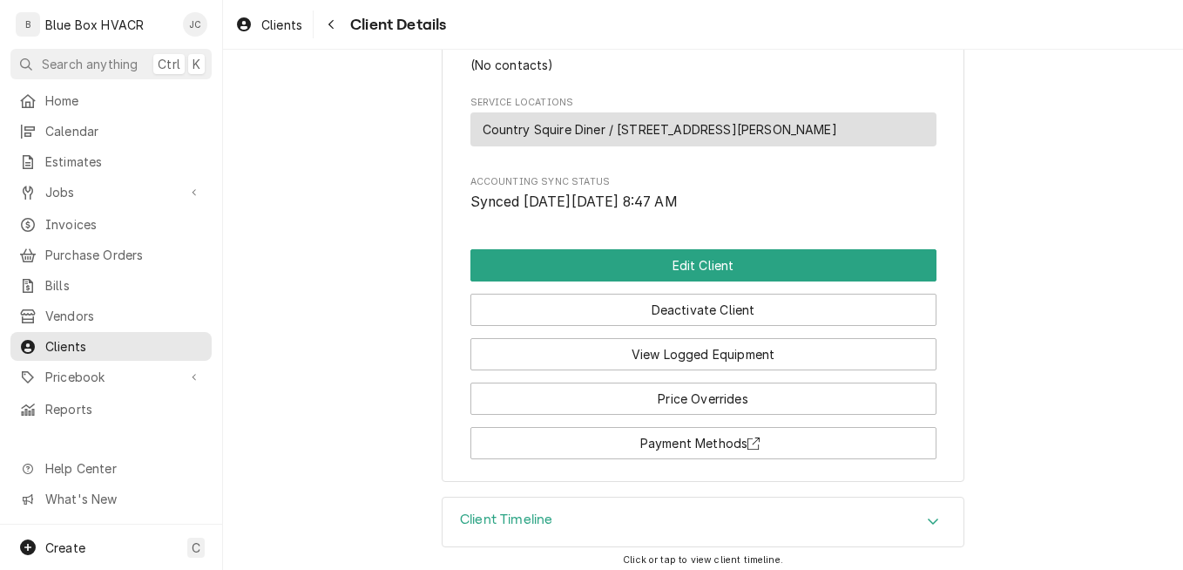
scroll to position [607, 0]
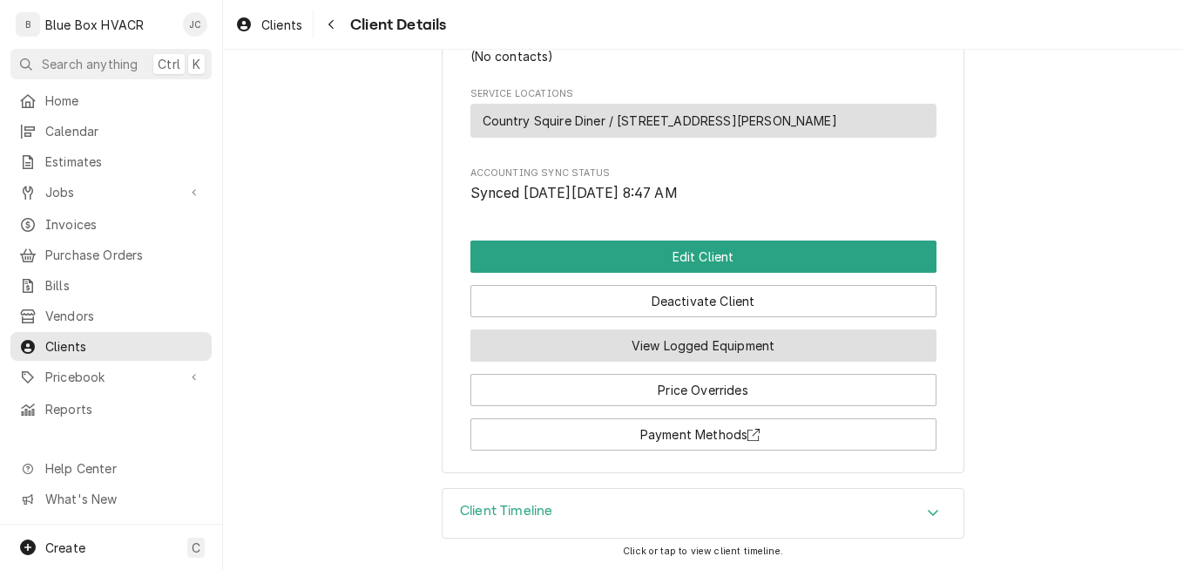
click at [708, 350] on button "View Logged Equipment" at bounding box center [704, 345] width 466 height 32
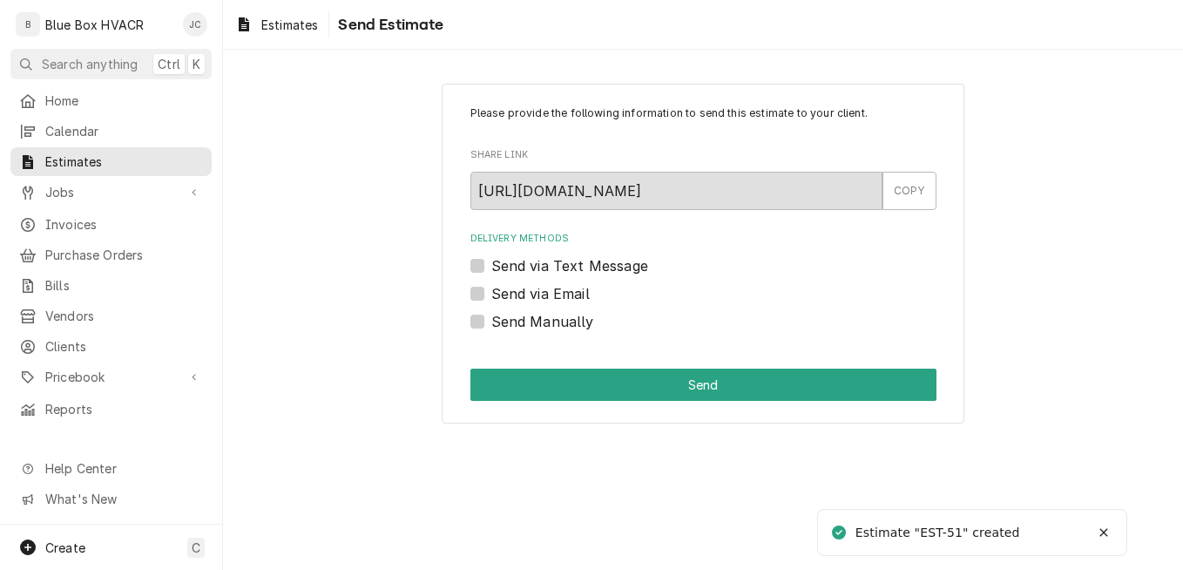
click at [543, 291] on label "Send via Email" at bounding box center [540, 293] width 98 height 21
click at [543, 291] on input "Send via Email" at bounding box center [724, 302] width 466 height 38
checkbox input "true"
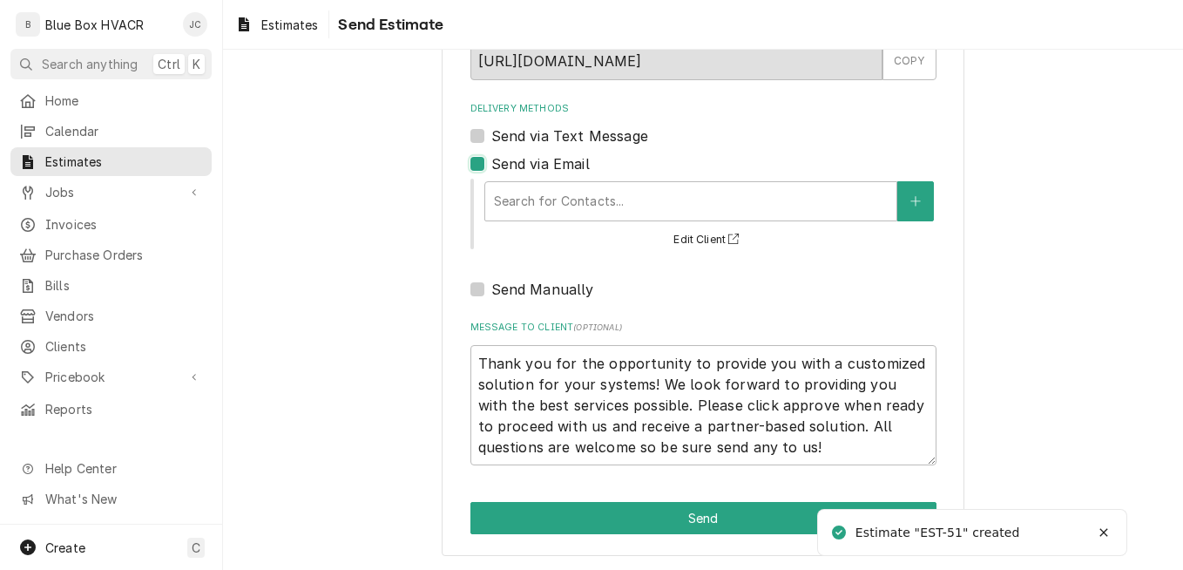
scroll to position [132, 0]
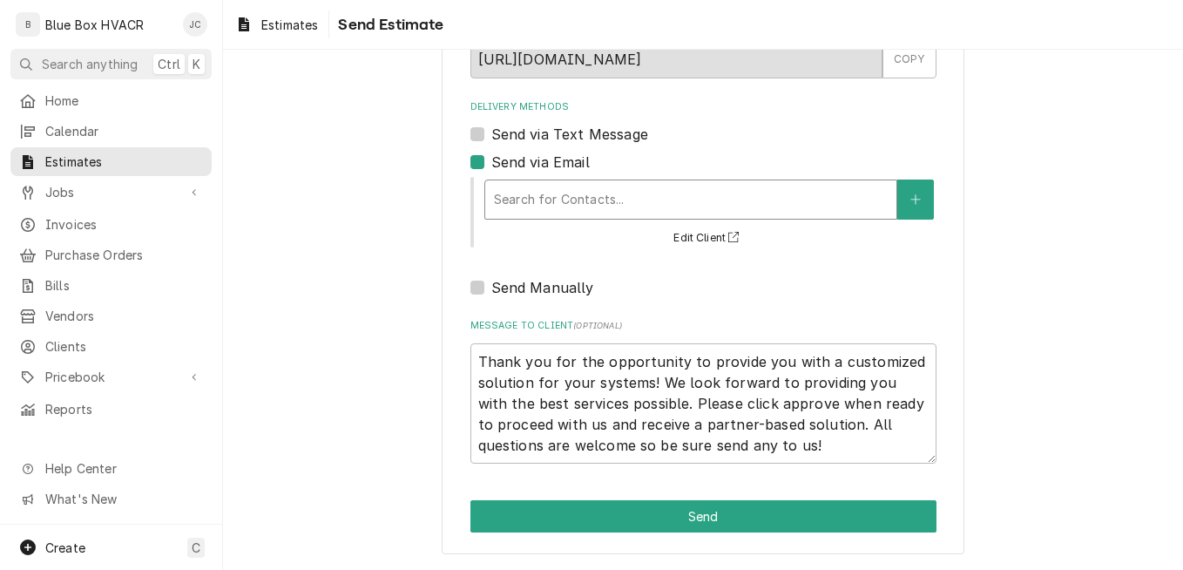
click at [586, 185] on div "Delivery Methods" at bounding box center [691, 199] width 394 height 31
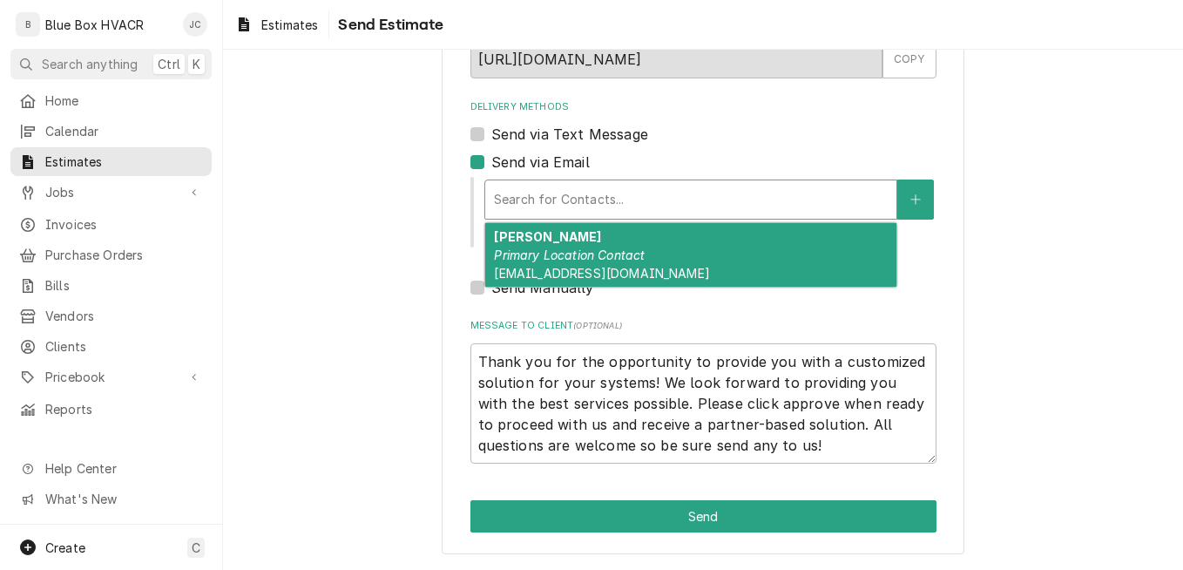
click at [579, 250] on em "Primary Location Contact" at bounding box center [569, 254] width 151 height 15
type textarea "x"
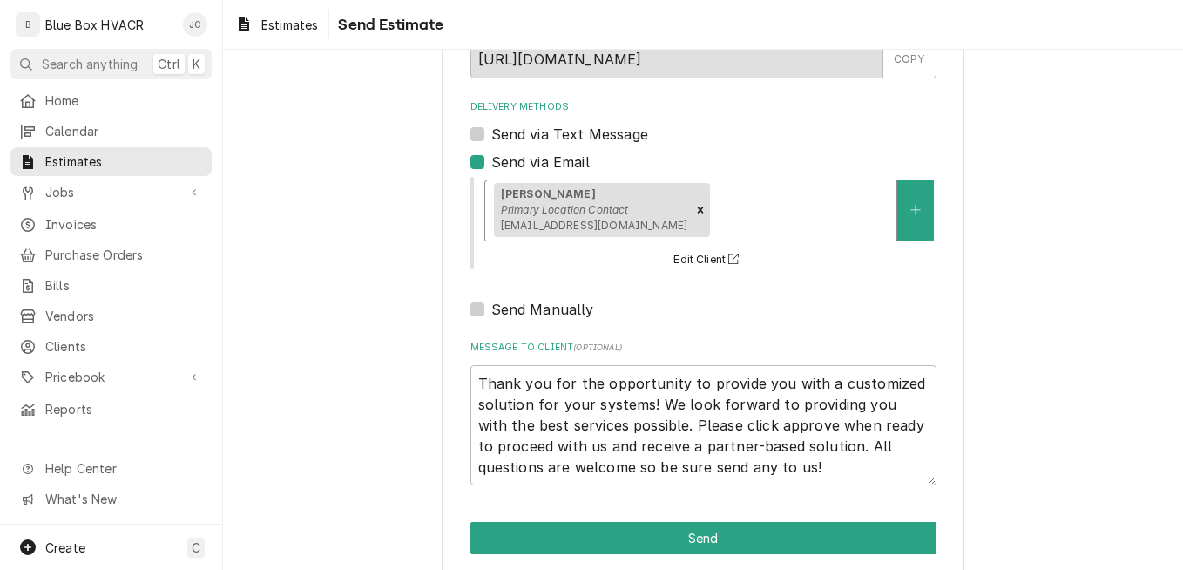
click at [588, 139] on label "Send via Text Message" at bounding box center [569, 134] width 157 height 21
click at [588, 139] on input "Send via Text Message" at bounding box center [724, 143] width 466 height 38
checkbox input "true"
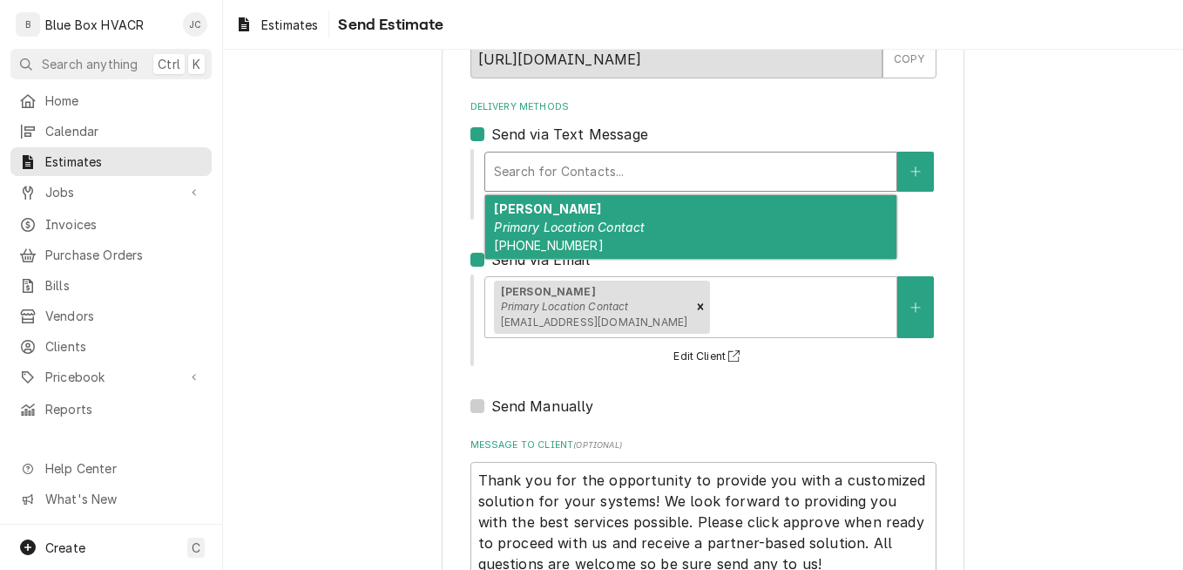
click at [586, 188] on div "Search for Contacts..." at bounding box center [690, 171] width 411 height 38
click at [590, 220] on em "Primary Location Contact" at bounding box center [569, 227] width 151 height 15
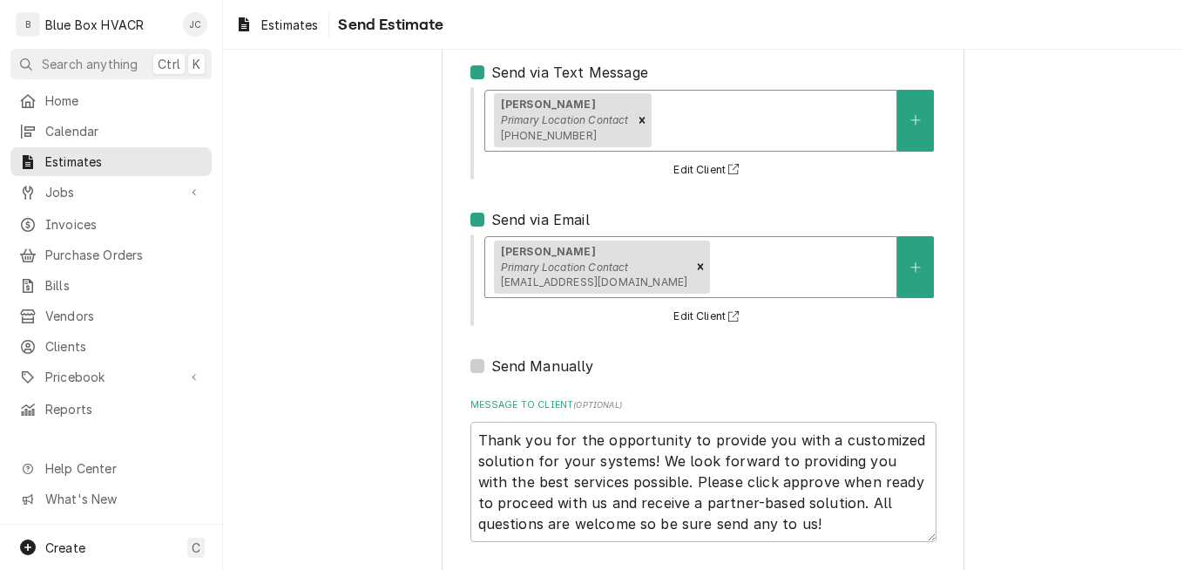
scroll to position [272, 0]
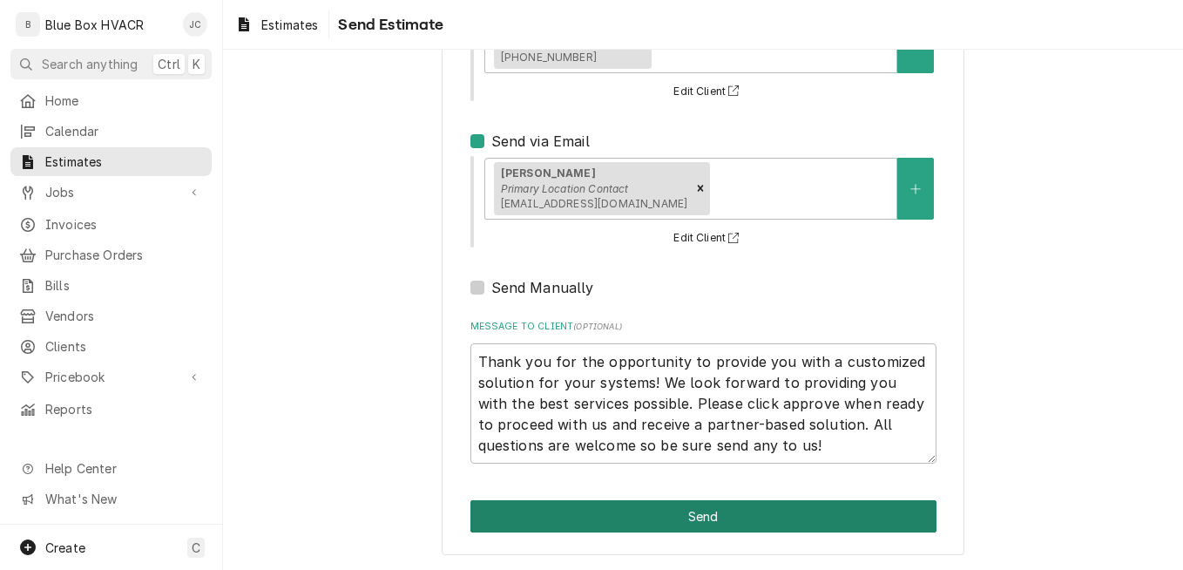
click at [674, 519] on button "Send" at bounding box center [704, 516] width 466 height 32
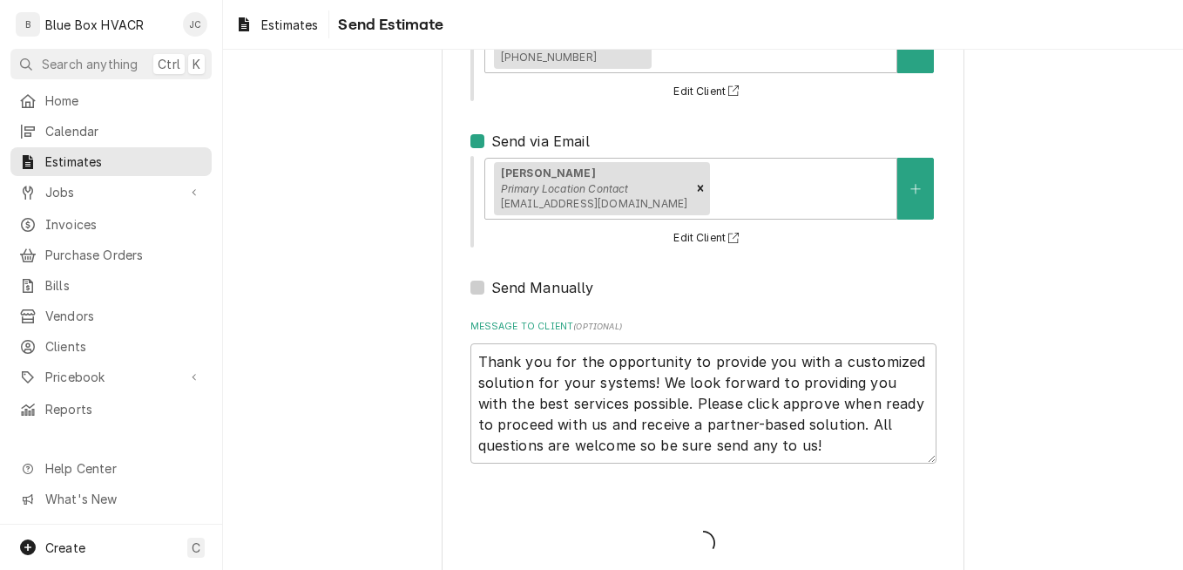
type textarea "x"
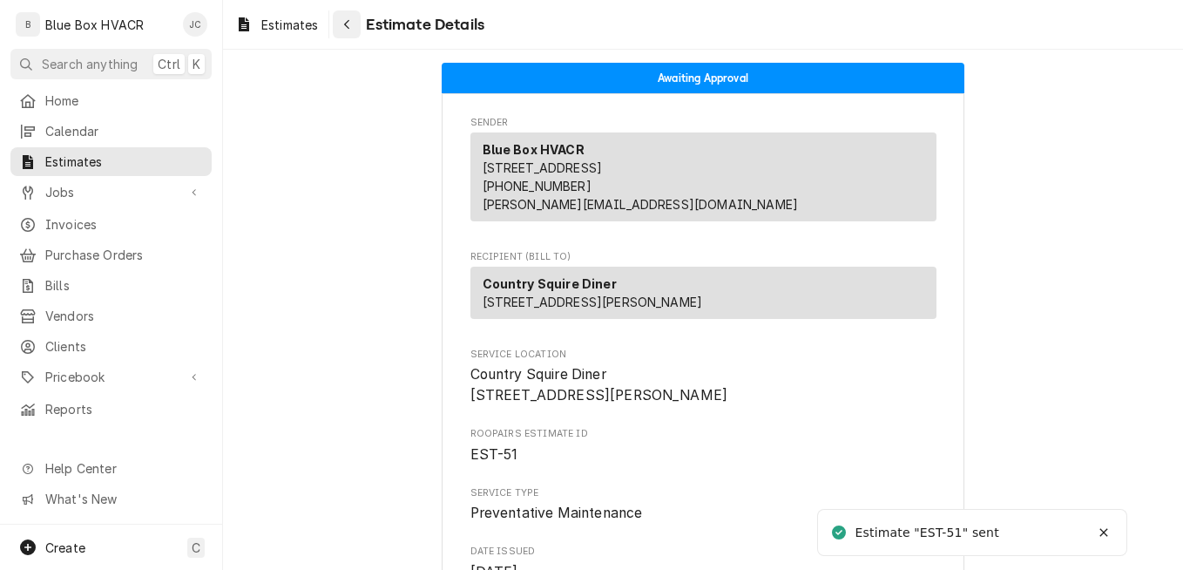
click at [350, 23] on icon "Navigate back" at bounding box center [347, 24] width 8 height 12
